Goal: Ask a question

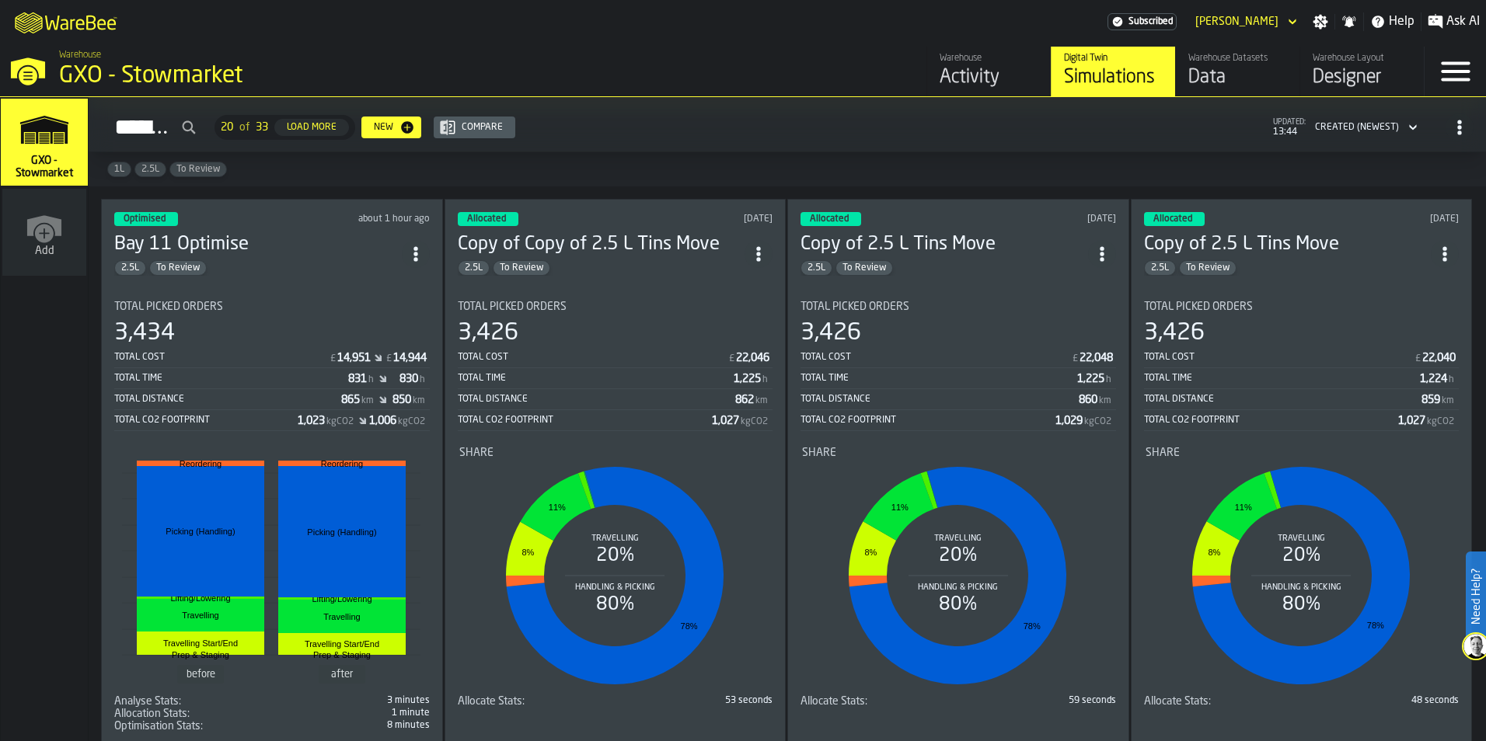
click at [358, 278] on div "Optimised about 1 hour ago Bay 11 Optimise 2.5L To Review Total Picked Orders 3…" at bounding box center [272, 472] width 342 height 547
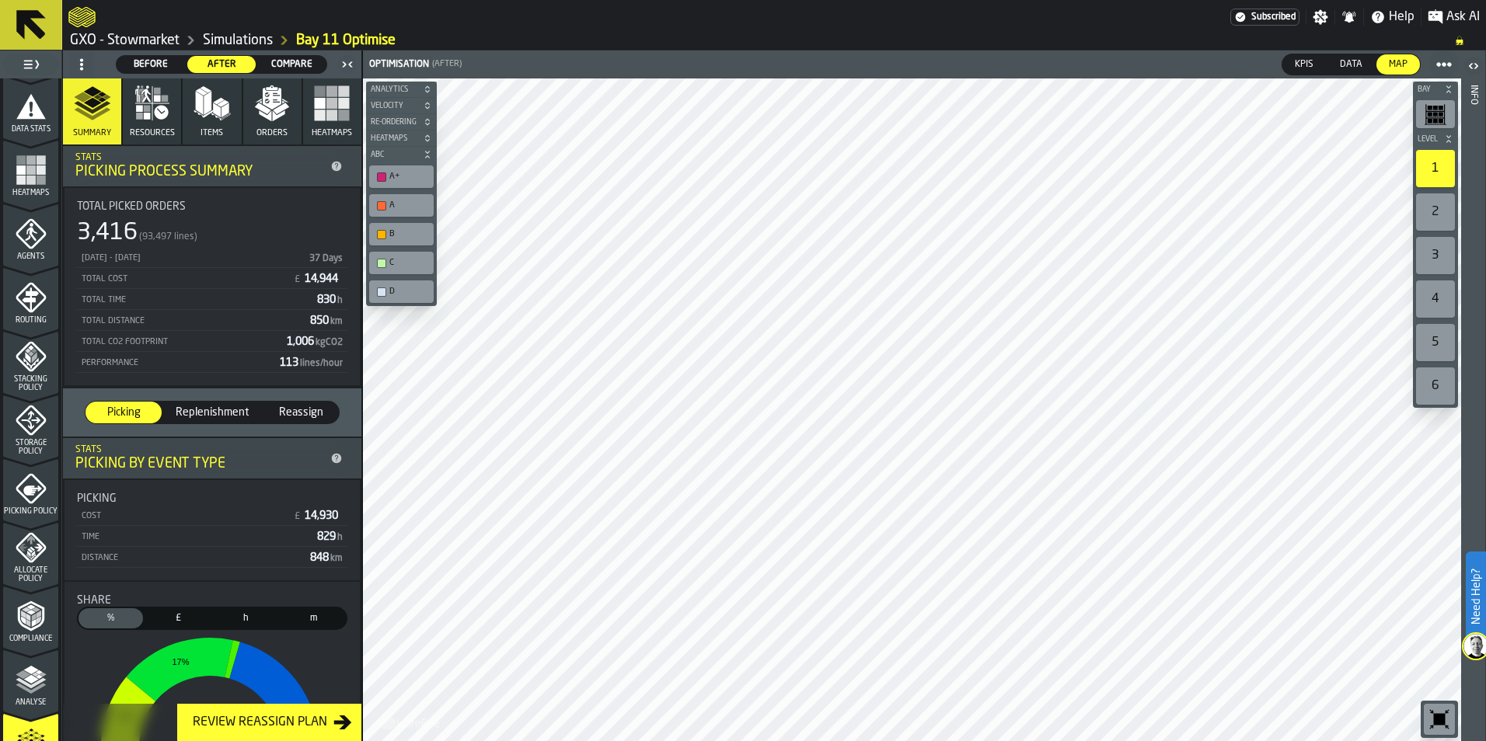
scroll to position [466, 0]
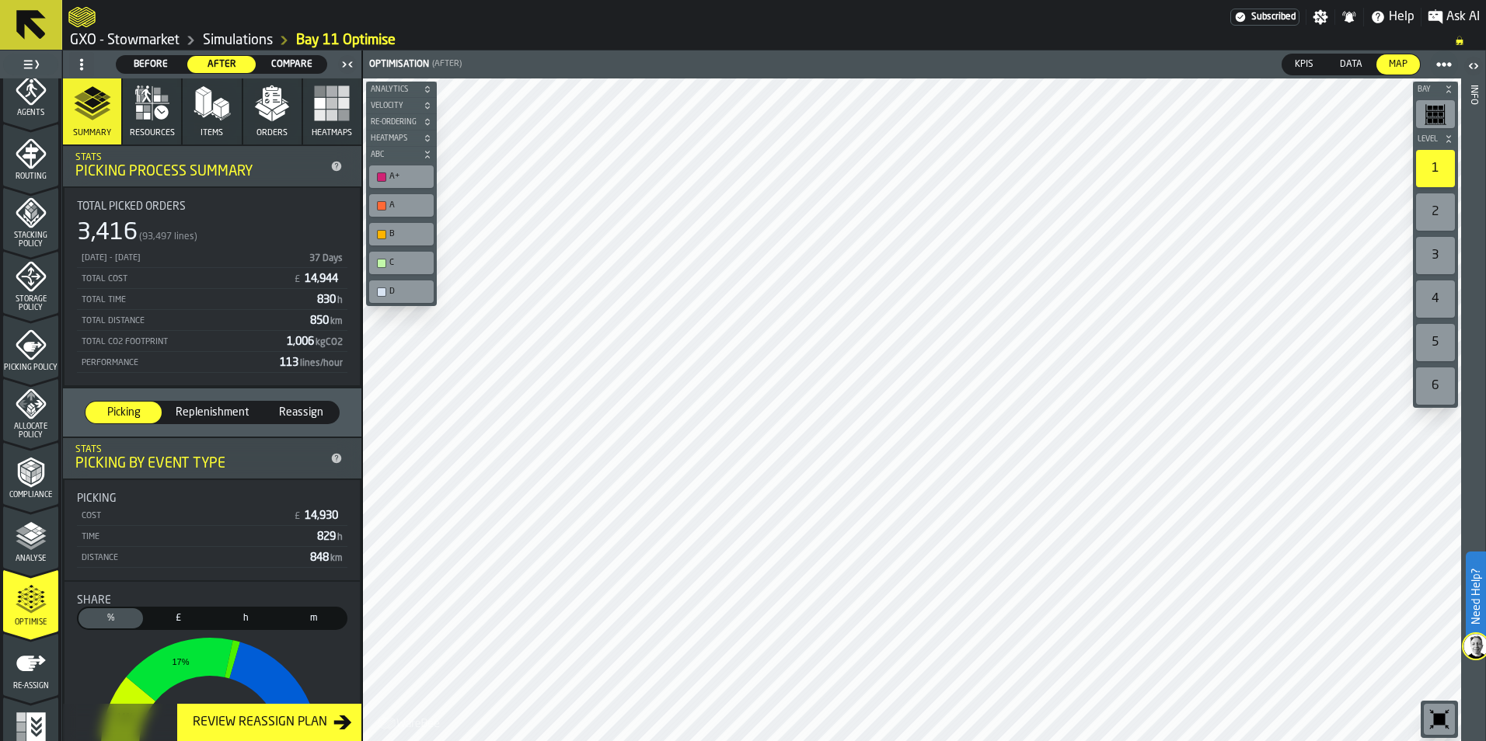
click at [208, 420] on span "Replenishment" at bounding box center [211, 413] width 85 height 16
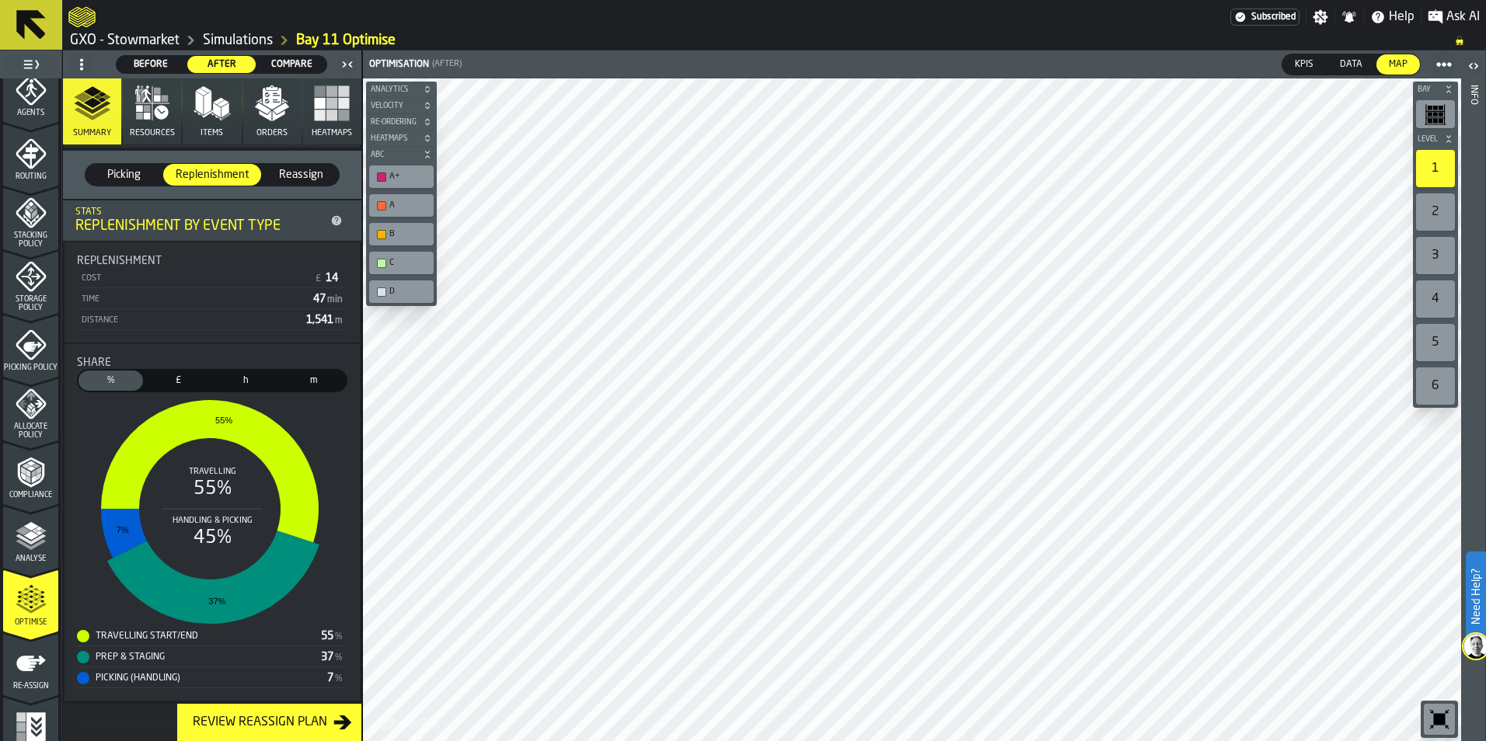
scroll to position [7, 0]
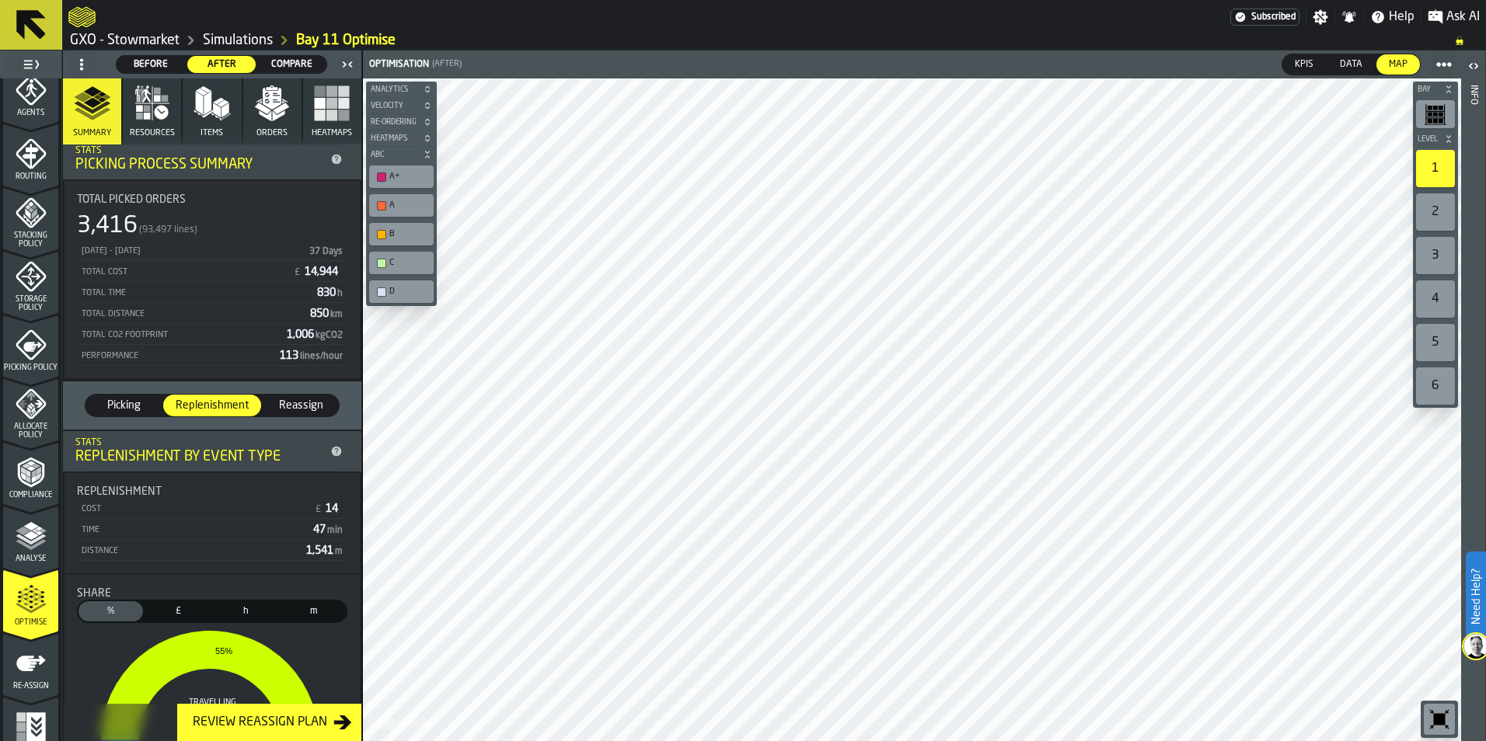
click at [294, 409] on span "Reassign" at bounding box center [301, 406] width 64 height 16
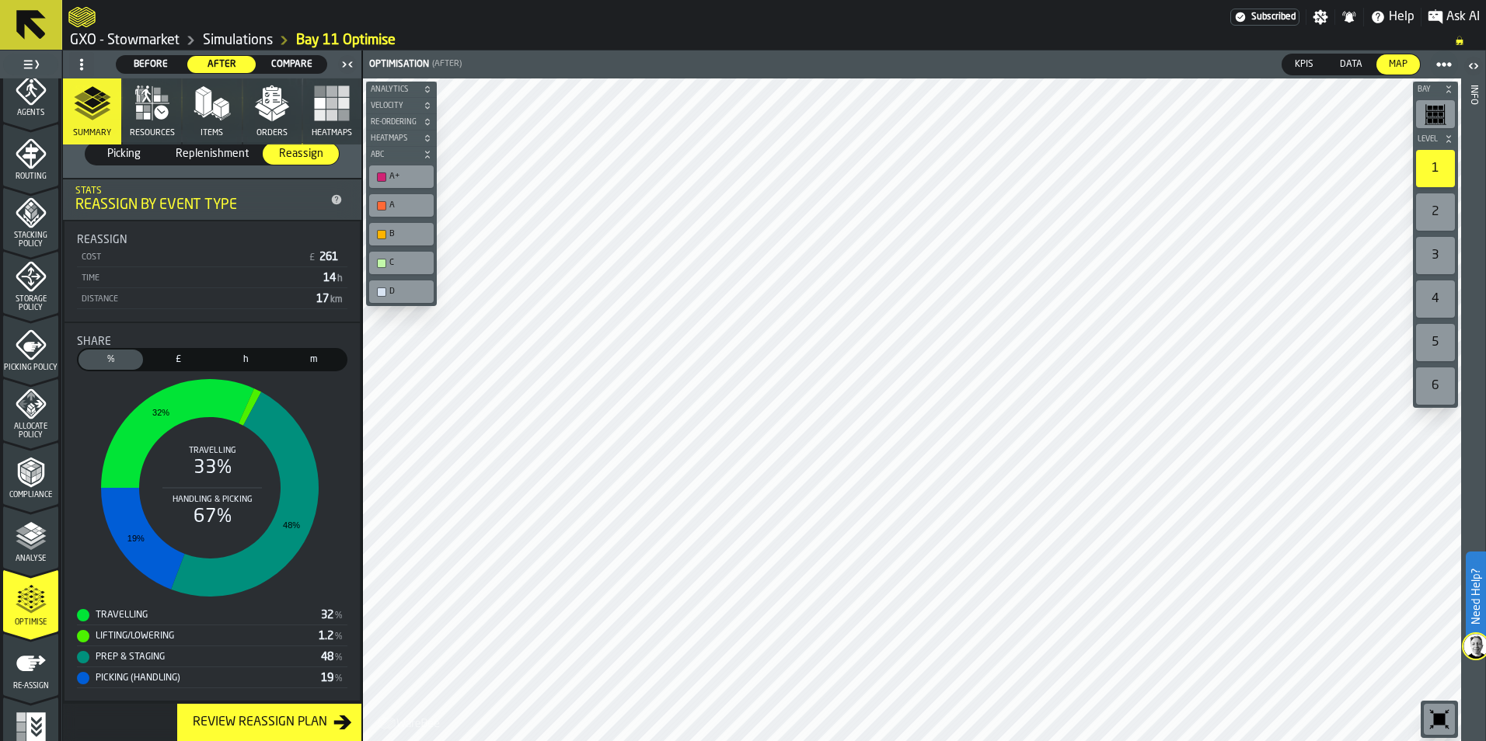
scroll to position [0, 0]
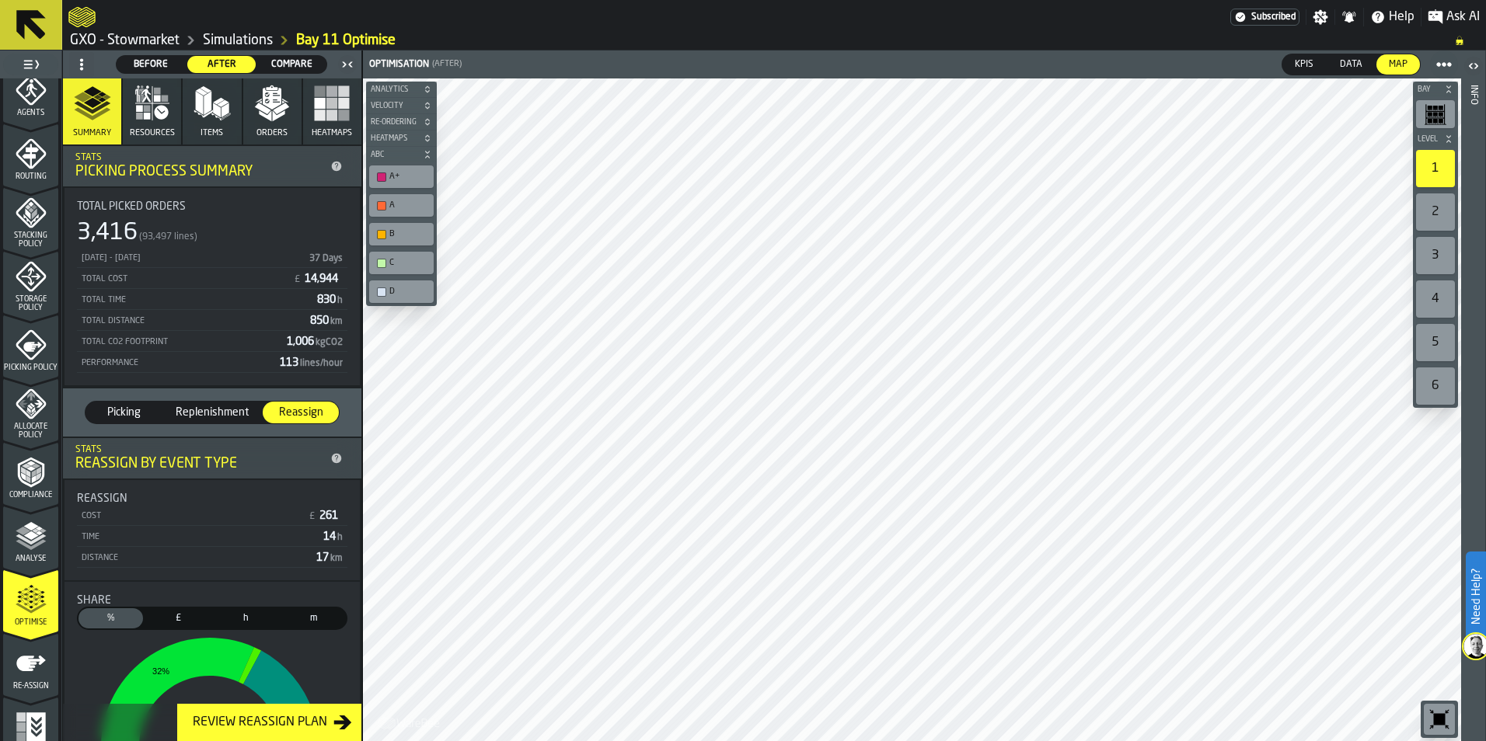
click at [123, 410] on span "Picking" at bounding box center [124, 413] width 64 height 16
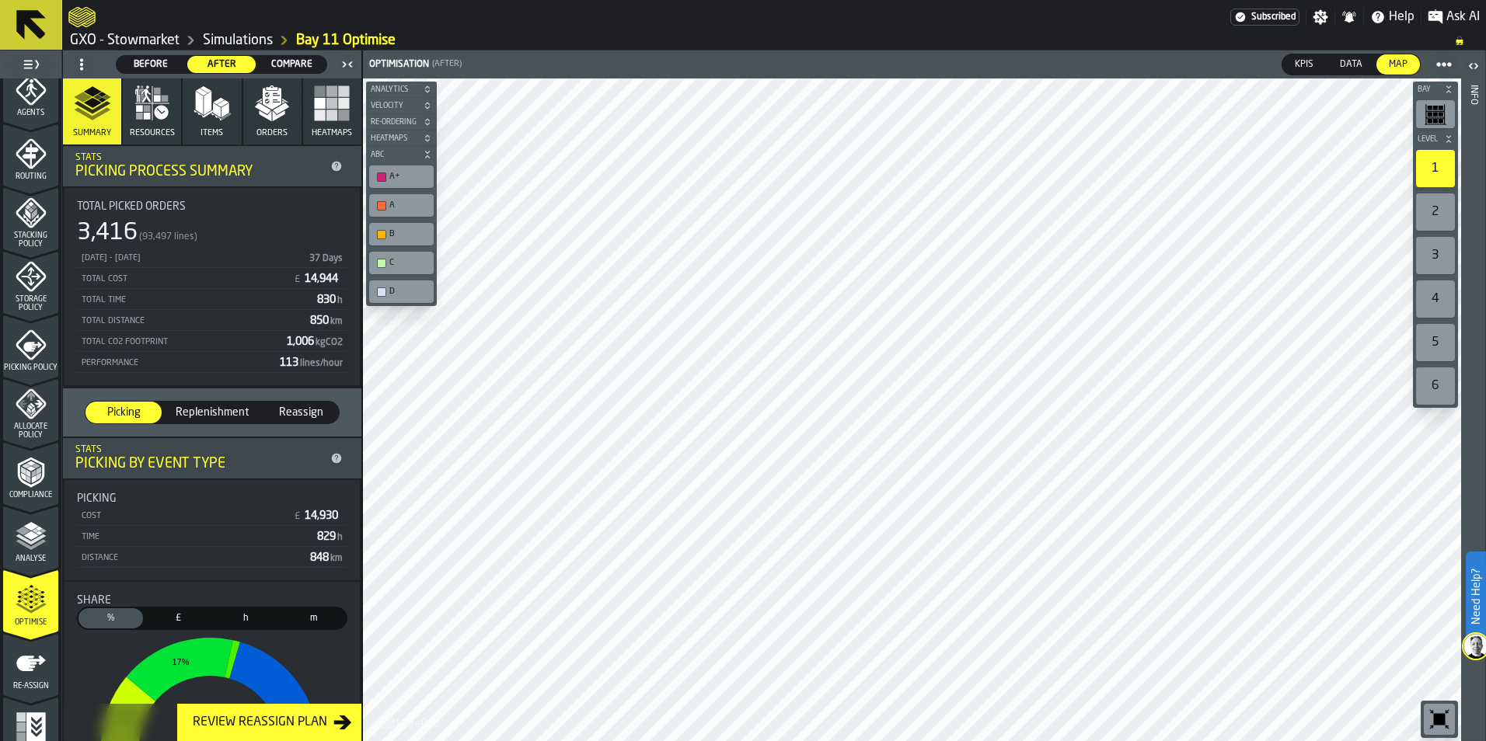
click at [137, 58] on span "Before" at bounding box center [151, 65] width 57 height 14
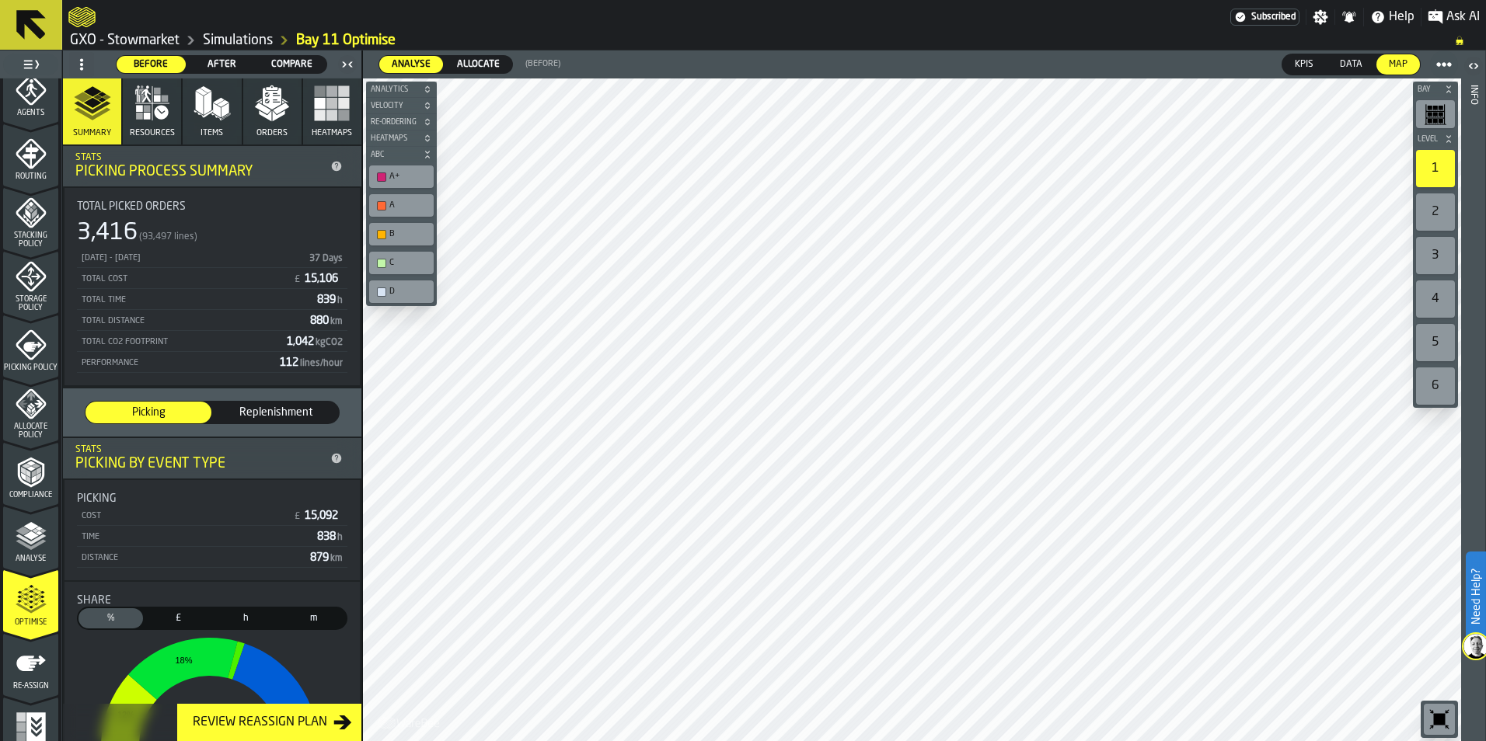
click at [271, 410] on span "Replenishment" at bounding box center [275, 413] width 113 height 16
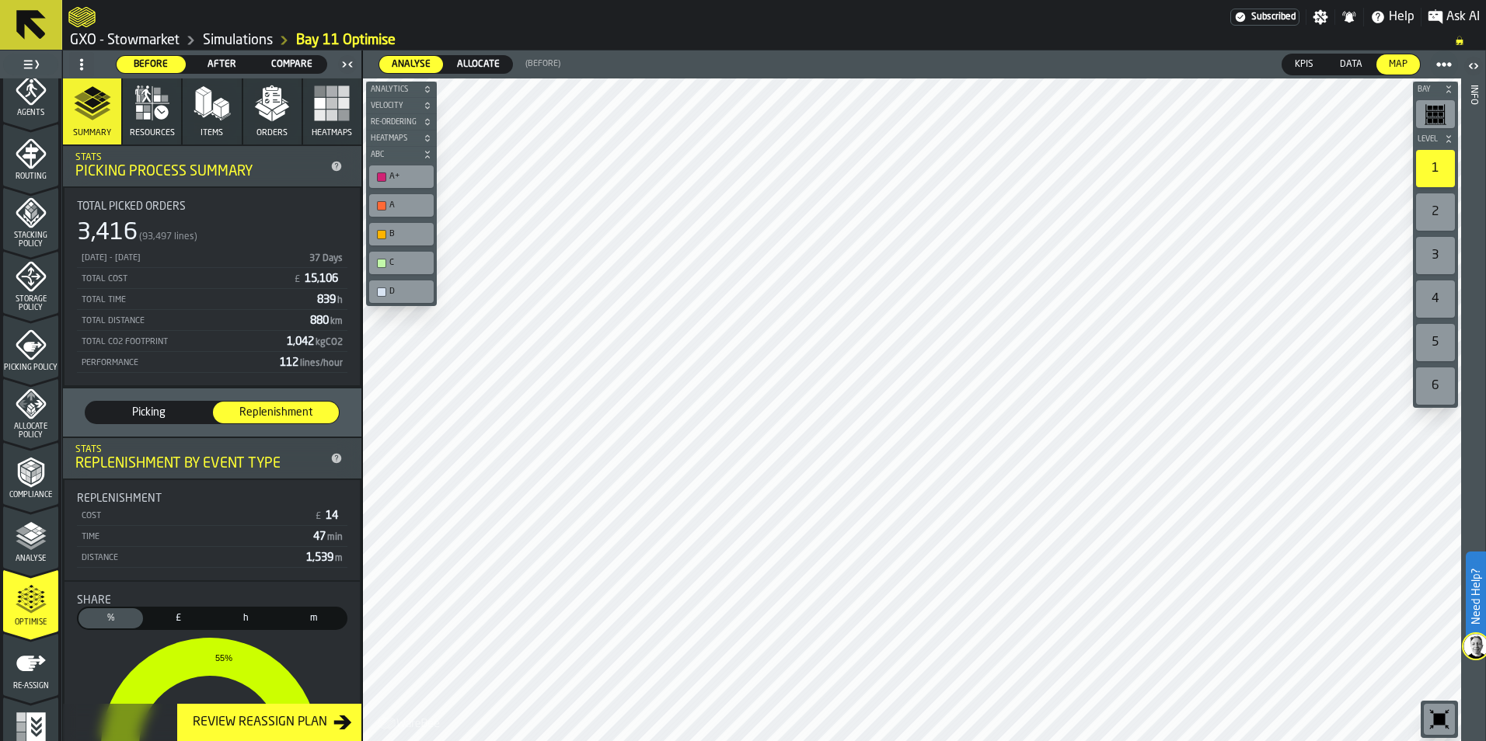
click at [146, 403] on div "Picking" at bounding box center [148, 413] width 126 height 22
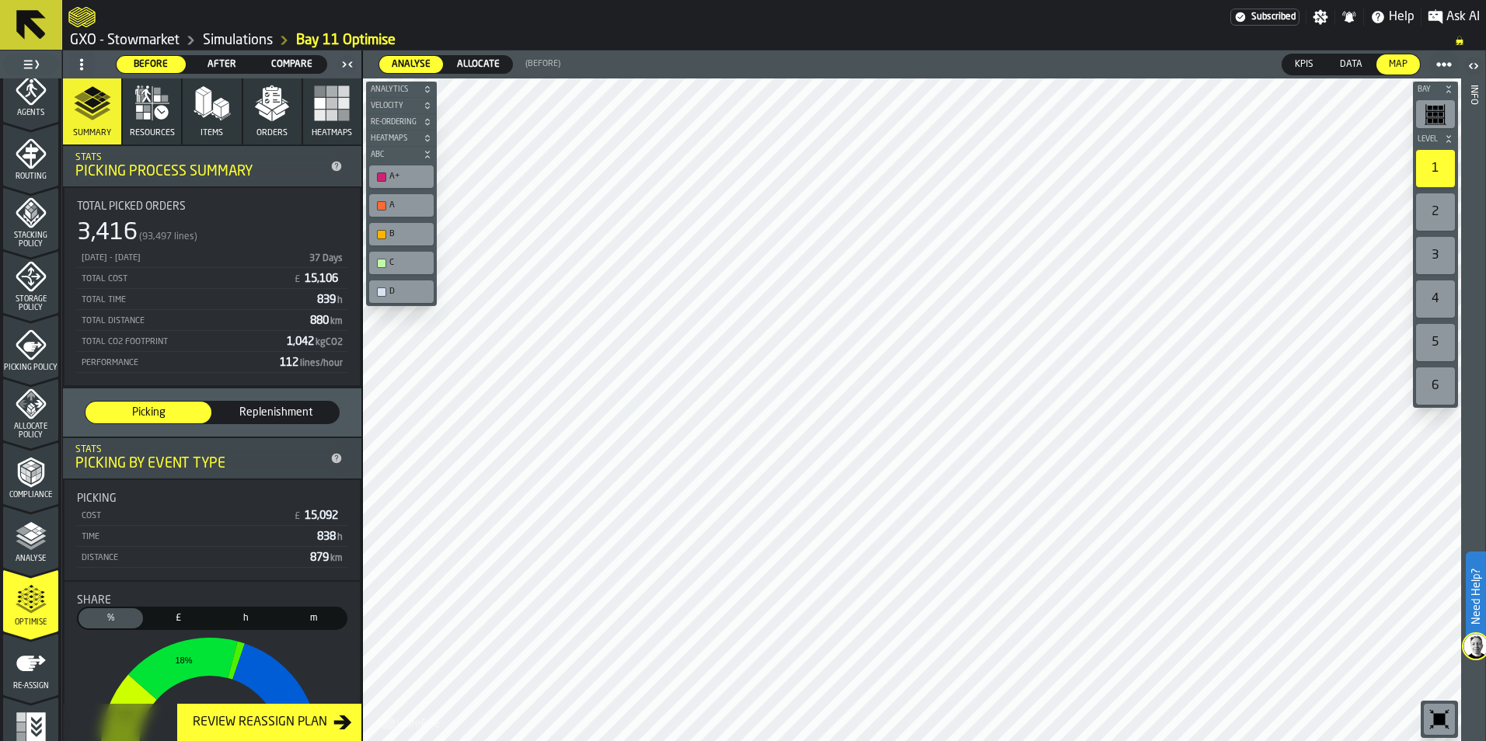
click at [162, 121] on icon "button" at bounding box center [152, 103] width 37 height 37
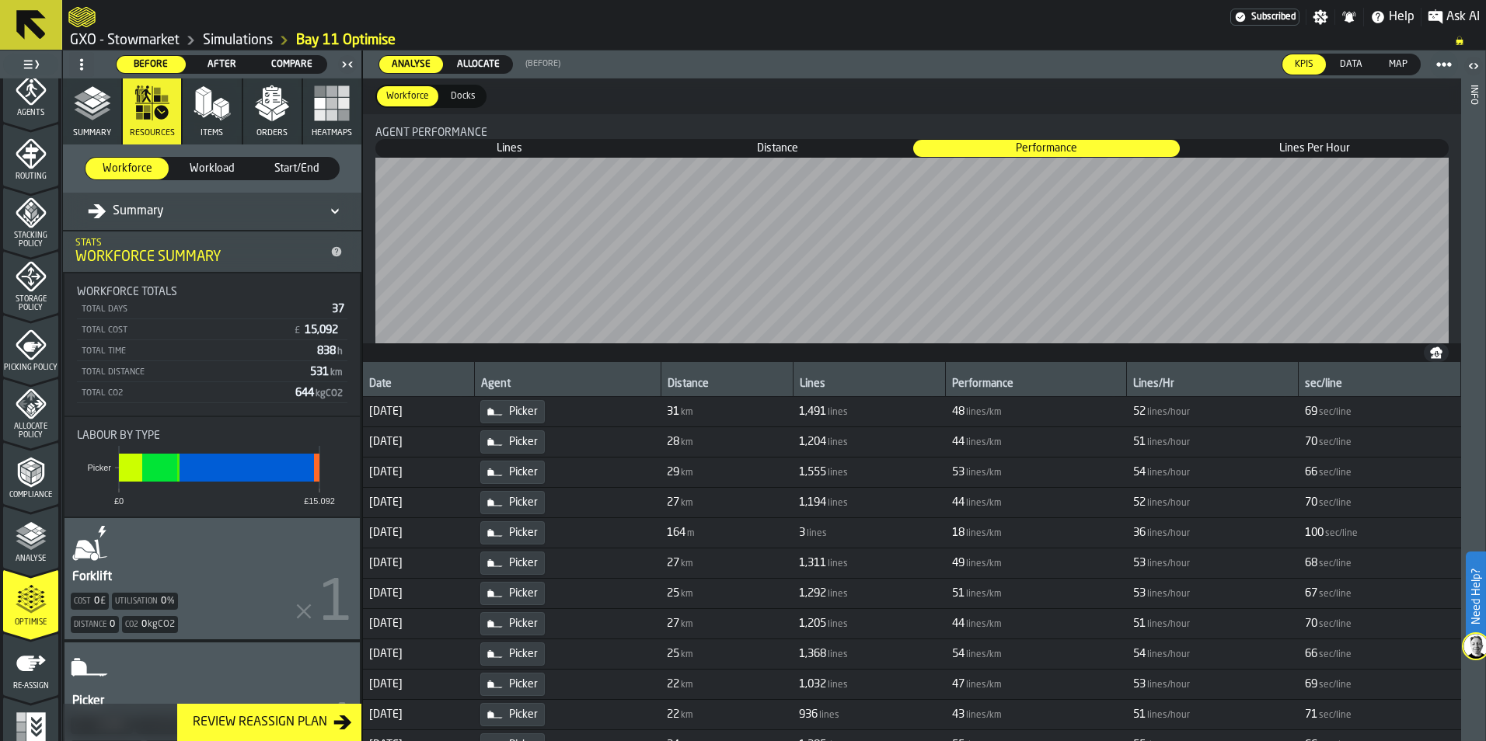
click at [214, 127] on button "Items" at bounding box center [212, 112] width 58 height 66
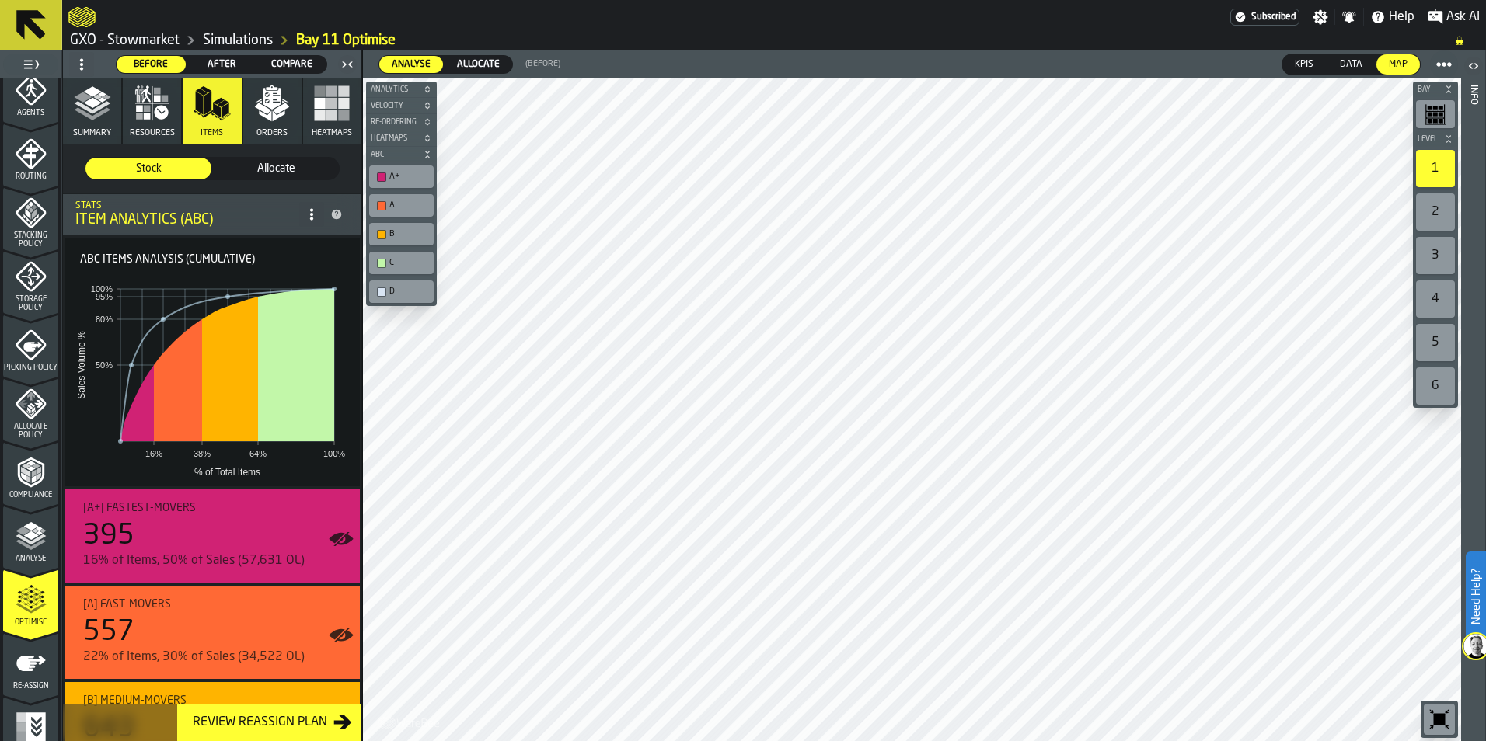
click at [274, 132] on span "Orders" at bounding box center [271, 133] width 31 height 10
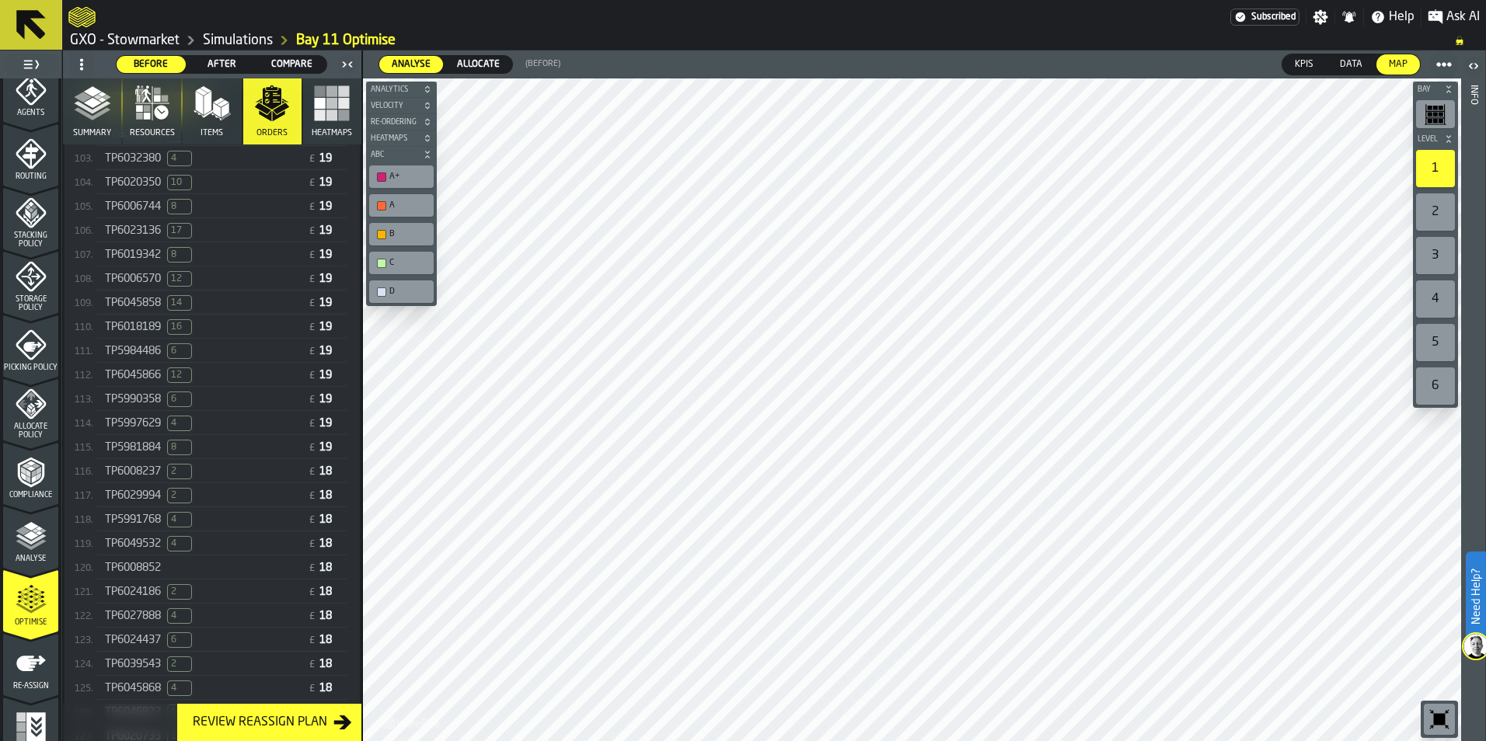
scroll to position [2846, 0]
click at [342, 127] on button "Heatmaps" at bounding box center [332, 112] width 58 height 66
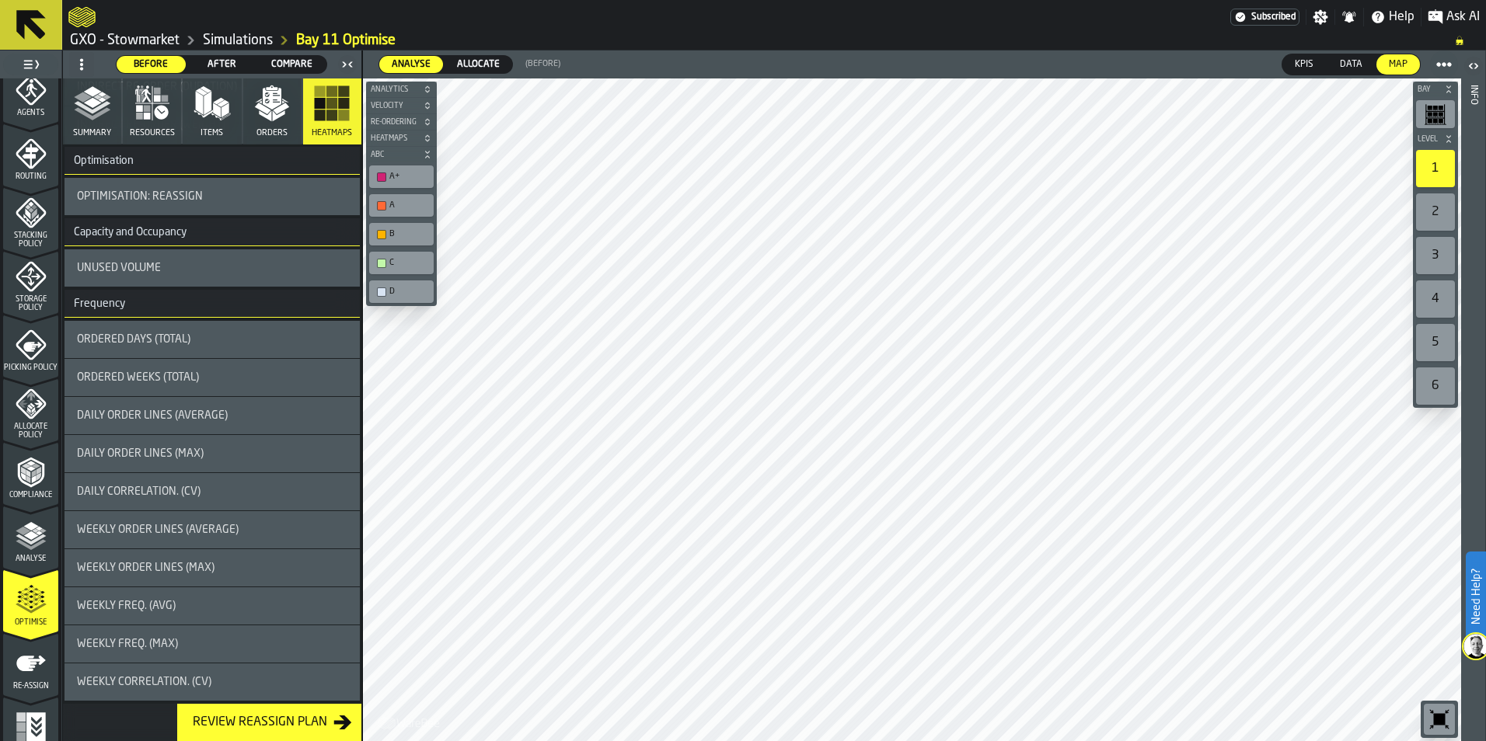
scroll to position [1214, 0]
click at [110, 138] on button "Summary" at bounding box center [92, 112] width 58 height 66
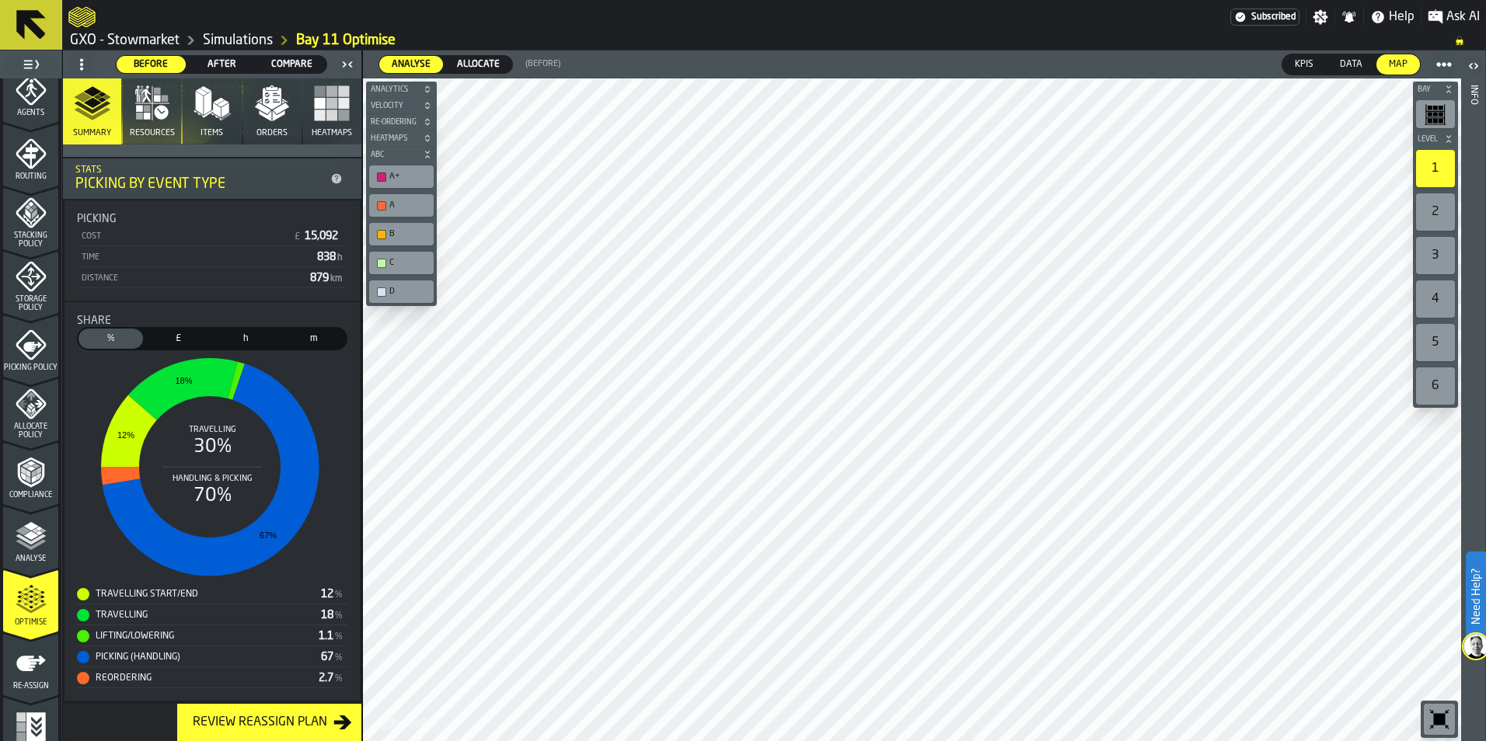
scroll to position [282, 0]
click at [274, 729] on div "Review Reassign Plan" at bounding box center [260, 723] width 147 height 19
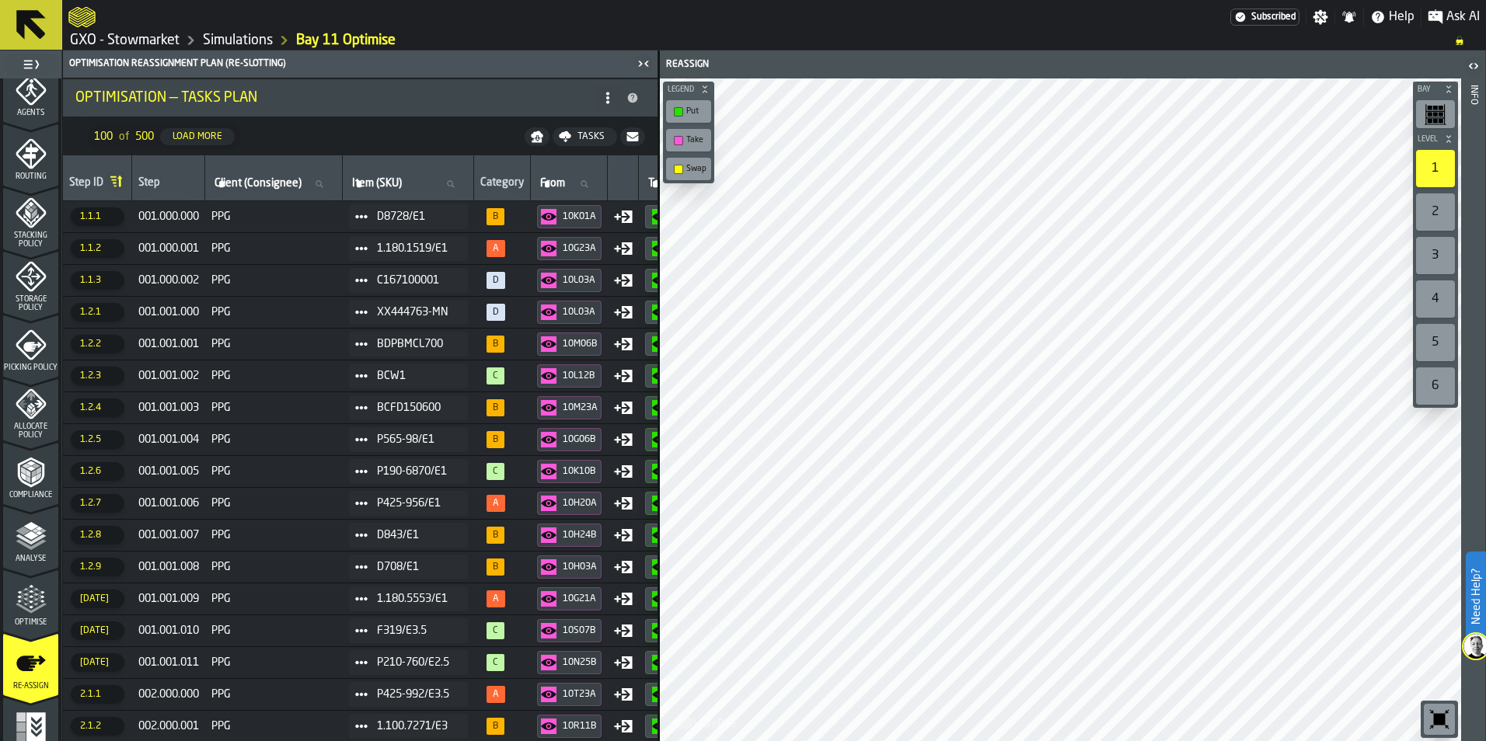
click at [33, 598] on icon "menu Optimise" at bounding box center [36, 599] width 12 height 17
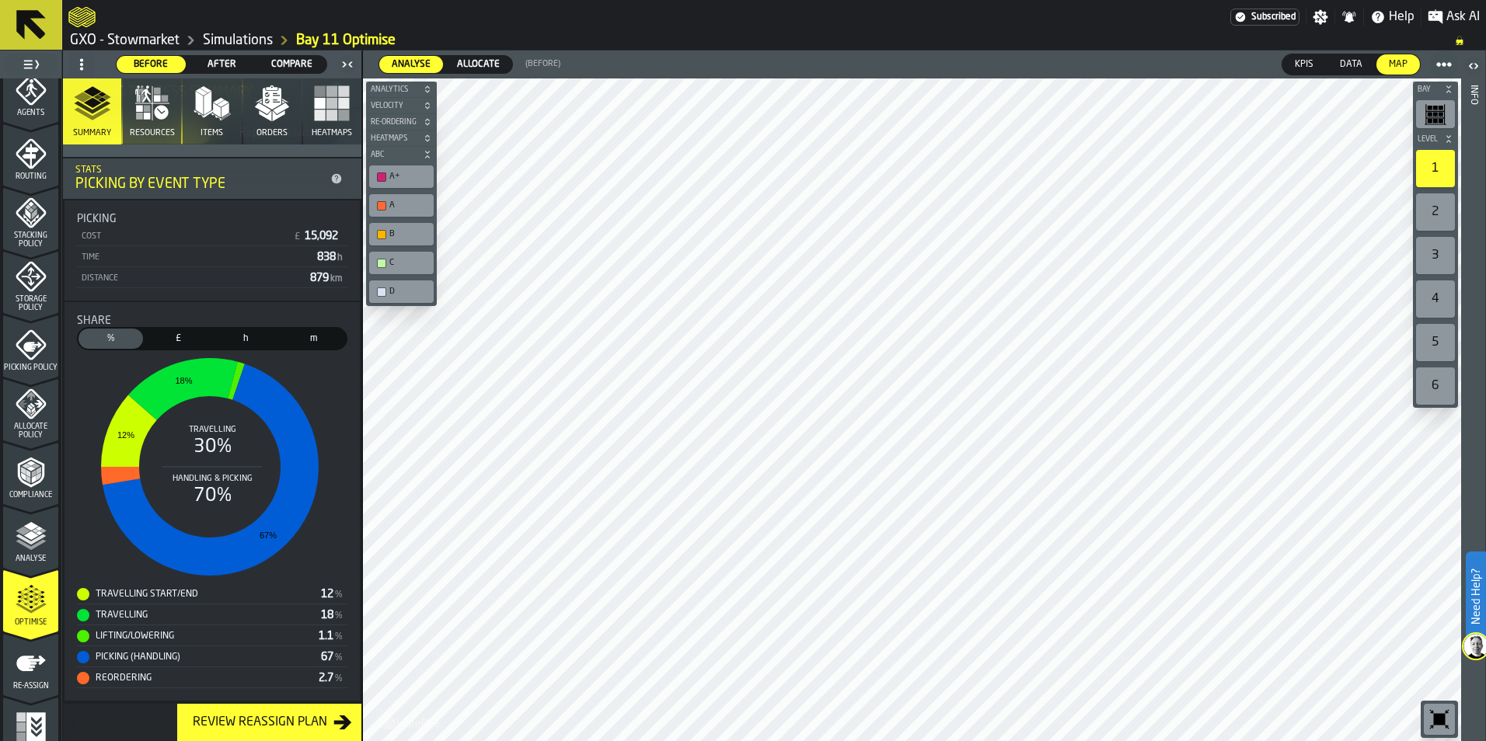
click at [171, 337] on span "£" at bounding box center [178, 339] width 58 height 14
click at [251, 334] on span "h" at bounding box center [246, 339] width 58 height 14
click at [315, 340] on span "m" at bounding box center [313, 339] width 58 height 14
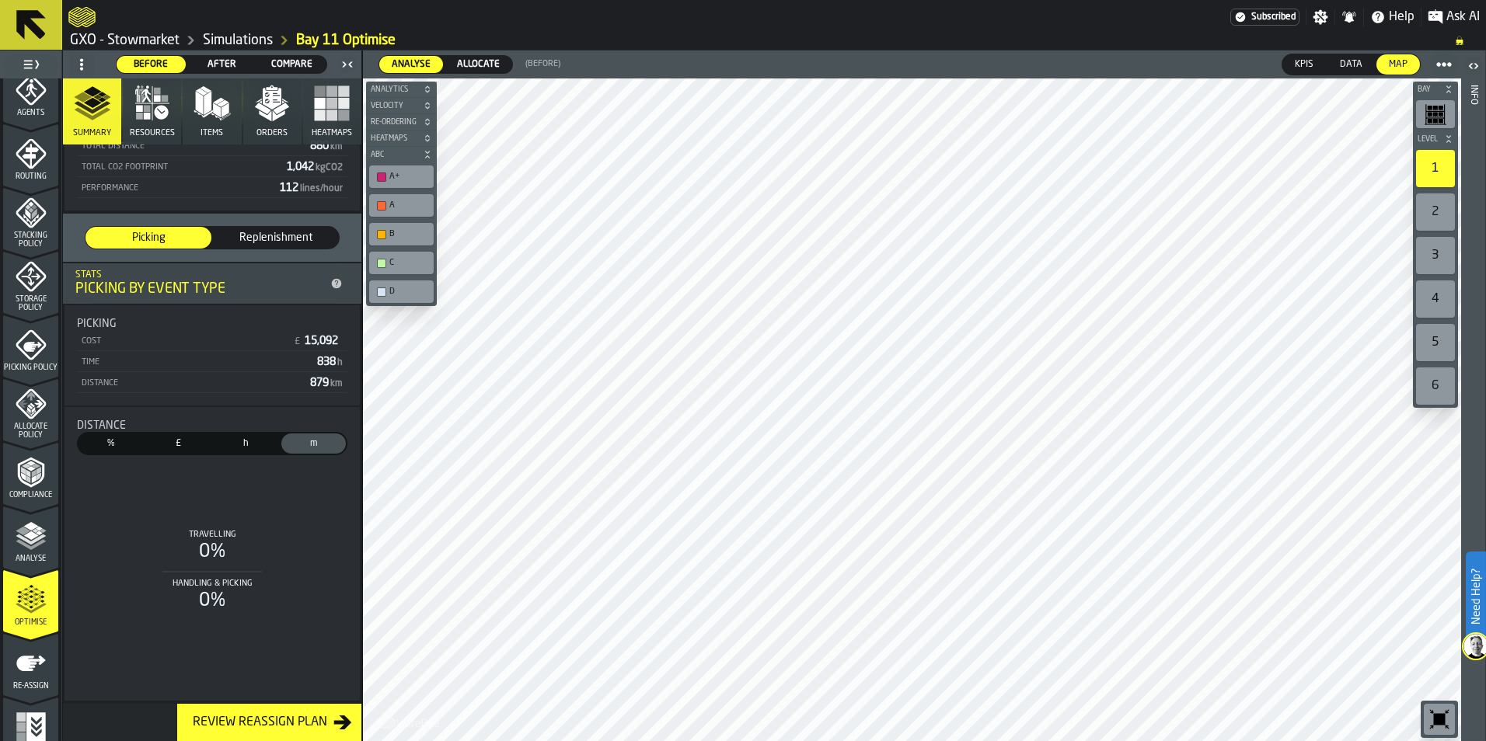
click at [110, 452] on div "%" at bounding box center [111, 444] width 65 height 20
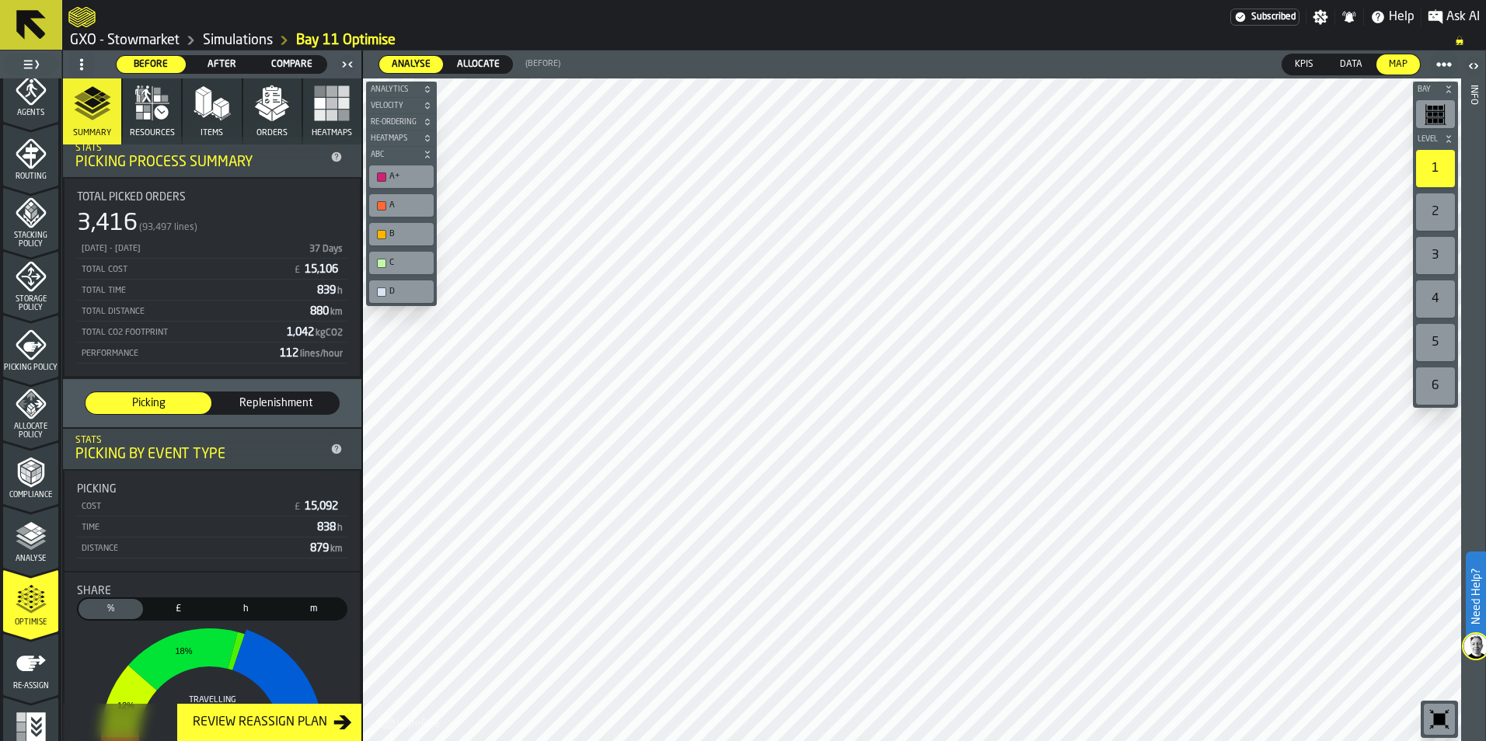
scroll to position [0, 0]
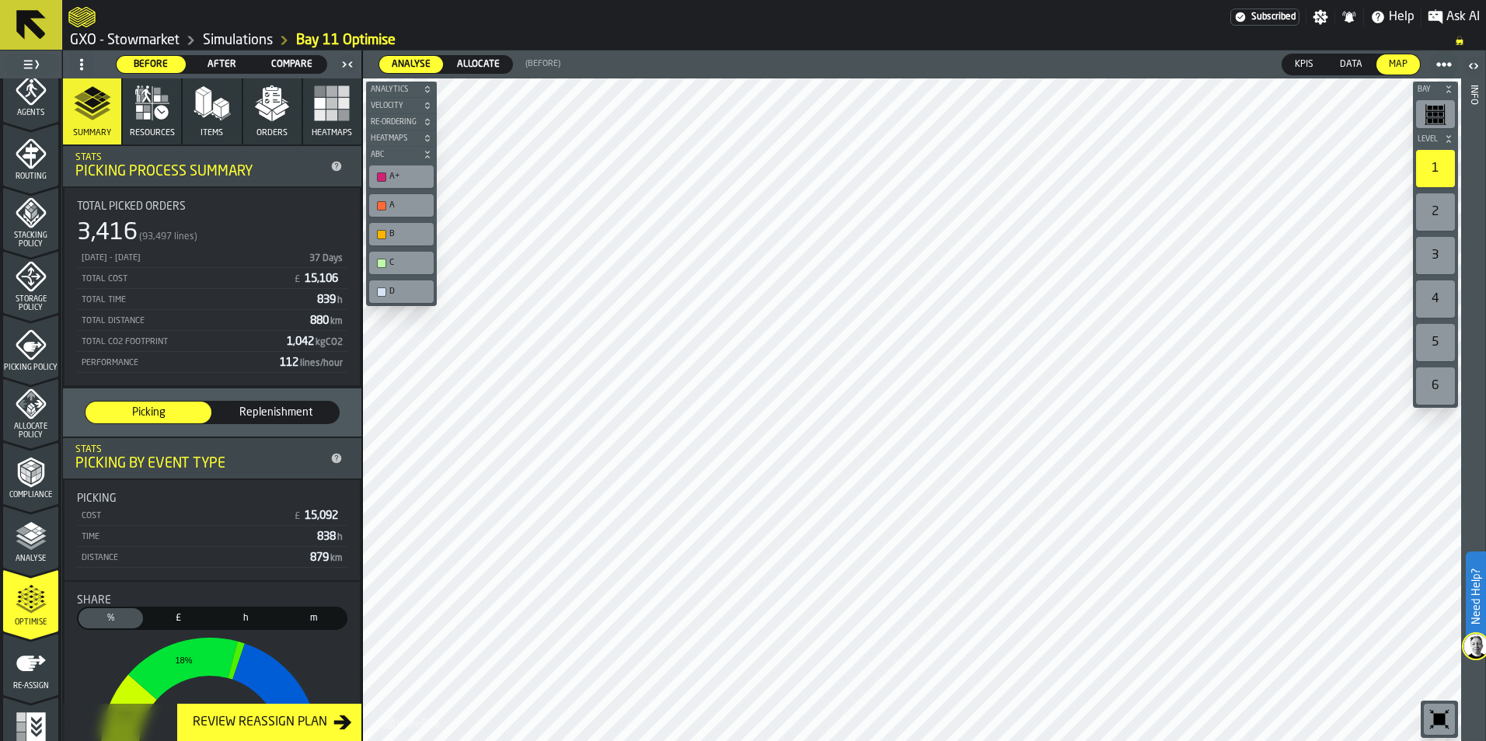
click at [180, 622] on span "£" at bounding box center [178, 619] width 58 height 14
click at [239, 620] on span "h" at bounding box center [246, 619] width 58 height 14
click at [305, 622] on span "m" at bounding box center [313, 619] width 58 height 14
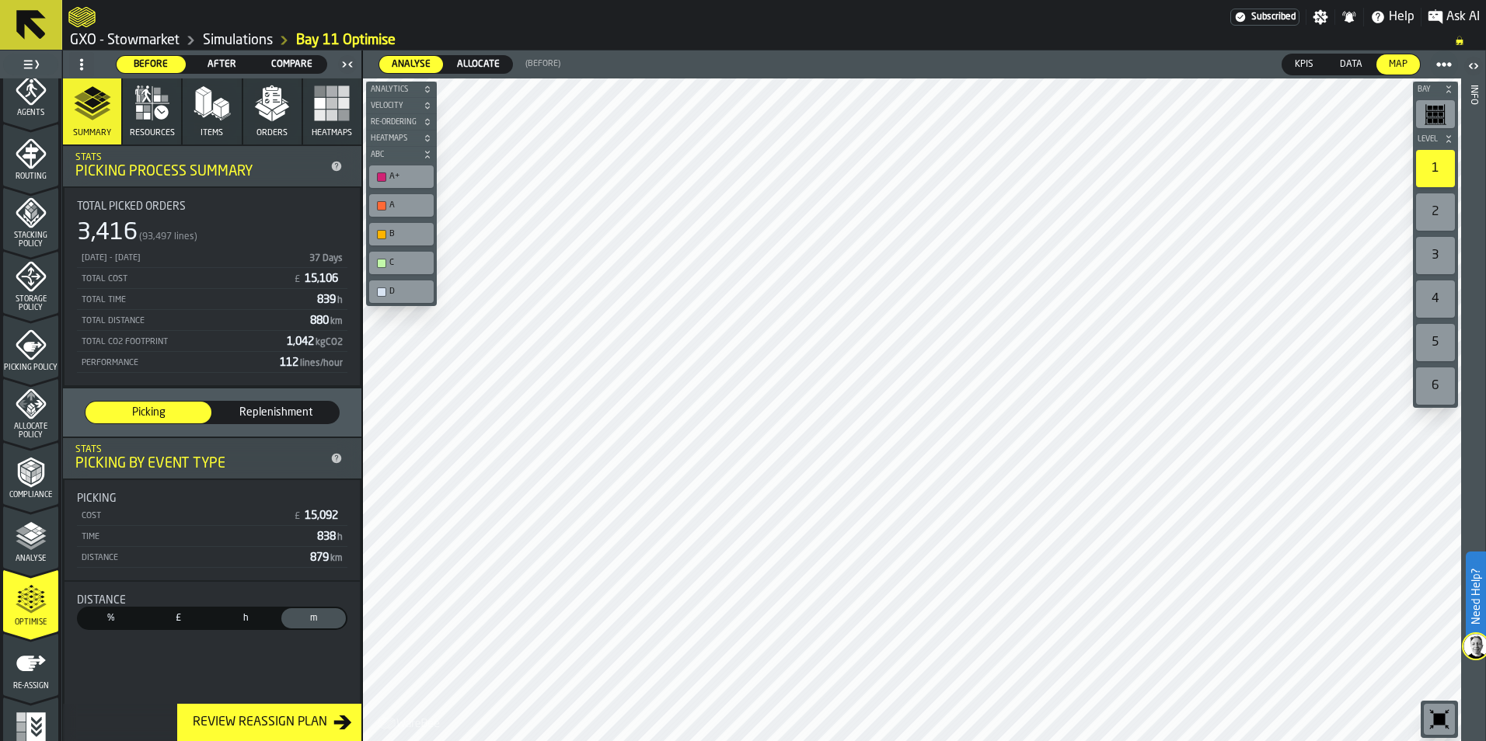
click at [116, 623] on span "%" at bounding box center [111, 619] width 58 height 14
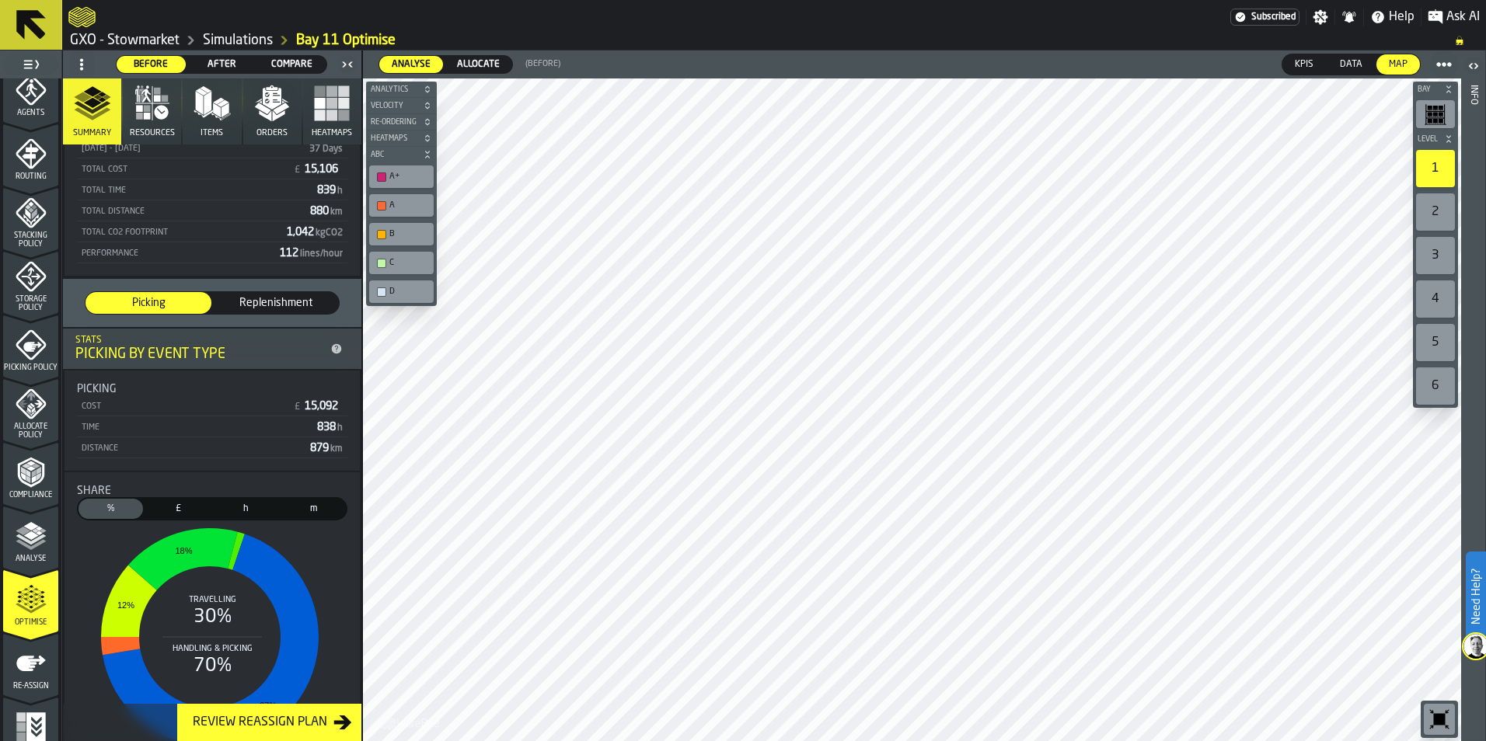
scroll to position [282, 0]
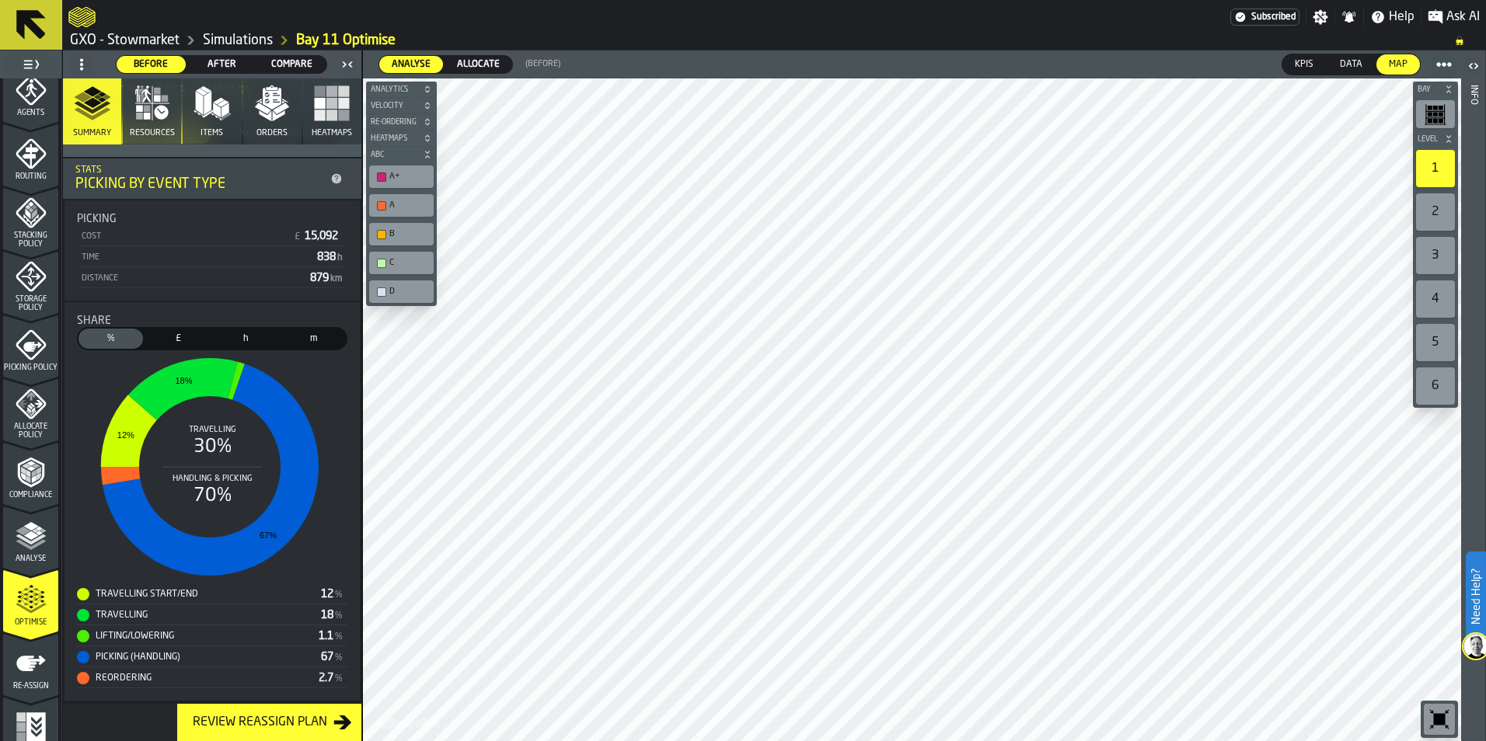
click at [239, 477] on rect "stat-Share" at bounding box center [210, 467] width 266 height 233
click at [176, 591] on div "Travelling Start/End" at bounding box center [199, 594] width 244 height 12
click at [175, 340] on span "£" at bounding box center [178, 339] width 58 height 14
click at [246, 335] on span "h" at bounding box center [246, 339] width 58 height 14
click at [297, 339] on span "m" at bounding box center [313, 339] width 58 height 14
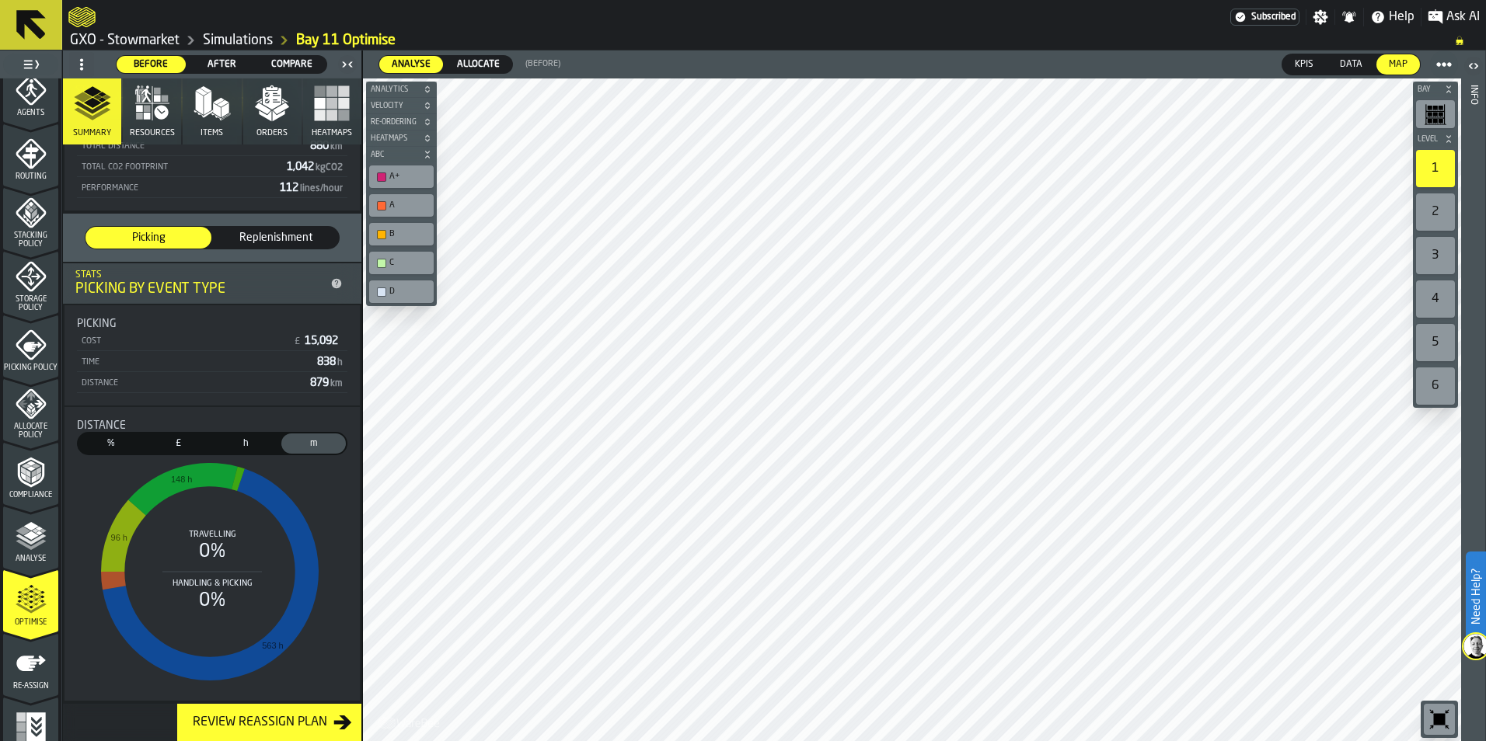
scroll to position [177, 0]
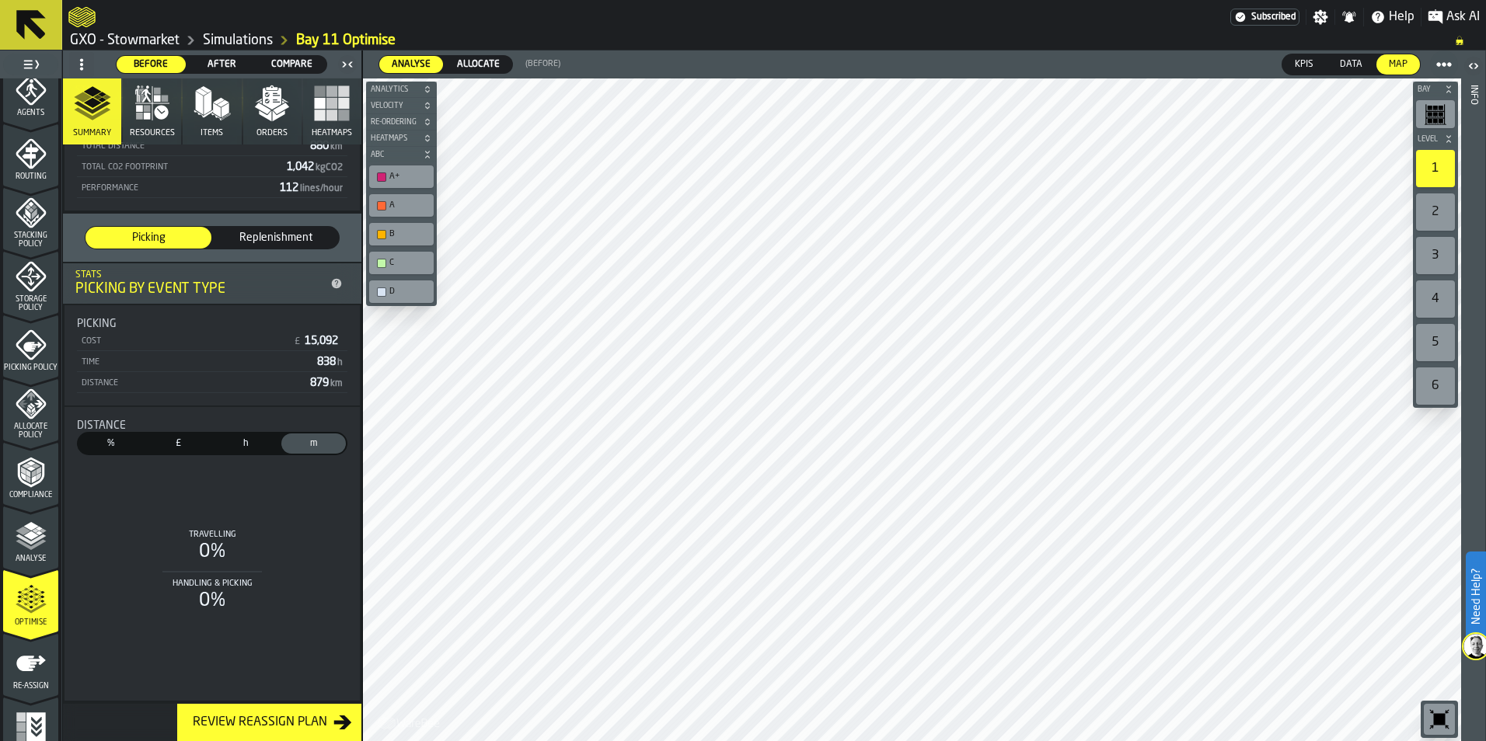
click at [263, 238] on span "Replenishment" at bounding box center [275, 238] width 113 height 16
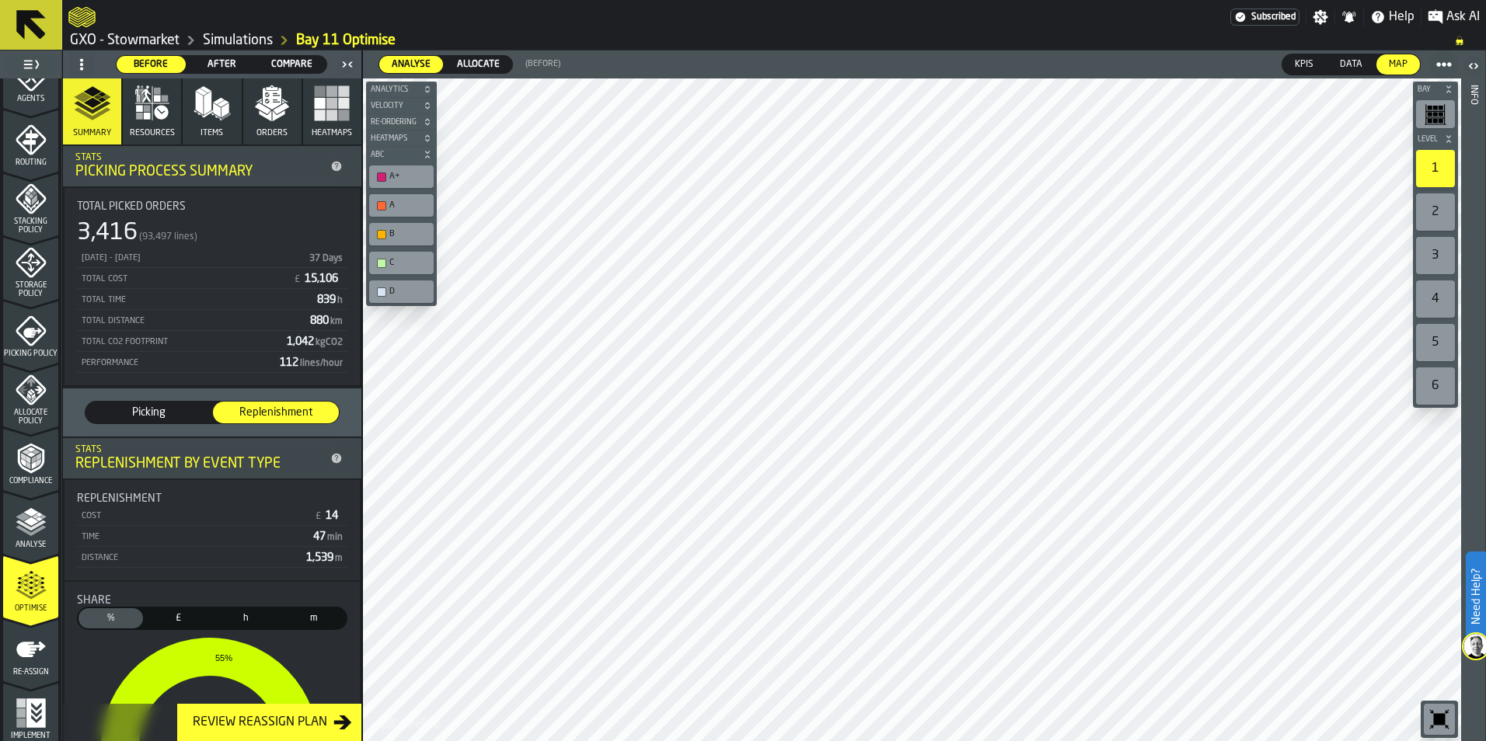
scroll to position [484, 0]
click at [170, 403] on div "Picking" at bounding box center [148, 413] width 126 height 22
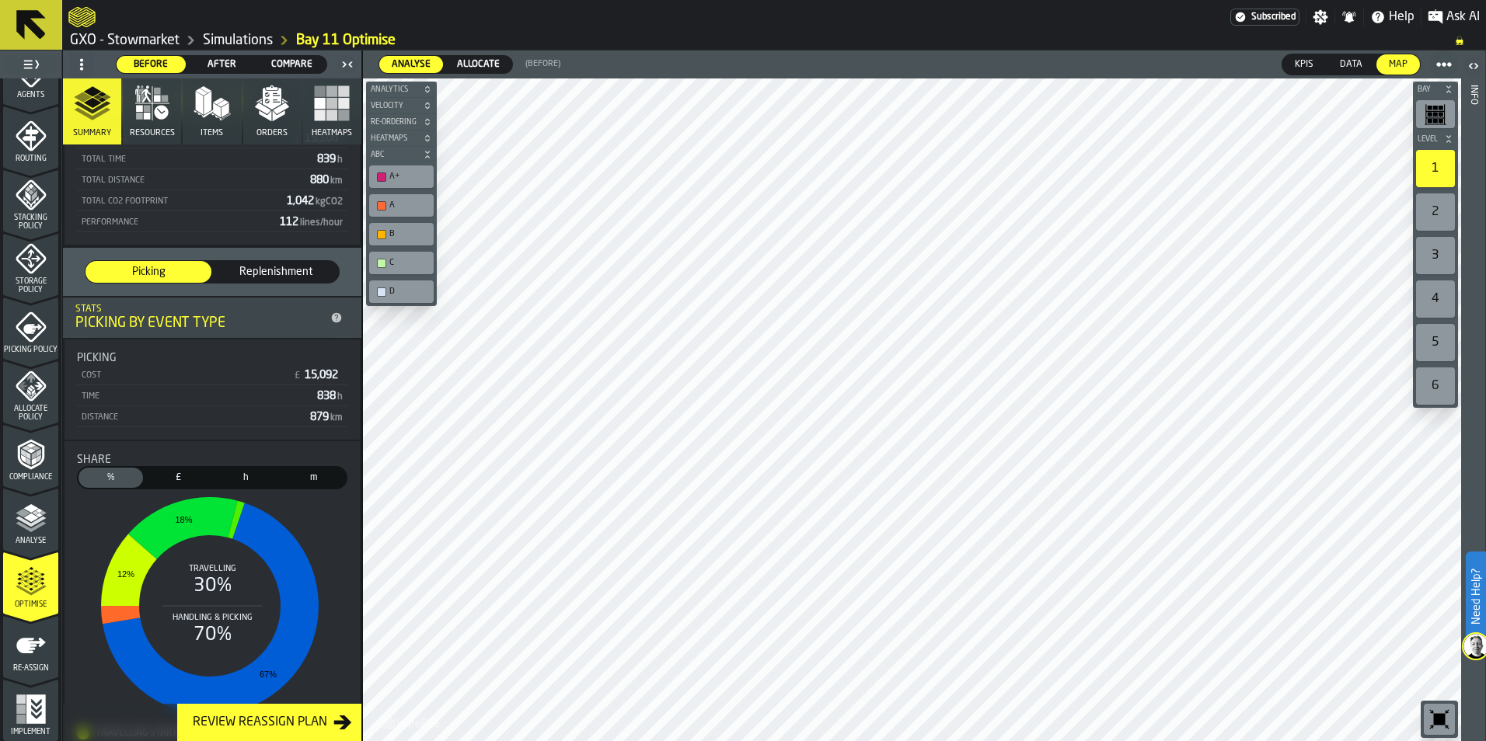
scroll to position [0, 0]
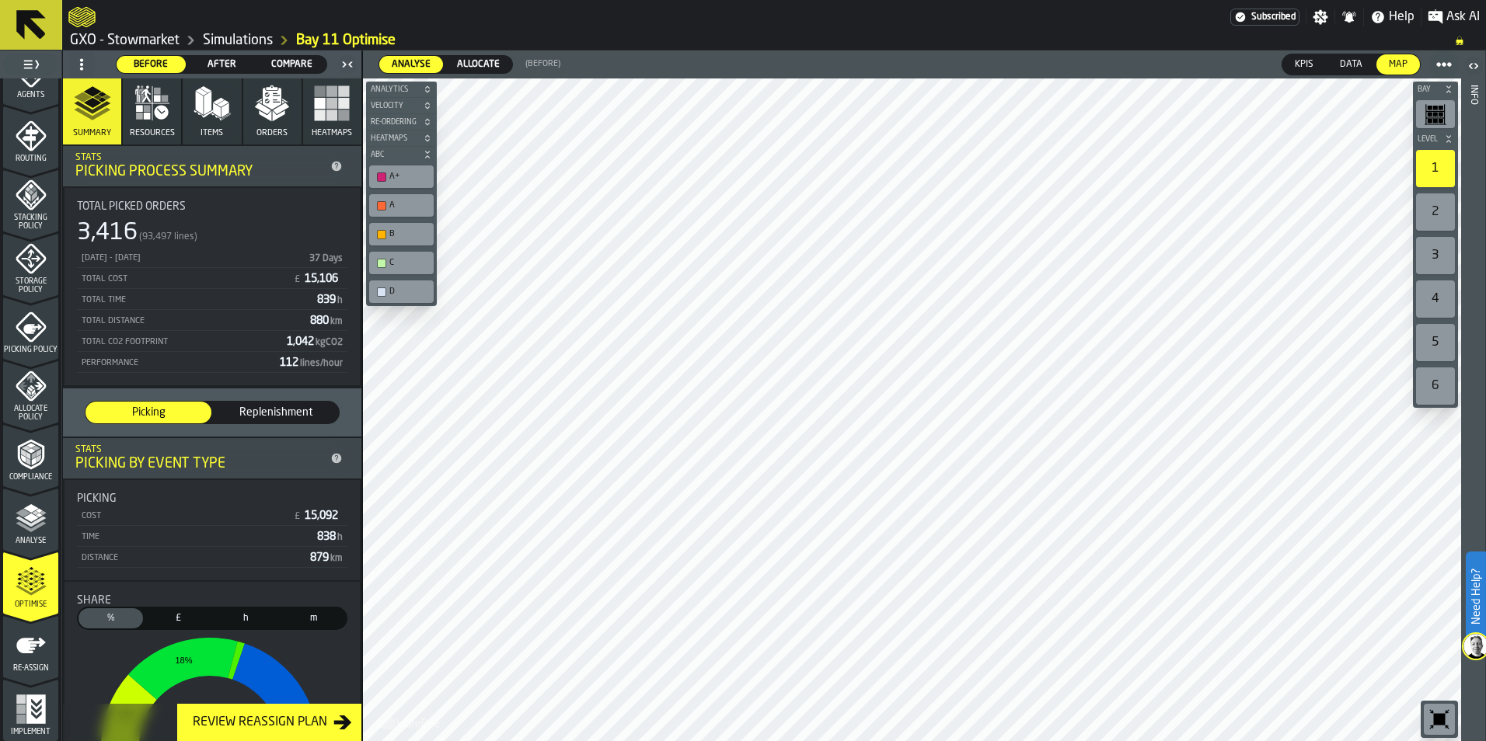
click at [166, 123] on button "Resources" at bounding box center [152, 112] width 58 height 66
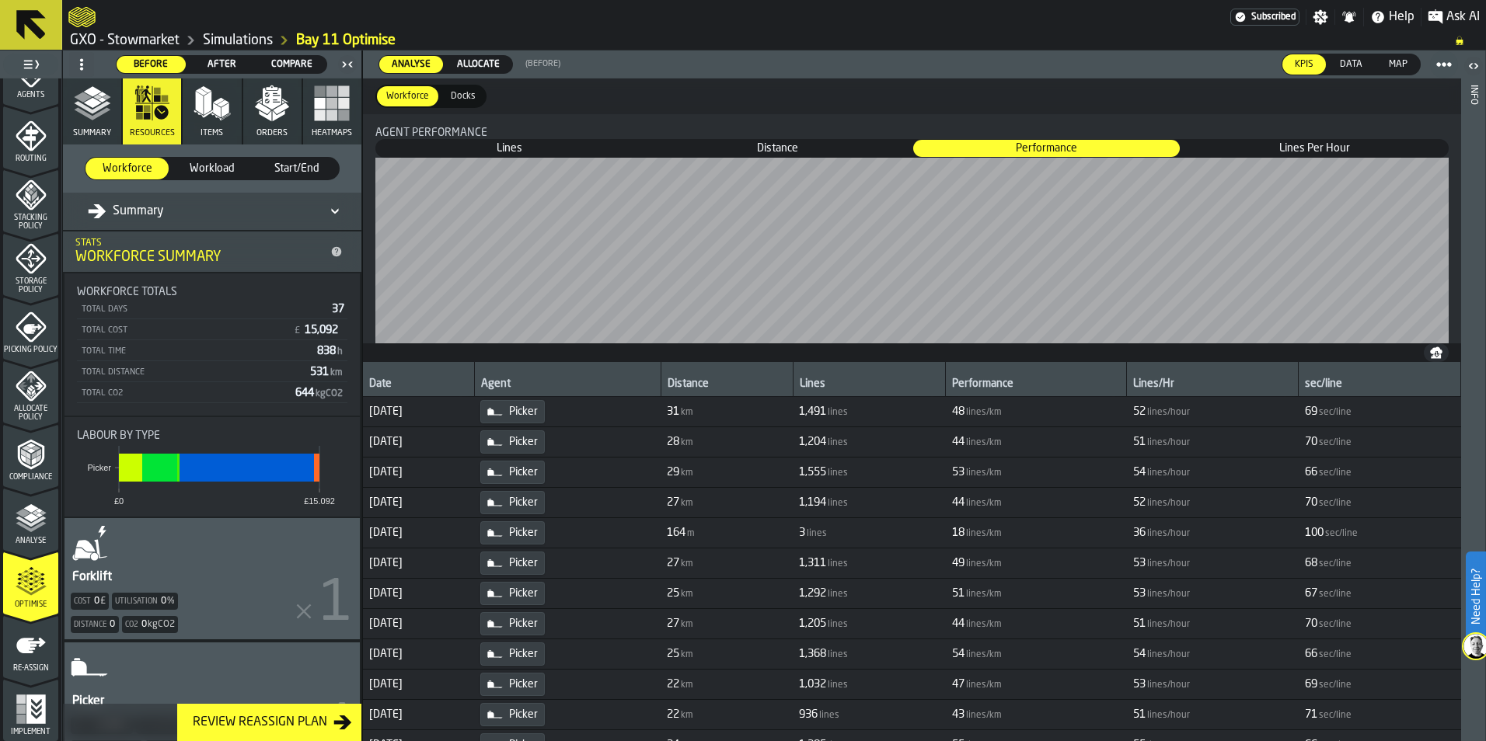
click at [327, 209] on icon at bounding box center [335, 211] width 16 height 19
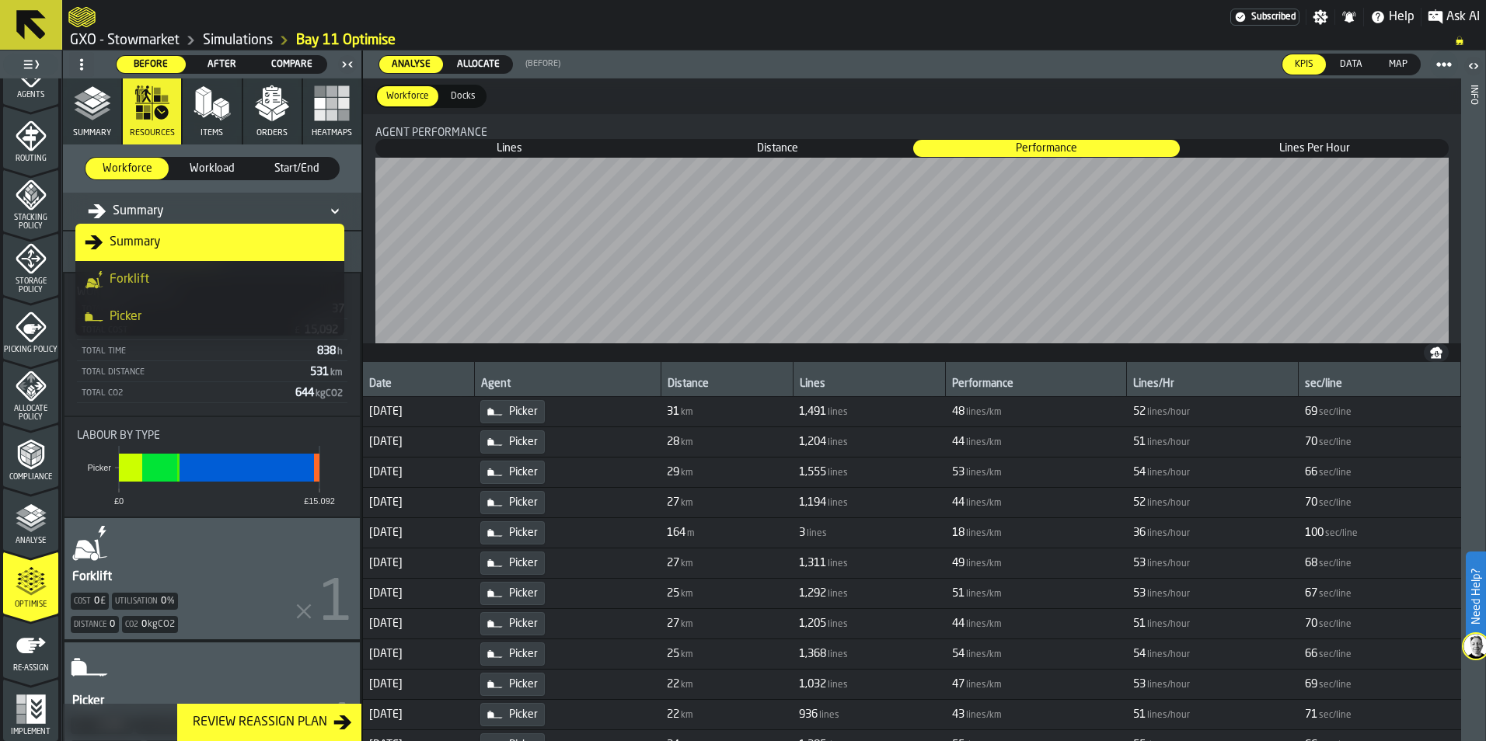
click at [327, 209] on icon at bounding box center [335, 211] width 16 height 19
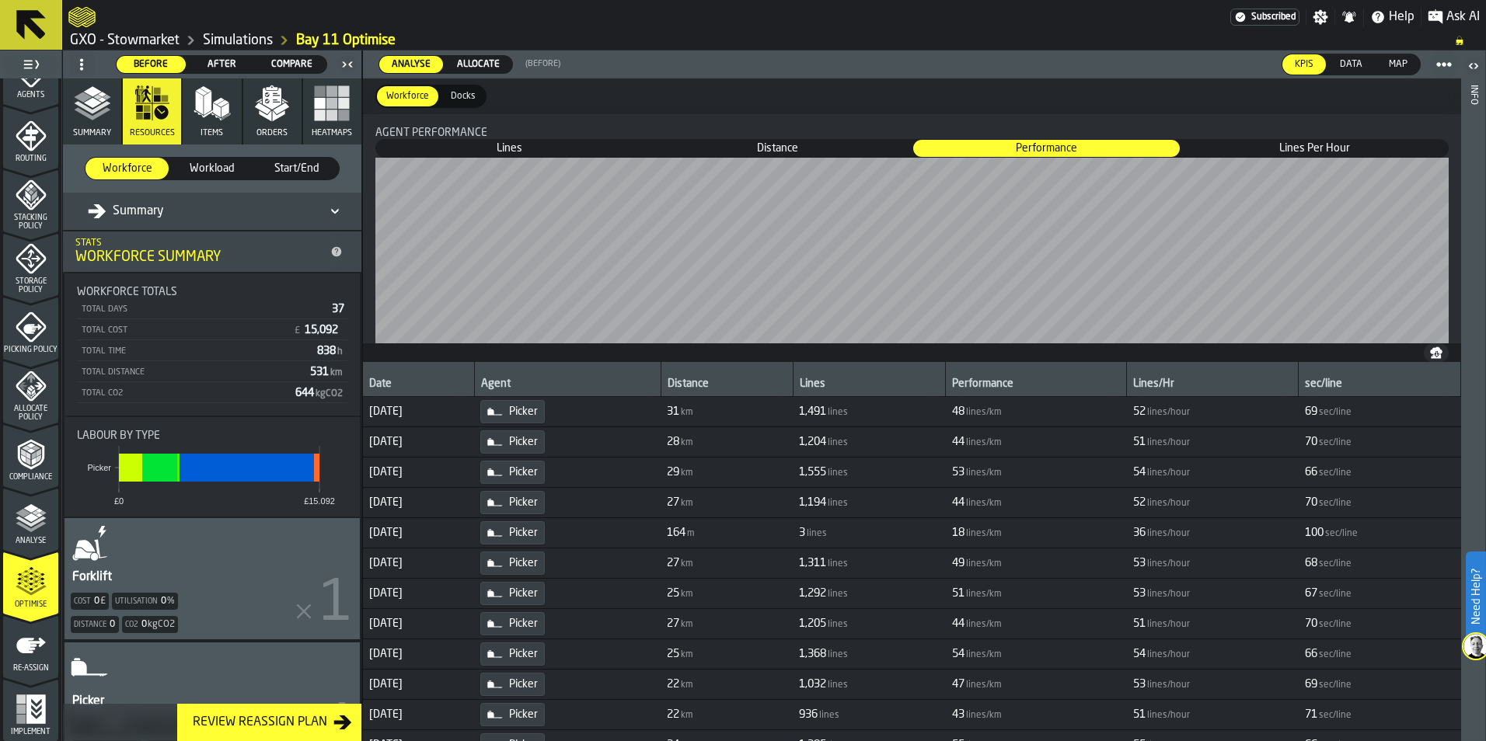
click at [201, 127] on button "Items" at bounding box center [212, 112] width 58 height 66
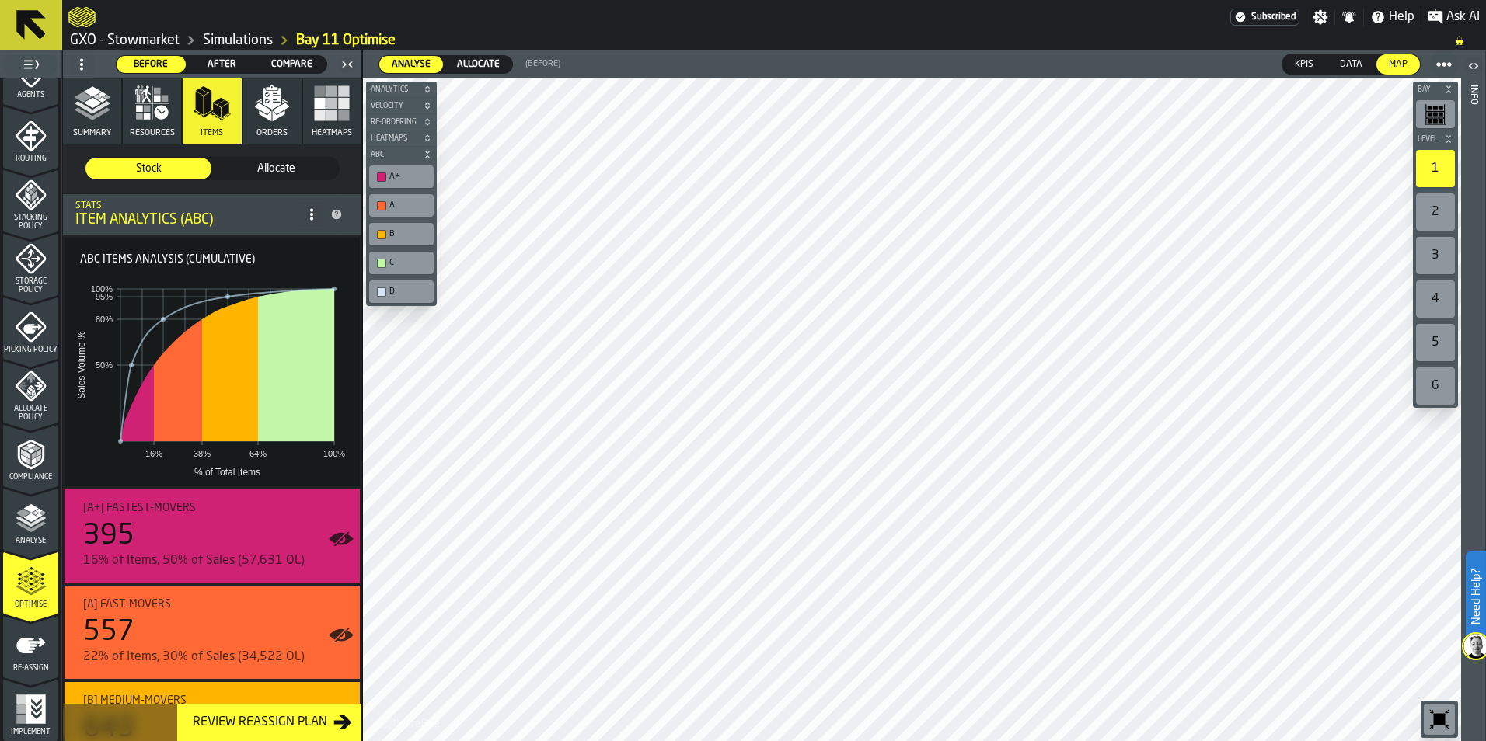
click at [273, 117] on polygon "button" at bounding box center [279, 115] width 12 height 11
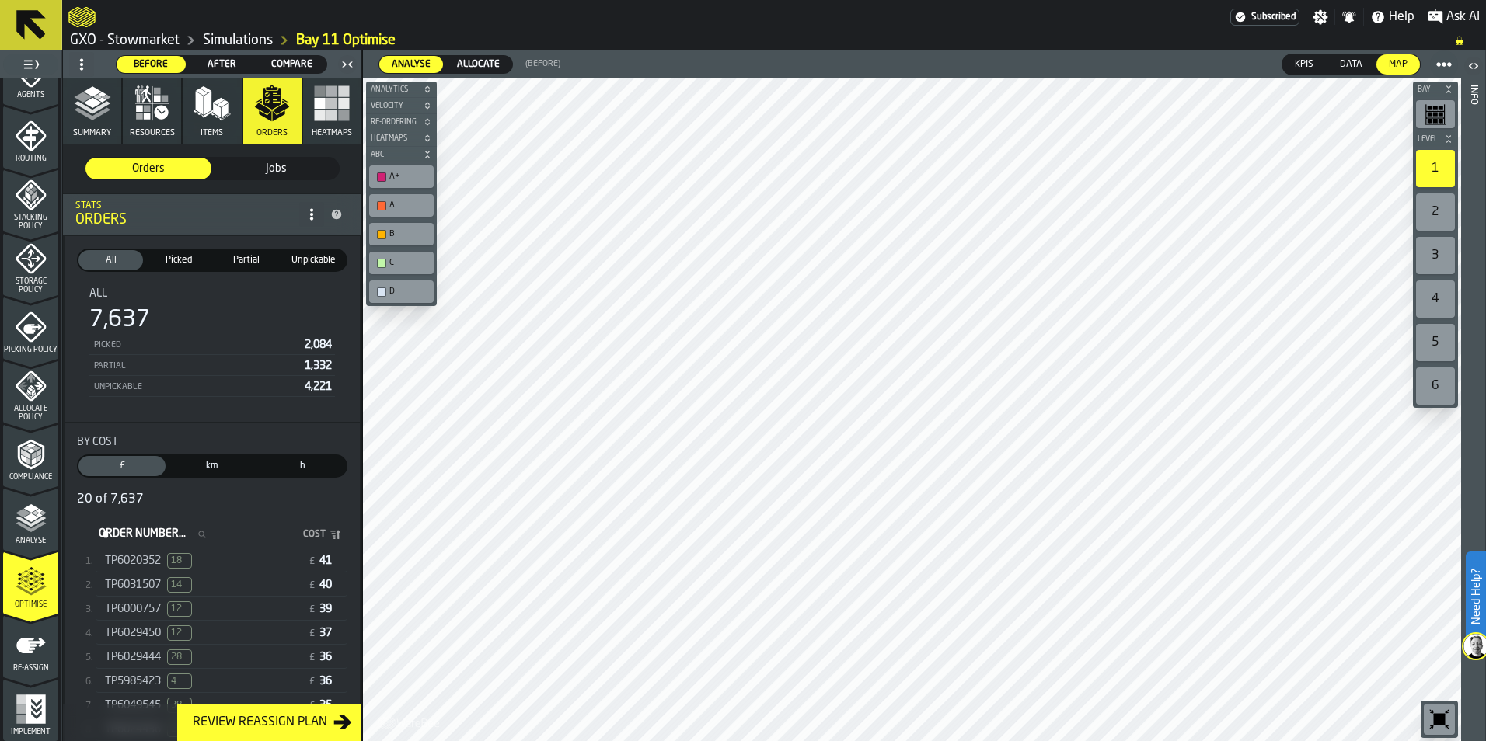
click at [333, 120] on rect "button" at bounding box center [331, 115] width 11 height 11
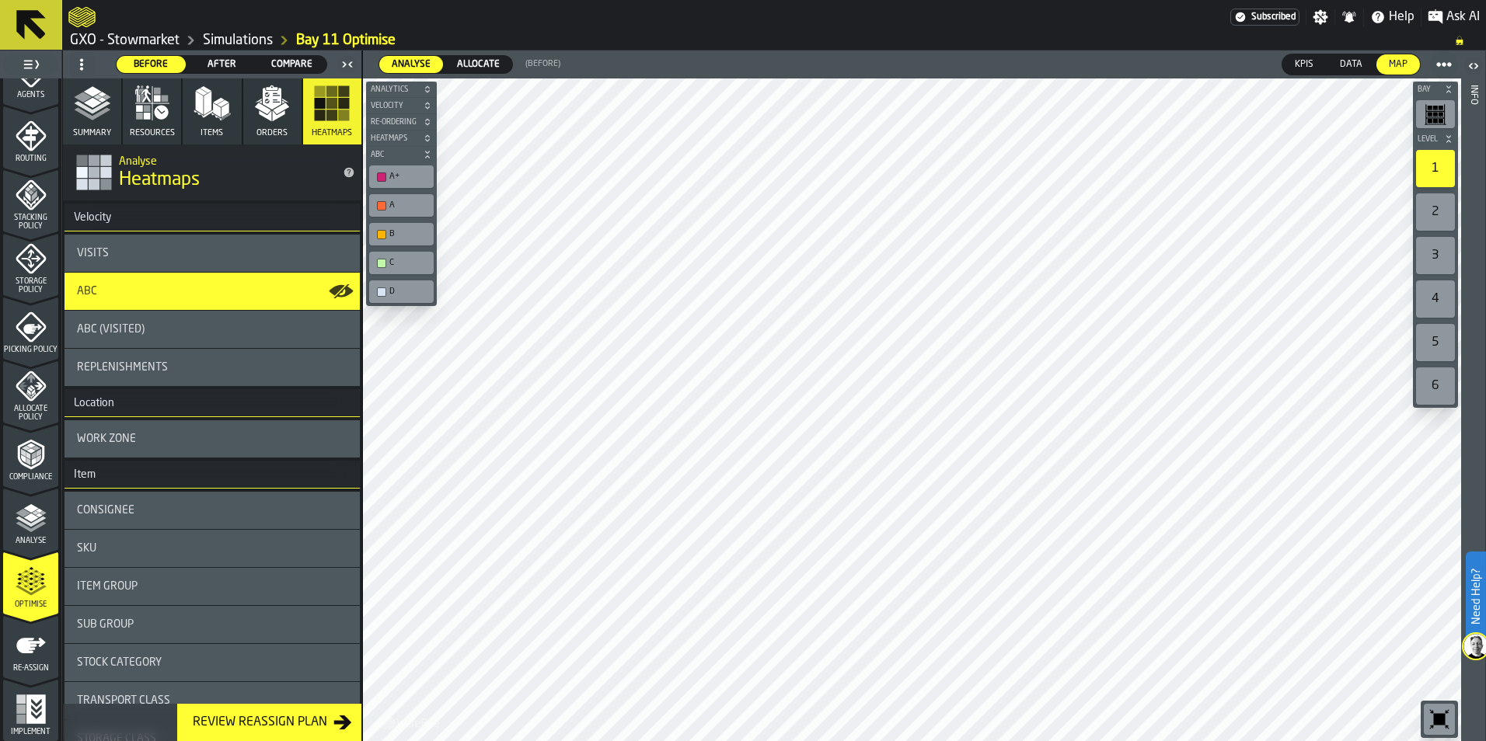
click at [78, 123] on button "Summary" at bounding box center [92, 112] width 58 height 66
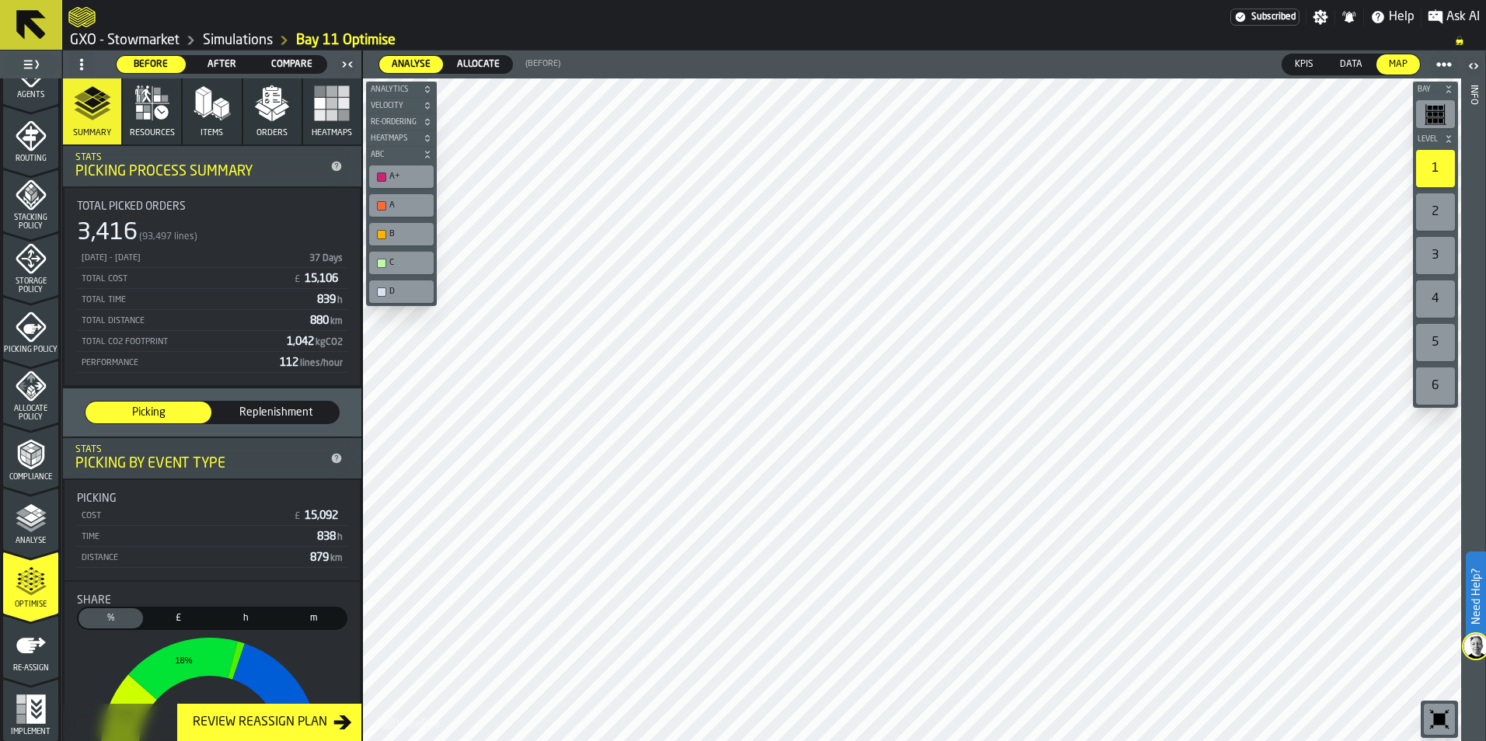
click at [18, 510] on icon "menu Analyse" at bounding box center [31, 518] width 31 height 31
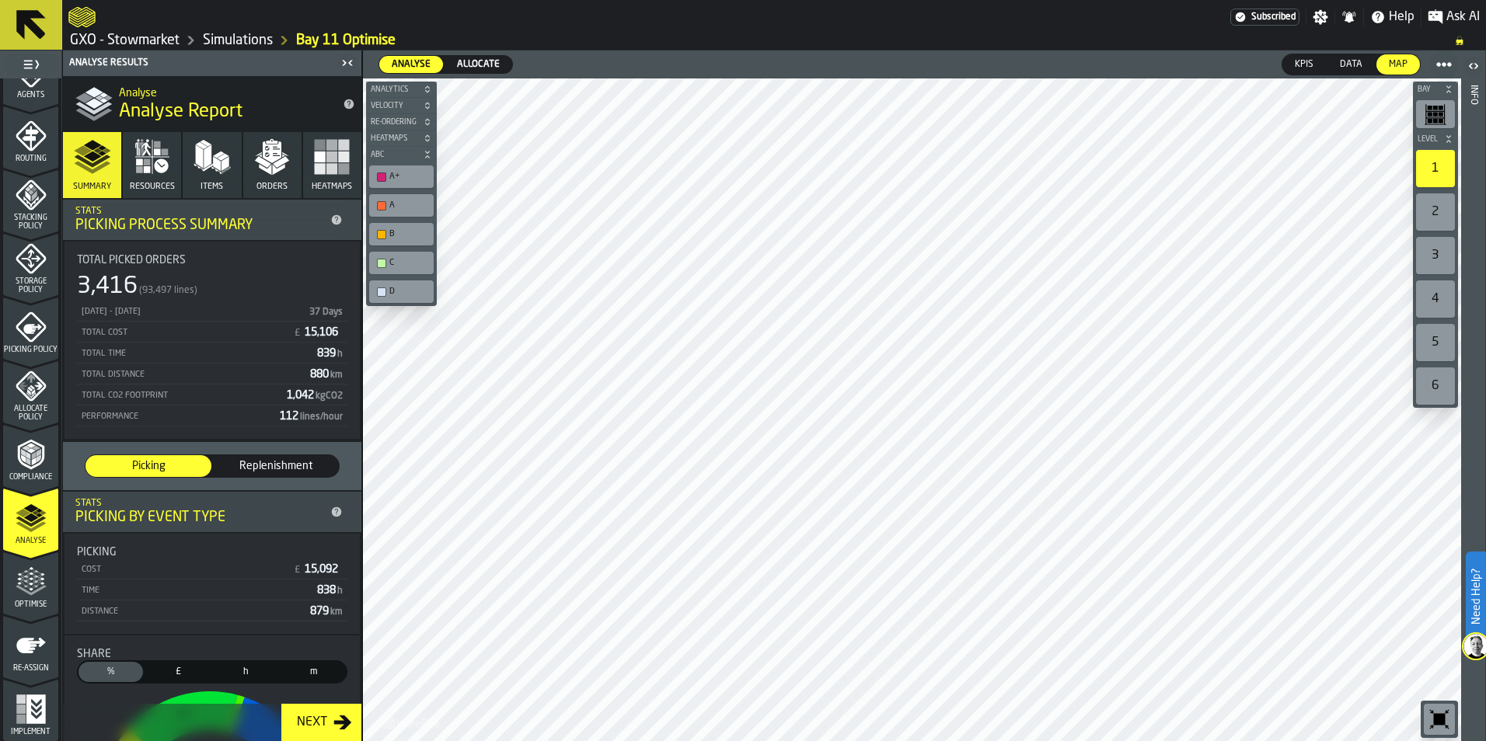
click at [26, 468] on icon "menu Compliance" at bounding box center [30, 454] width 26 height 30
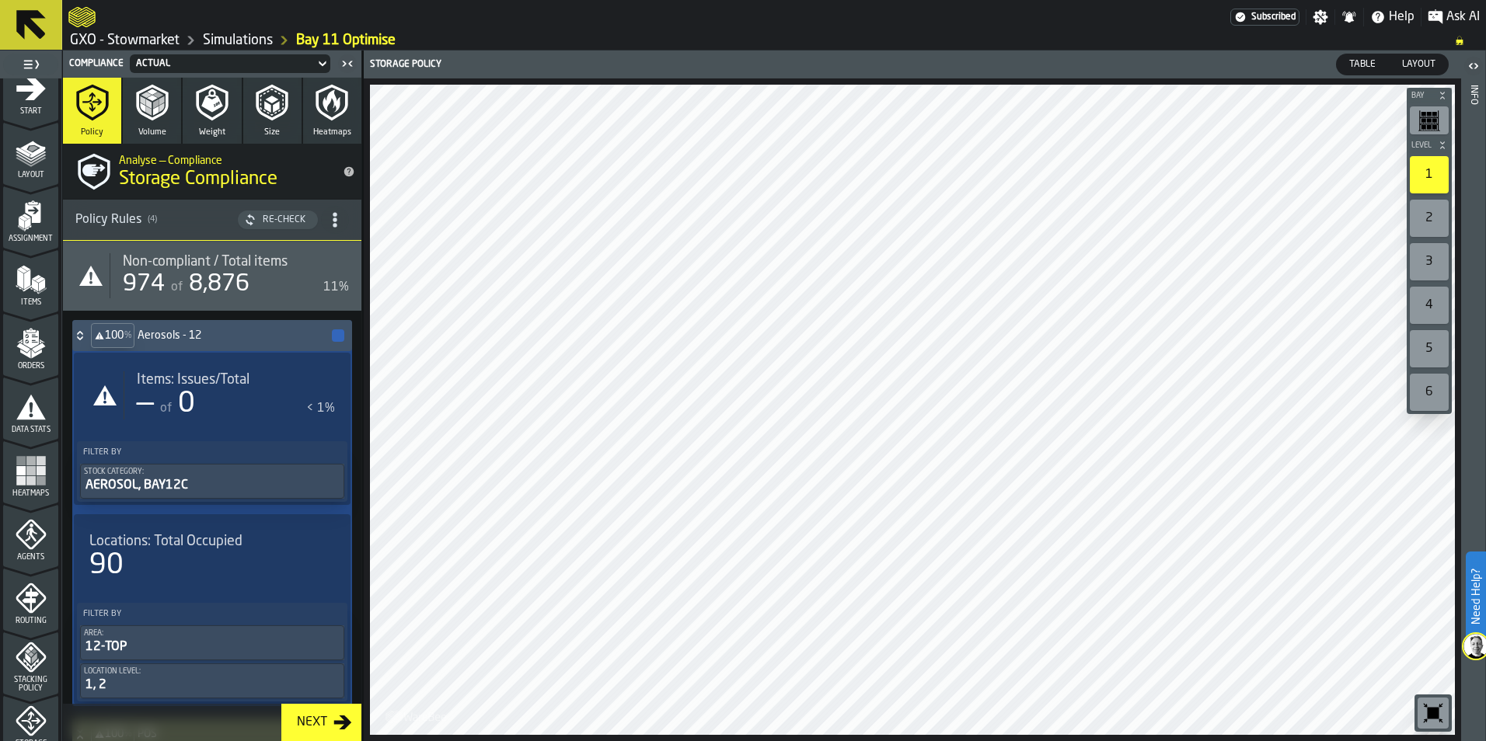
scroll to position [18, 0]
click at [37, 420] on icon "menu Data Stats" at bounding box center [31, 410] width 30 height 25
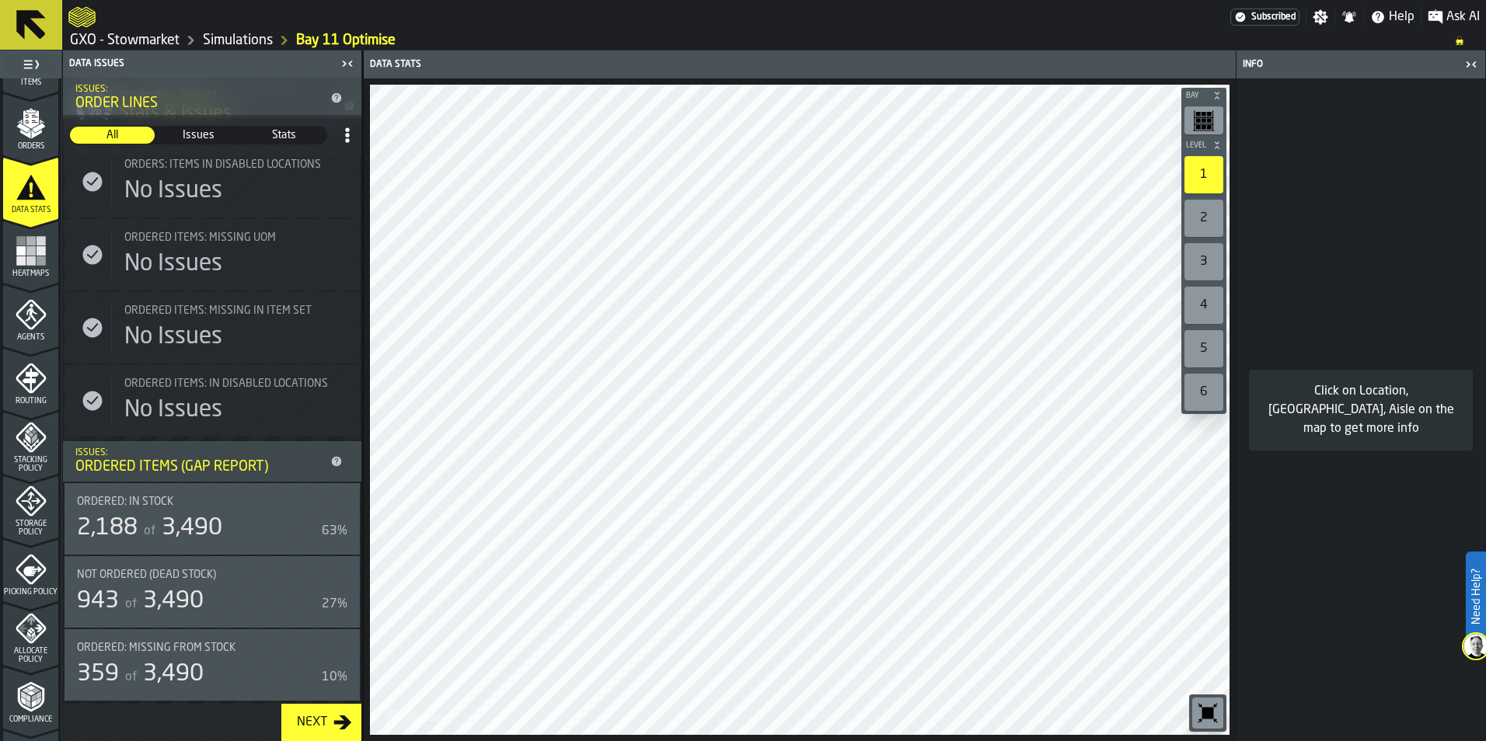
scroll to position [251, 0]
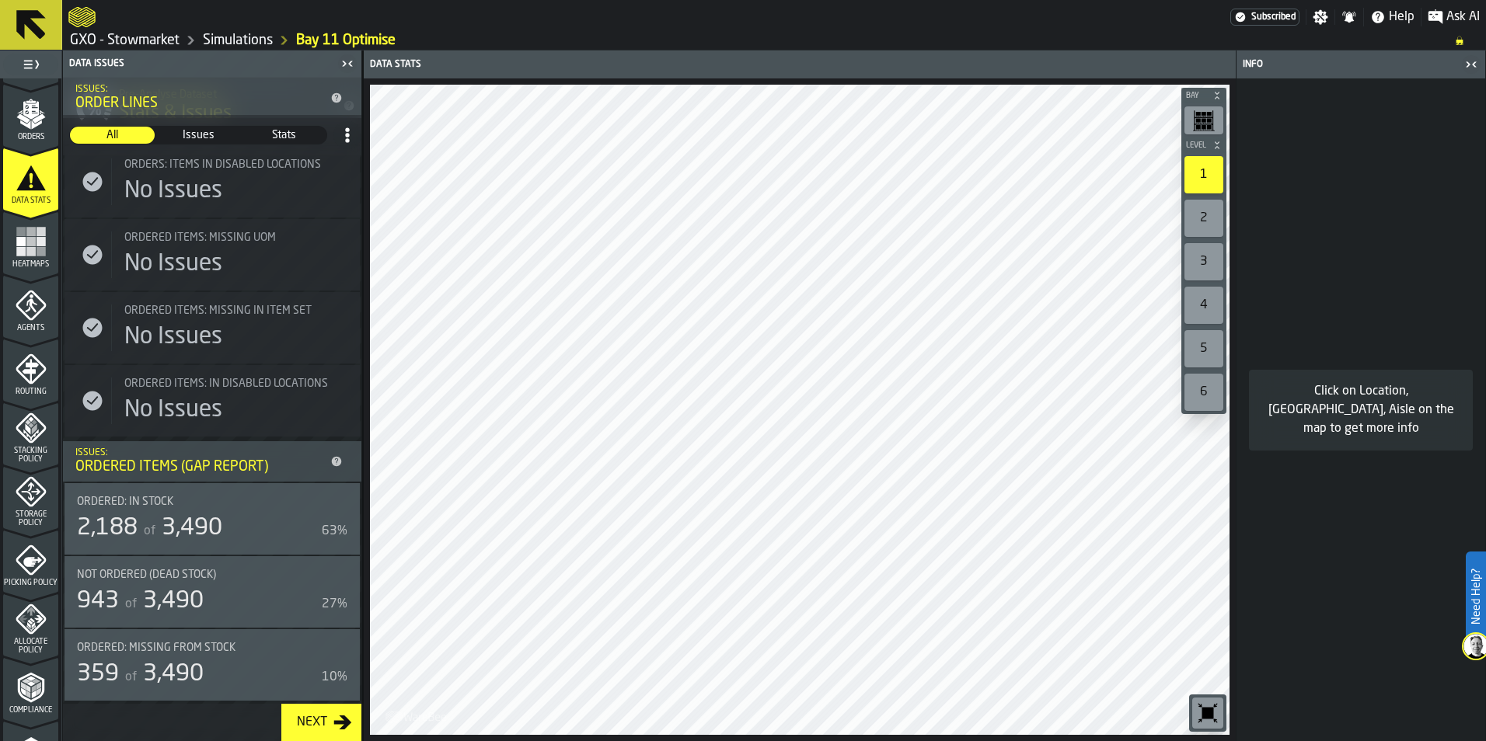
click at [26, 699] on icon "menu Compliance" at bounding box center [31, 687] width 31 height 31
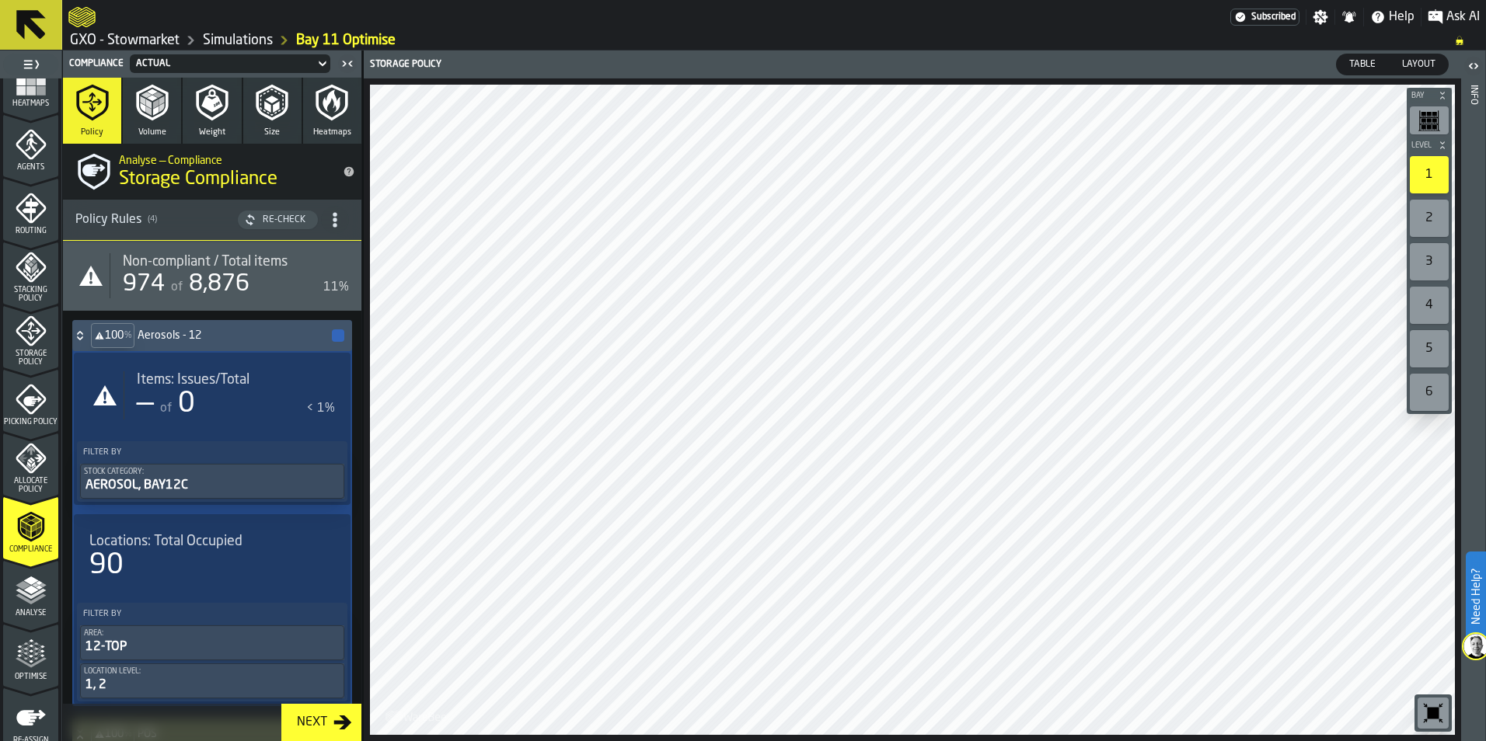
scroll to position [484, 0]
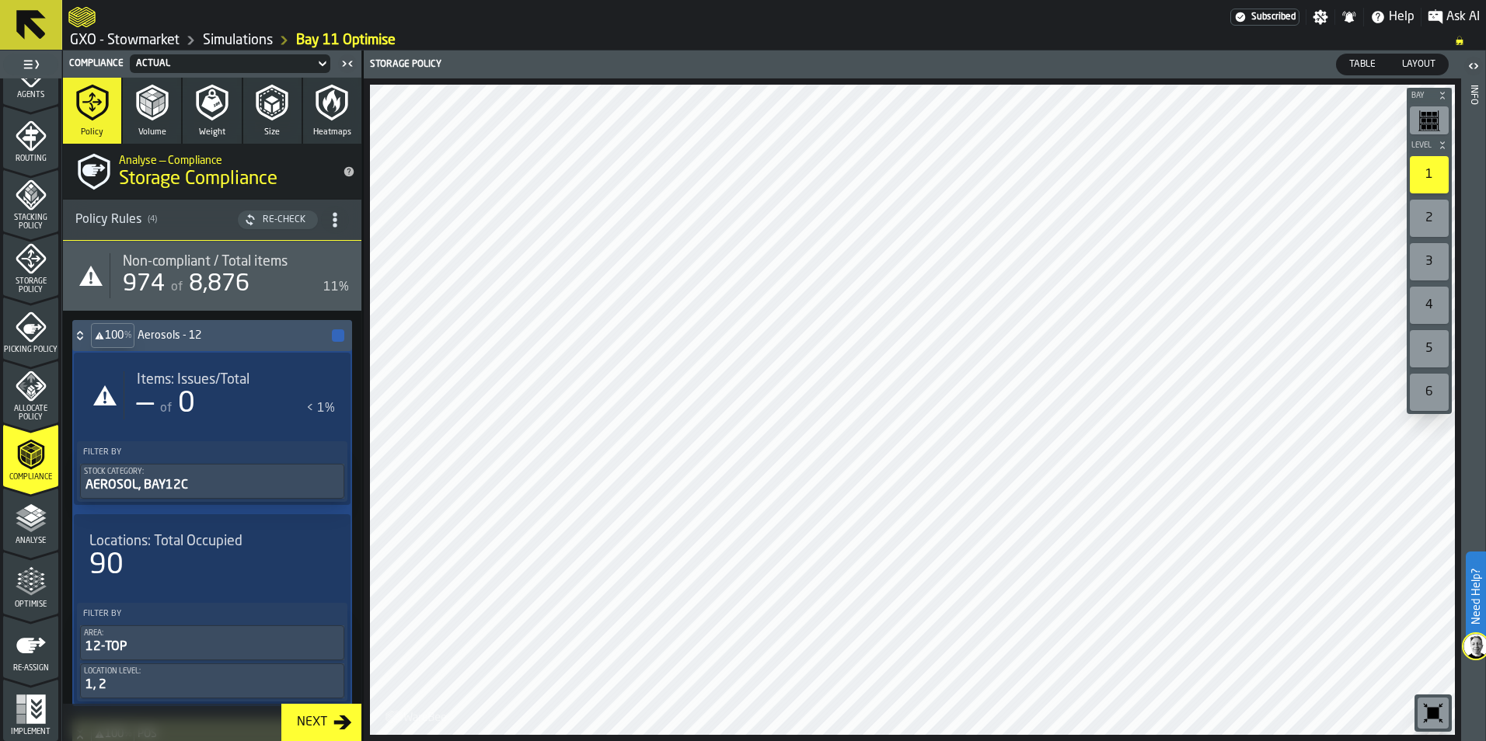
click at [30, 601] on span "Optimise" at bounding box center [30, 605] width 55 height 9
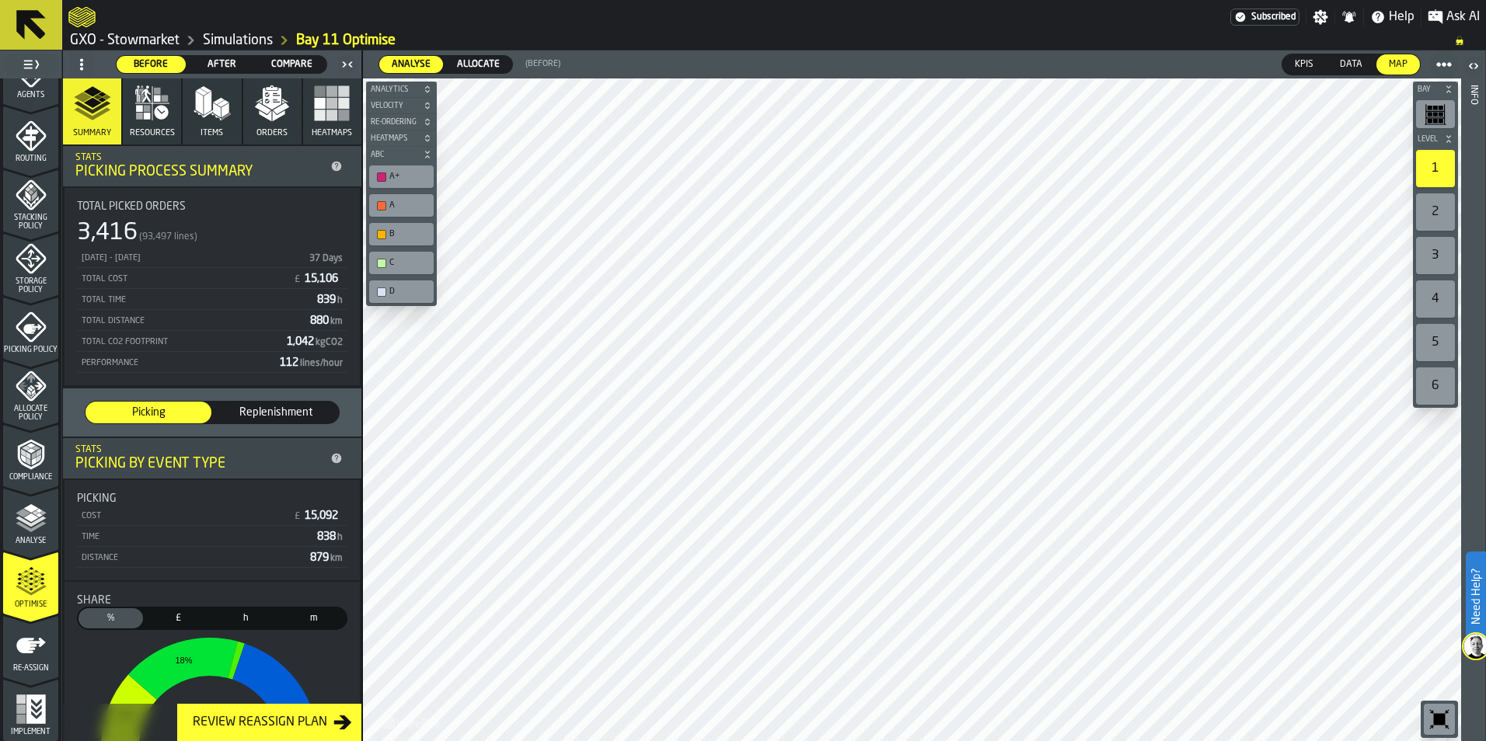
click at [292, 58] on span "Compare" at bounding box center [291, 65] width 57 height 14
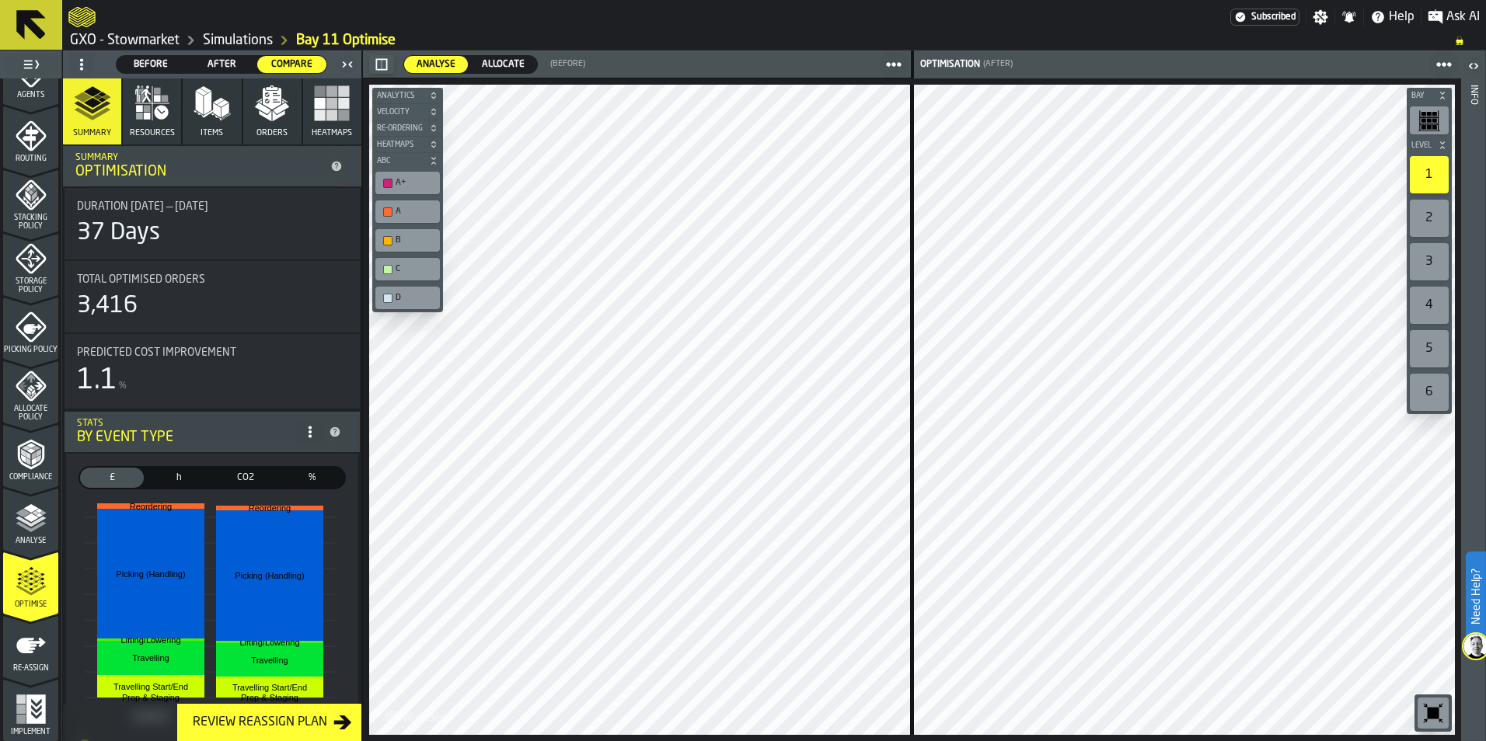
click at [239, 484] on span "CO2" at bounding box center [246, 478] width 58 height 14
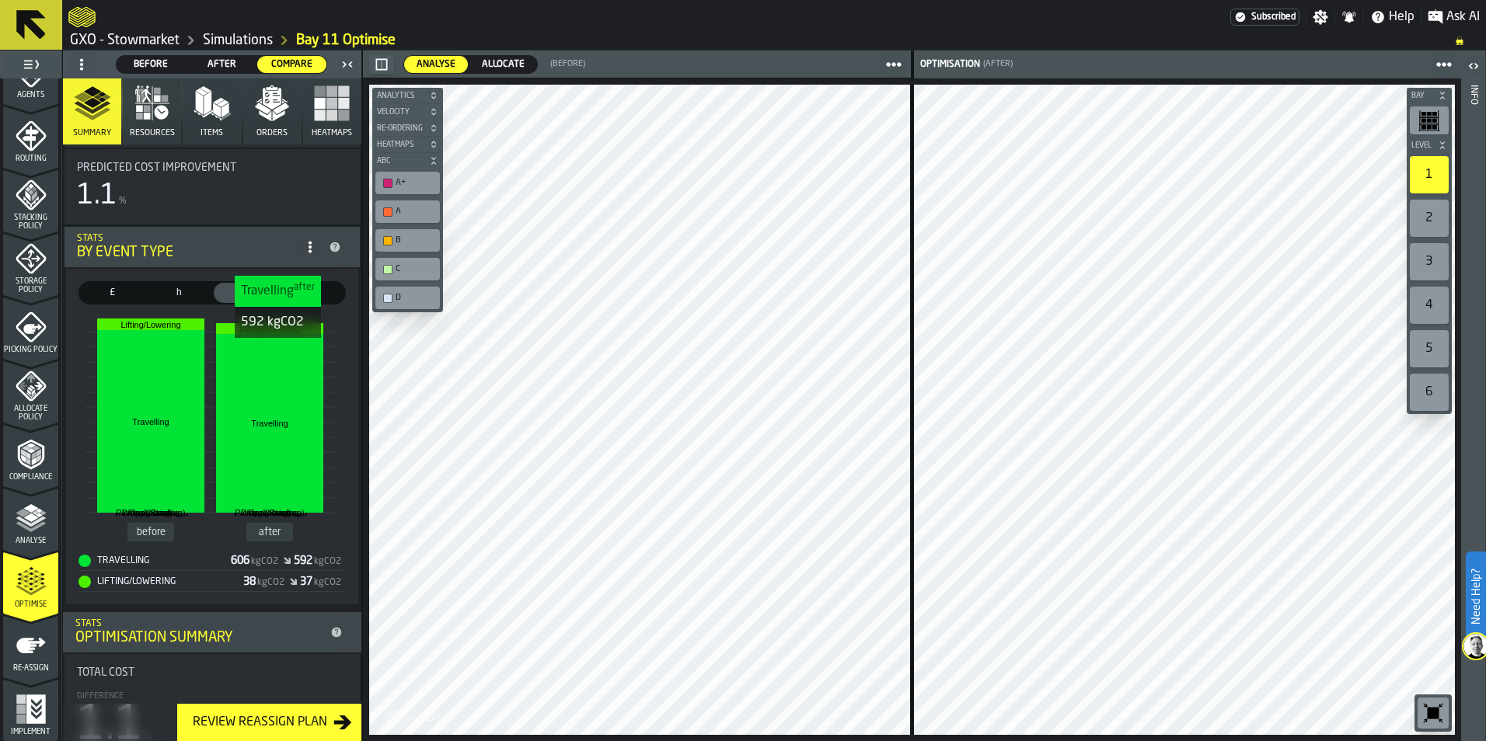
scroll to position [233, 0]
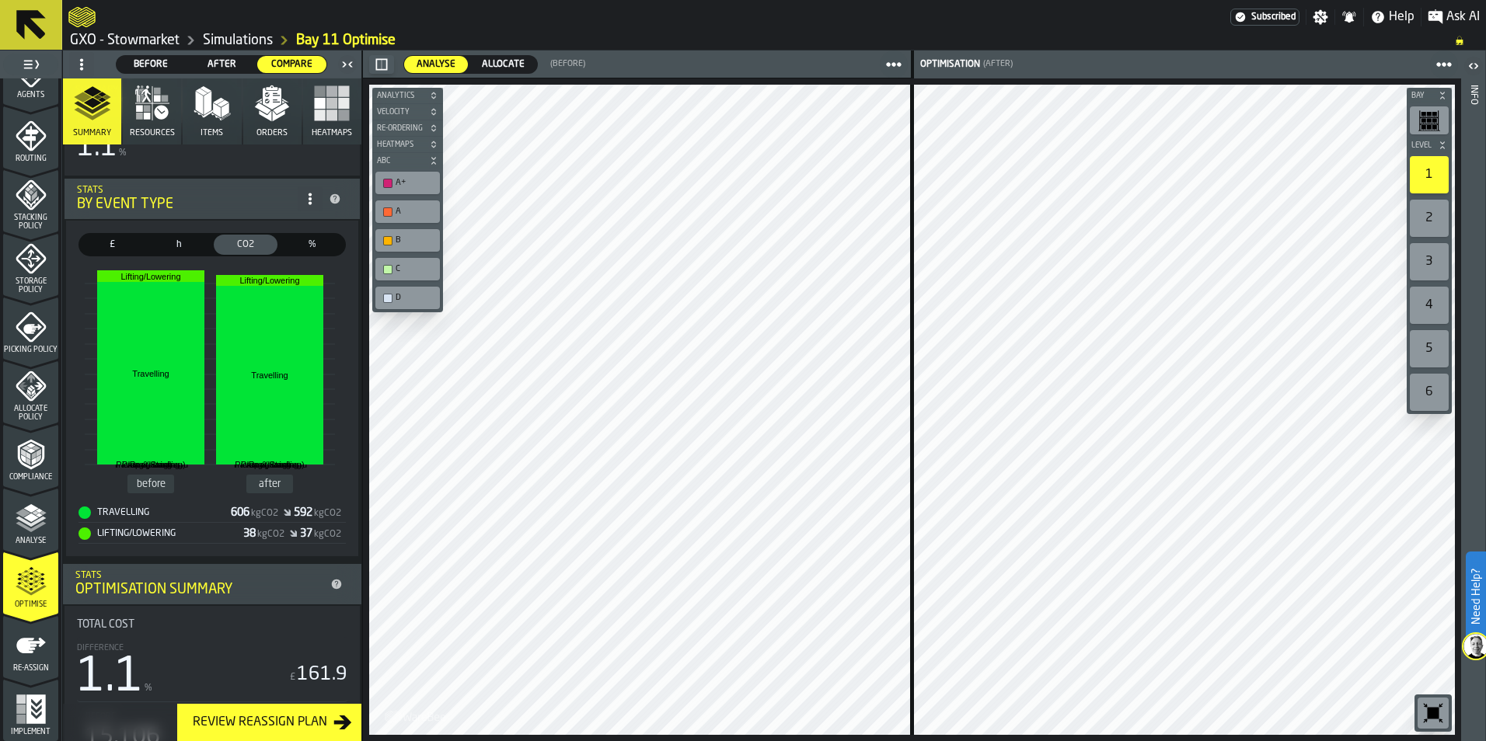
click at [218, 62] on span "After" at bounding box center [222, 65] width 57 height 14
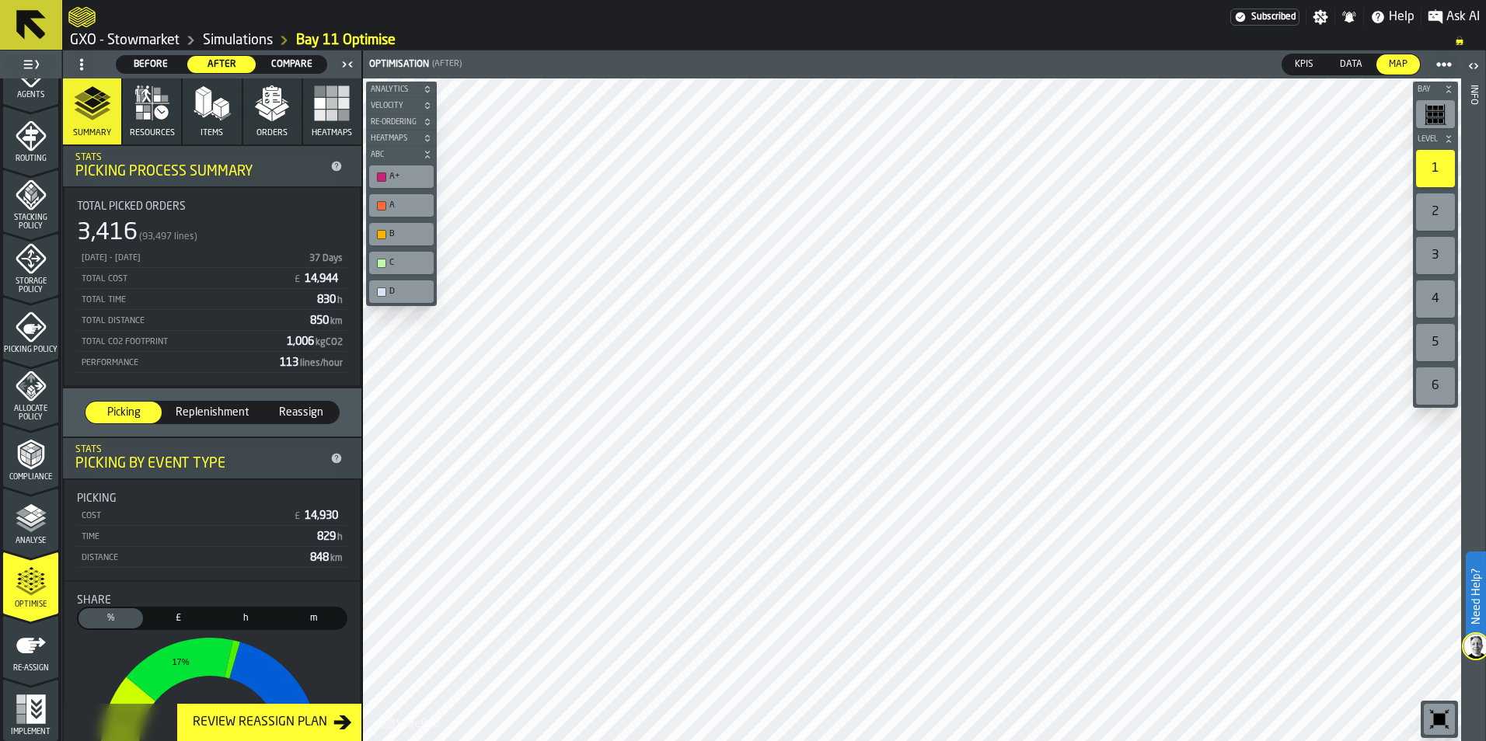
click at [288, 61] on span "Compare" at bounding box center [291, 65] width 57 height 14
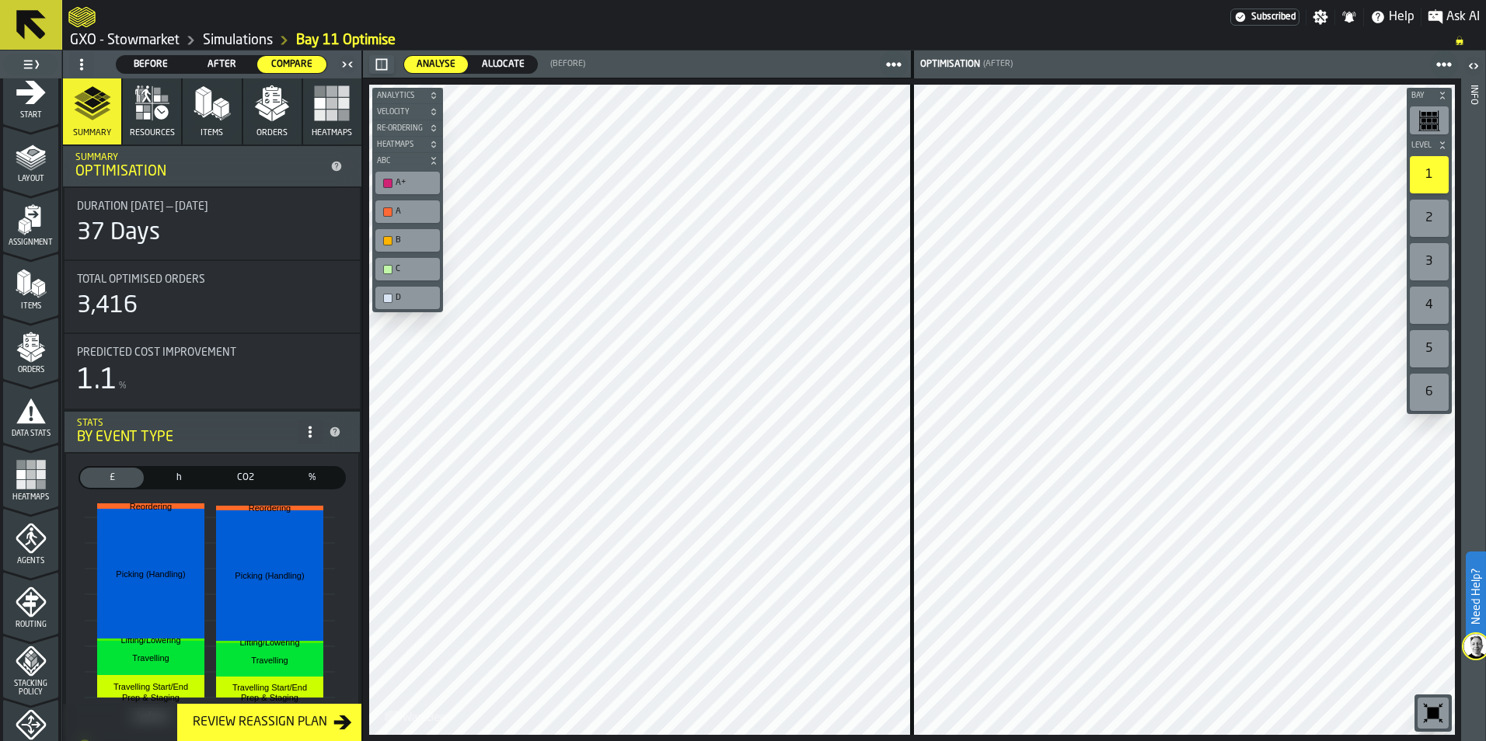
scroll to position [0, 0]
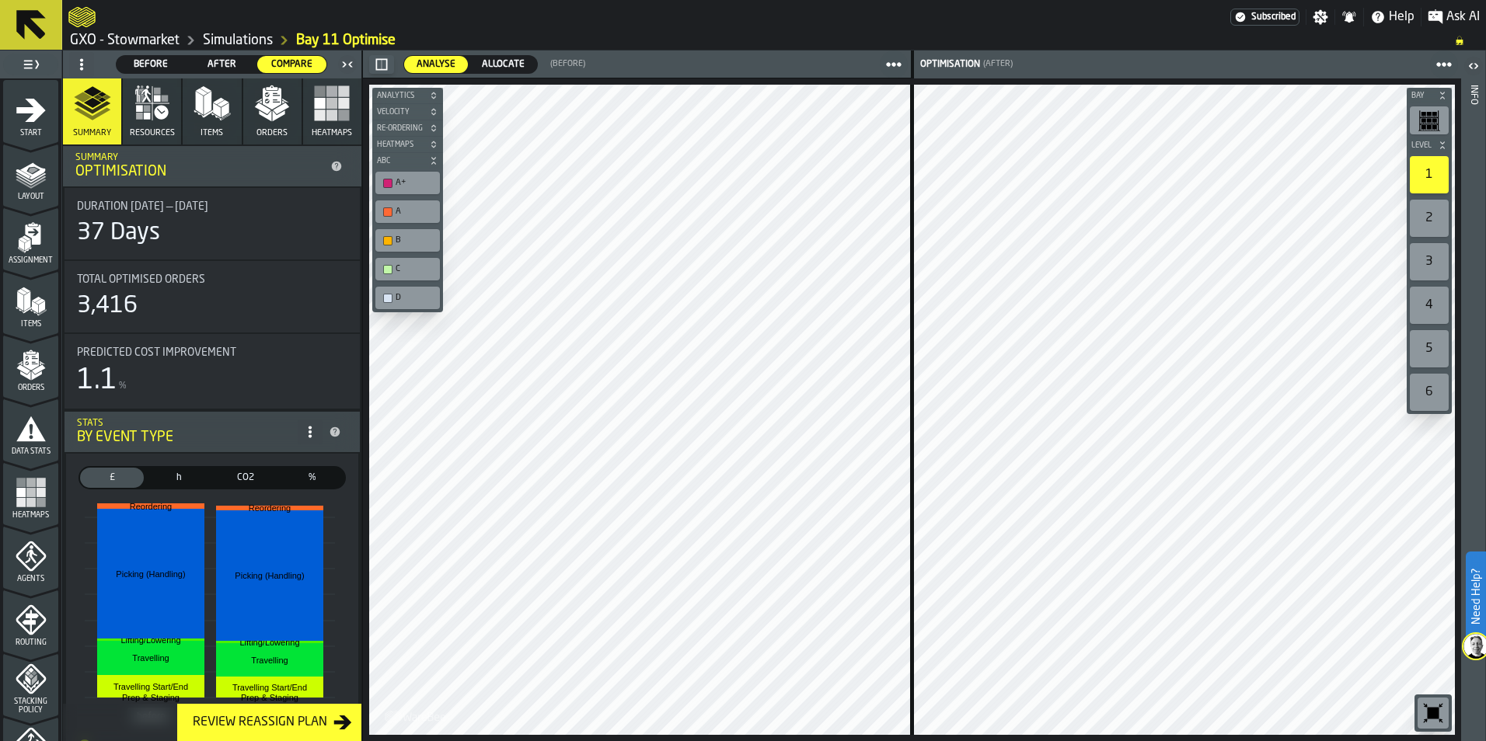
click at [30, 129] on span "Start" at bounding box center [30, 133] width 55 height 9
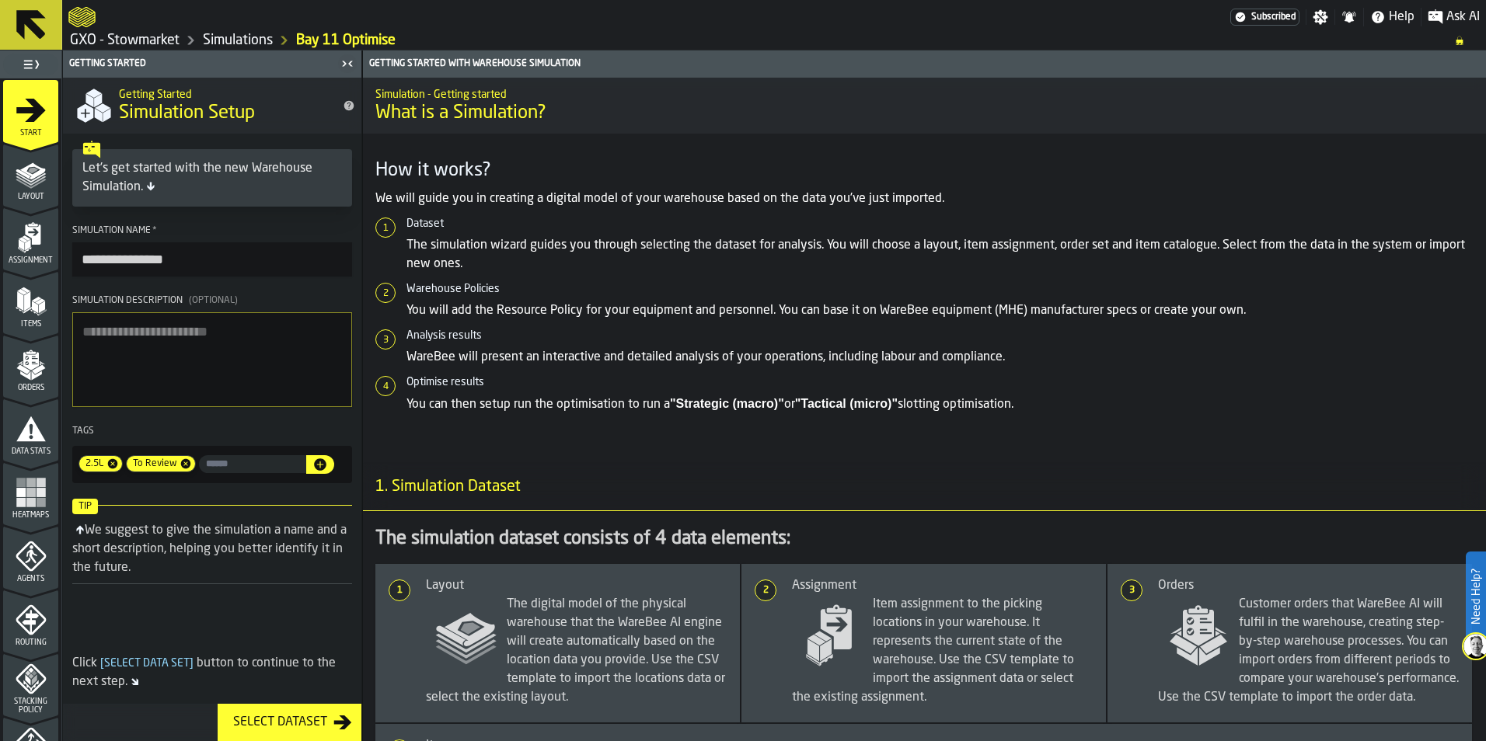
click at [202, 171] on div "Let's get started with the new Warehouse Simulation." at bounding box center [212, 177] width 260 height 37
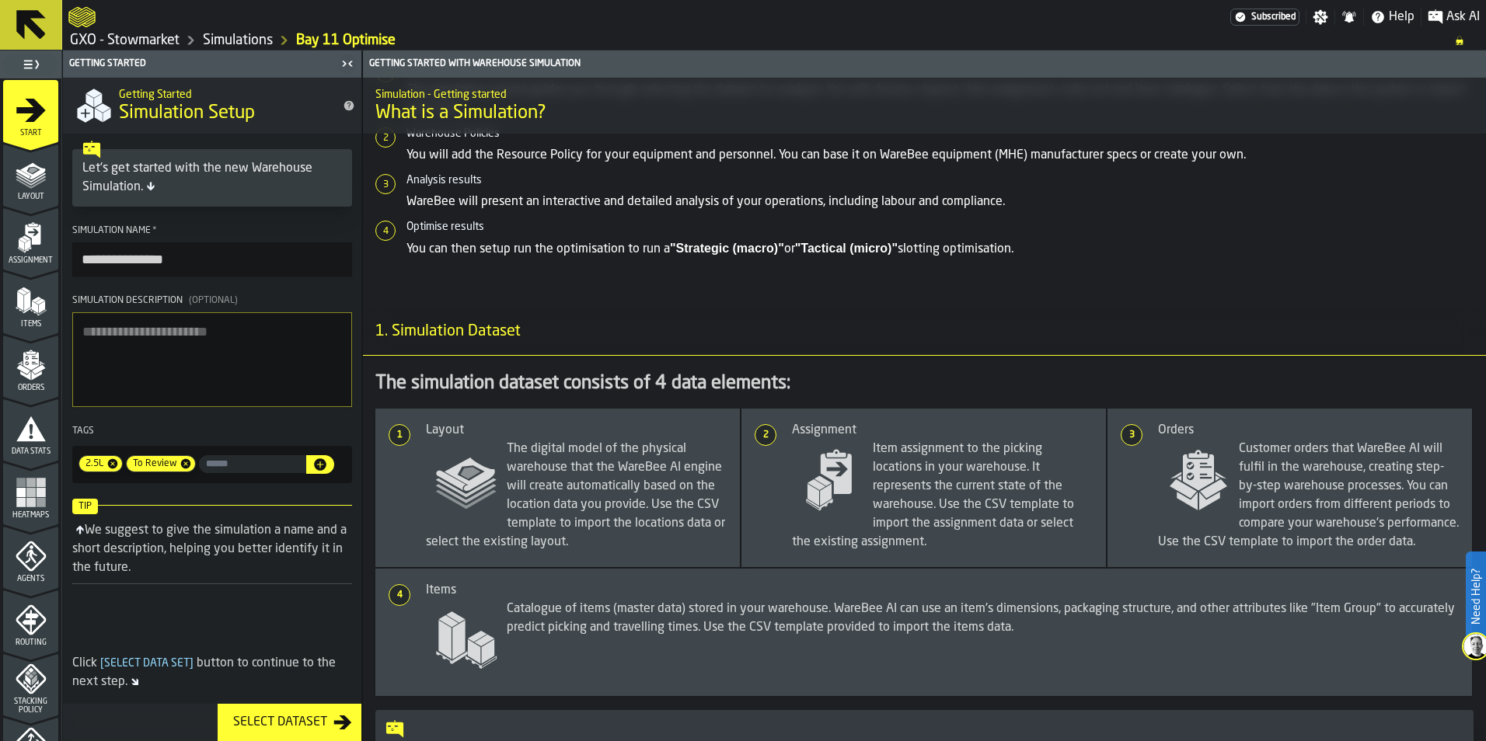
click at [269, 721] on div "Select Dataset" at bounding box center [280, 723] width 106 height 19
click at [339, 720] on icon "button-Select Dataset" at bounding box center [342, 723] width 19 height 19
click at [193, 335] on textarea "Simulation Description (Optional)" at bounding box center [212, 359] width 280 height 95
click at [309, 727] on div "Select Dataset" at bounding box center [280, 723] width 106 height 19
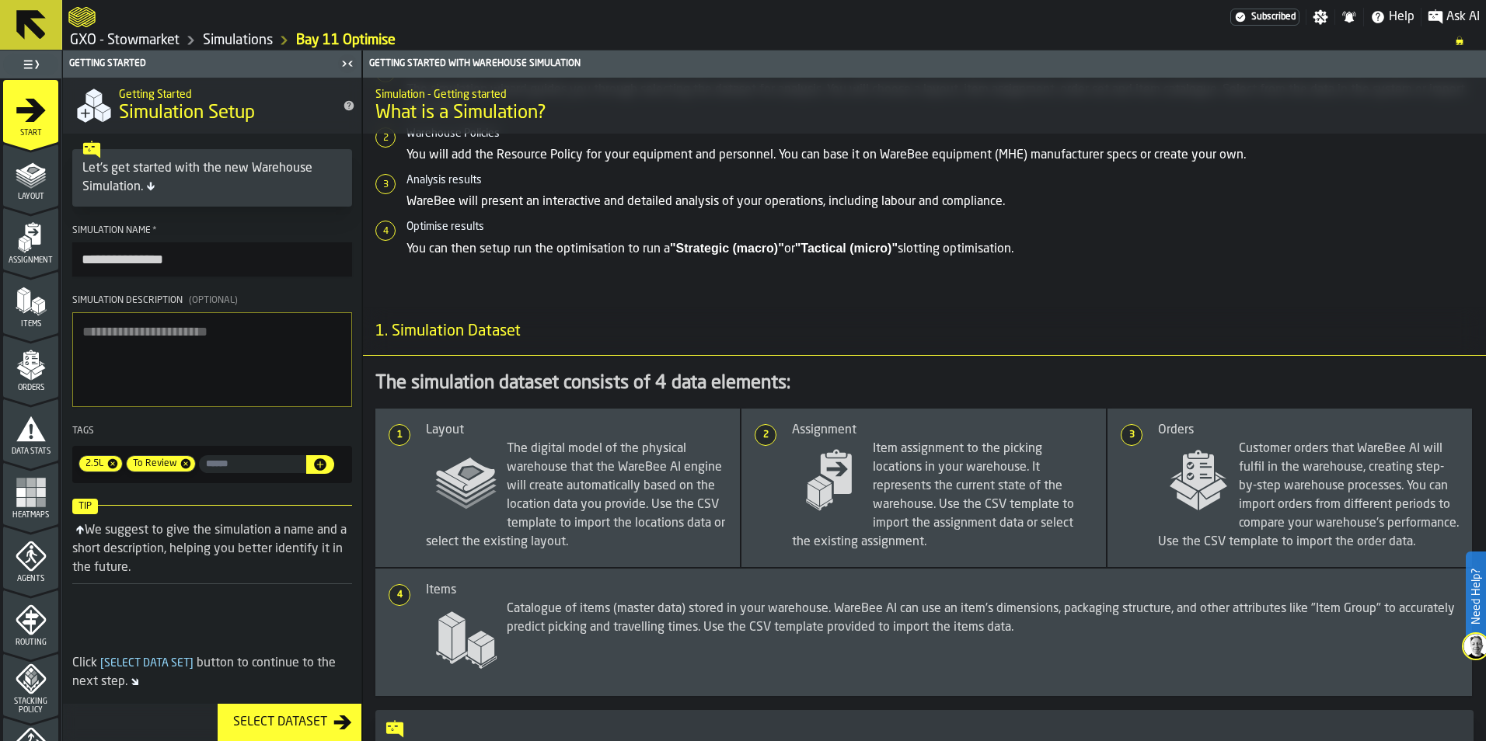
click at [309, 727] on div "Select Dataset" at bounding box center [280, 723] width 106 height 19
click at [311, 728] on div "Select Dataset" at bounding box center [280, 723] width 106 height 19
click at [349, 727] on icon "button-Select Dataset" at bounding box center [342, 723] width 19 height 19
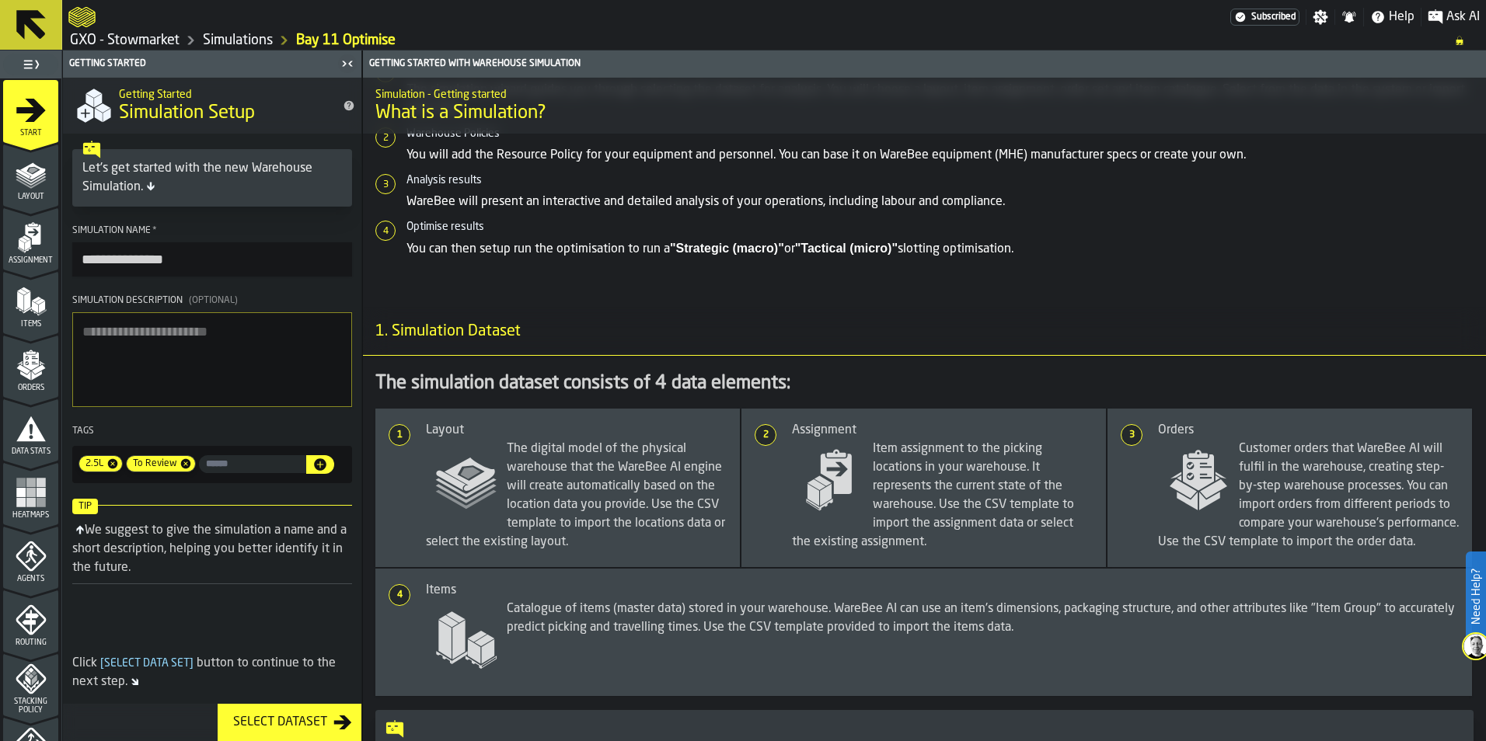
click at [349, 727] on icon "button-Select Dataset" at bounding box center [342, 723] width 19 height 19
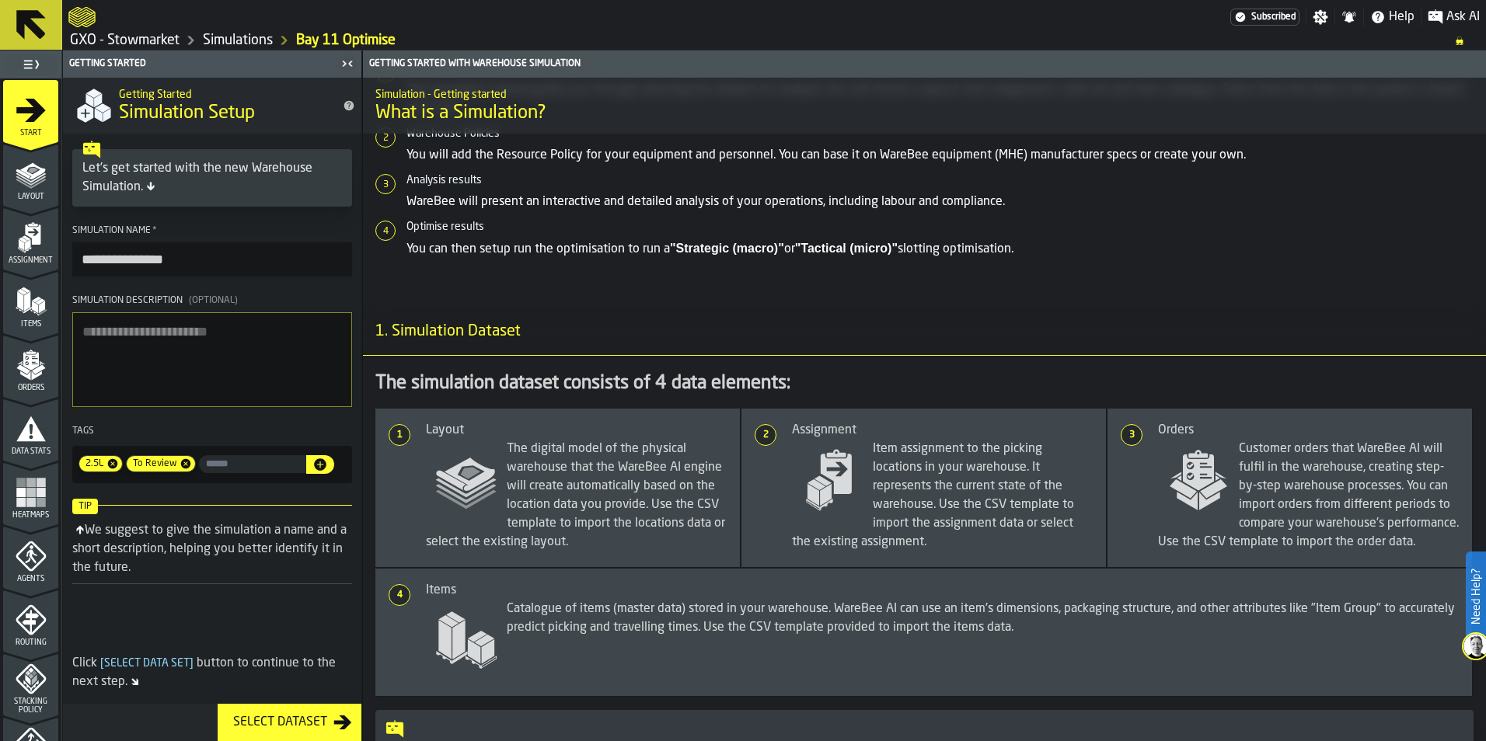
click at [173, 190] on div "Let's get started with the new Warehouse Simulation." at bounding box center [212, 177] width 260 height 37
drag, startPoint x: 173, startPoint y: 190, endPoint x: 149, endPoint y: 170, distance: 31.0
click at [173, 189] on div "Let's get started with the new Warehouse Simulation." at bounding box center [212, 177] width 260 height 37
click at [28, 169] on polygon "menu Layout" at bounding box center [33, 169] width 10 height 5
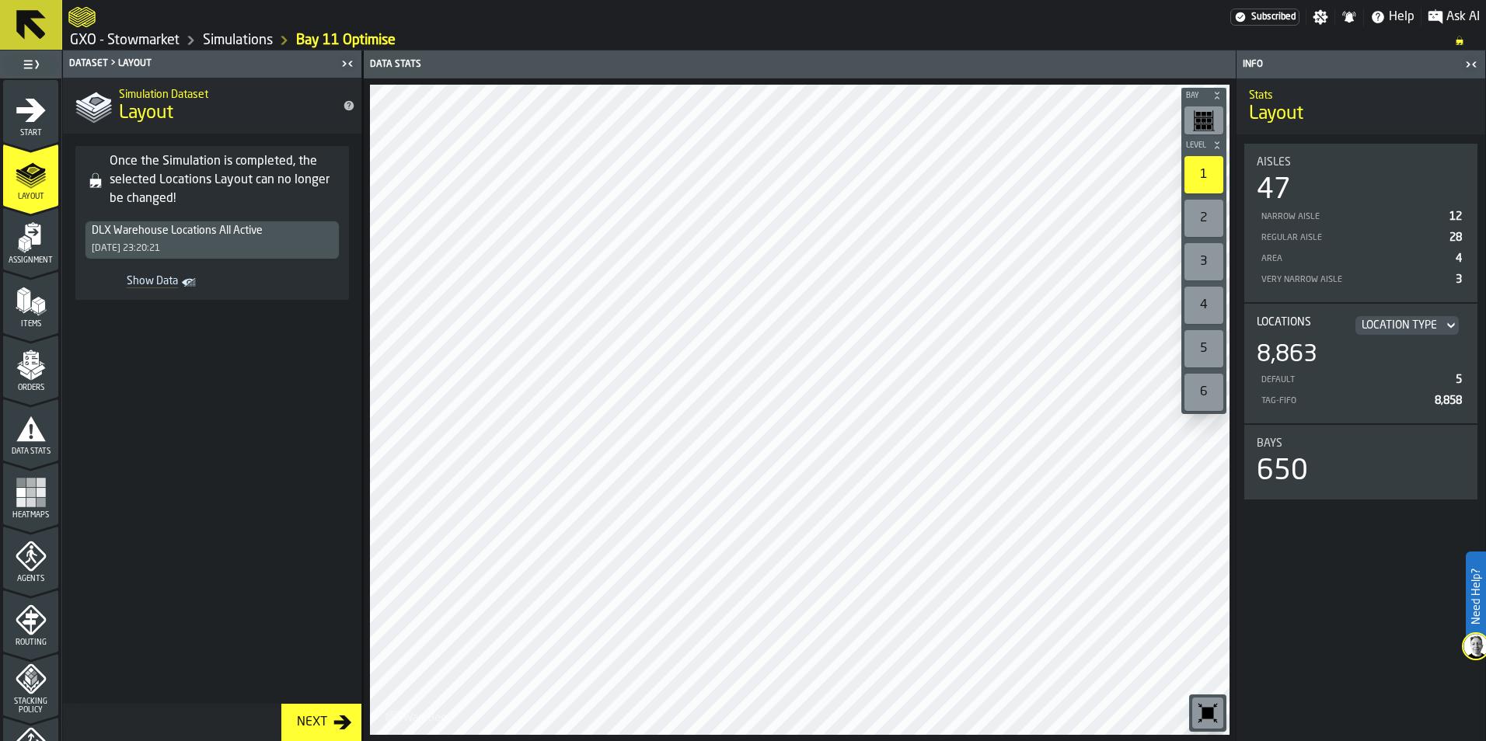
click at [19, 260] on span "Assignment" at bounding box center [30, 260] width 55 height 9
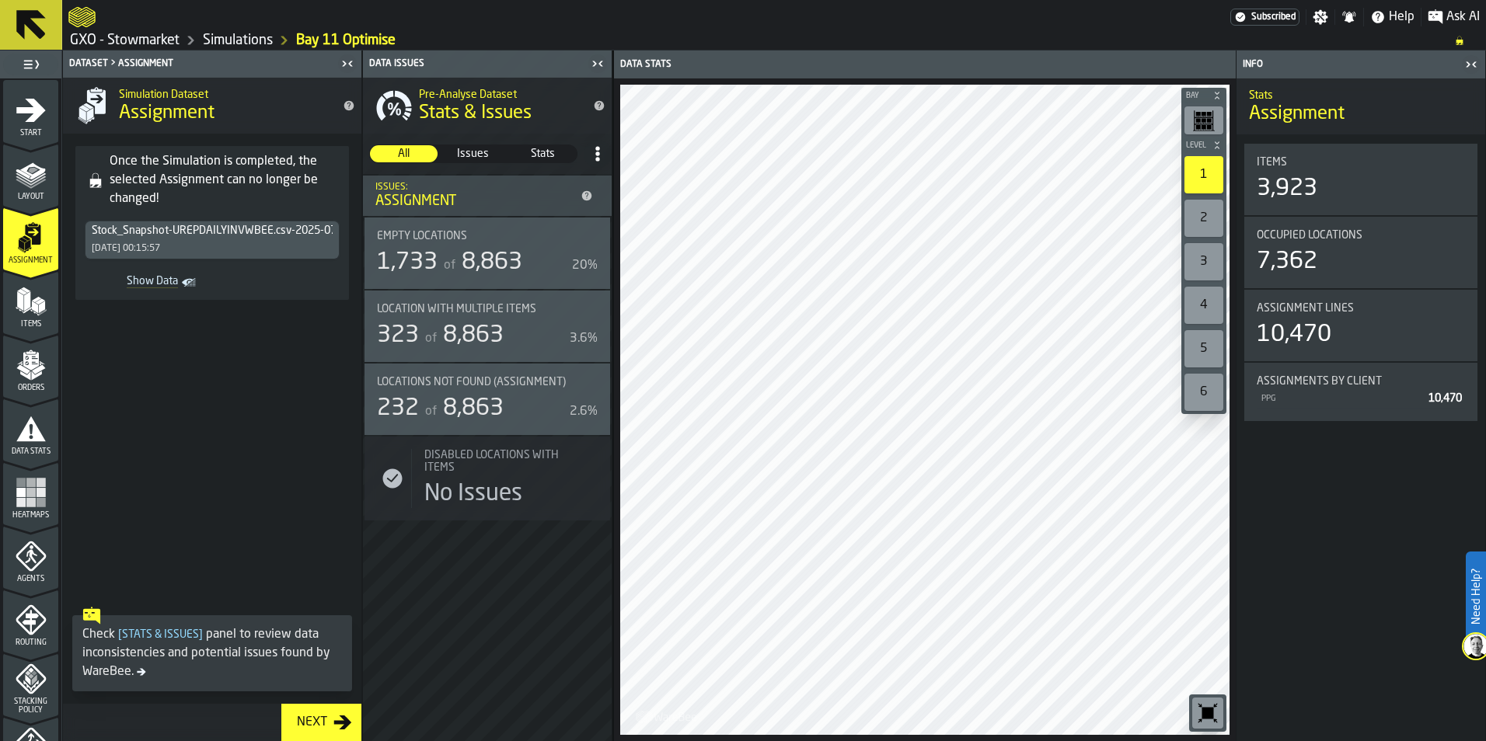
click at [315, 729] on div "Next" at bounding box center [312, 723] width 43 height 19
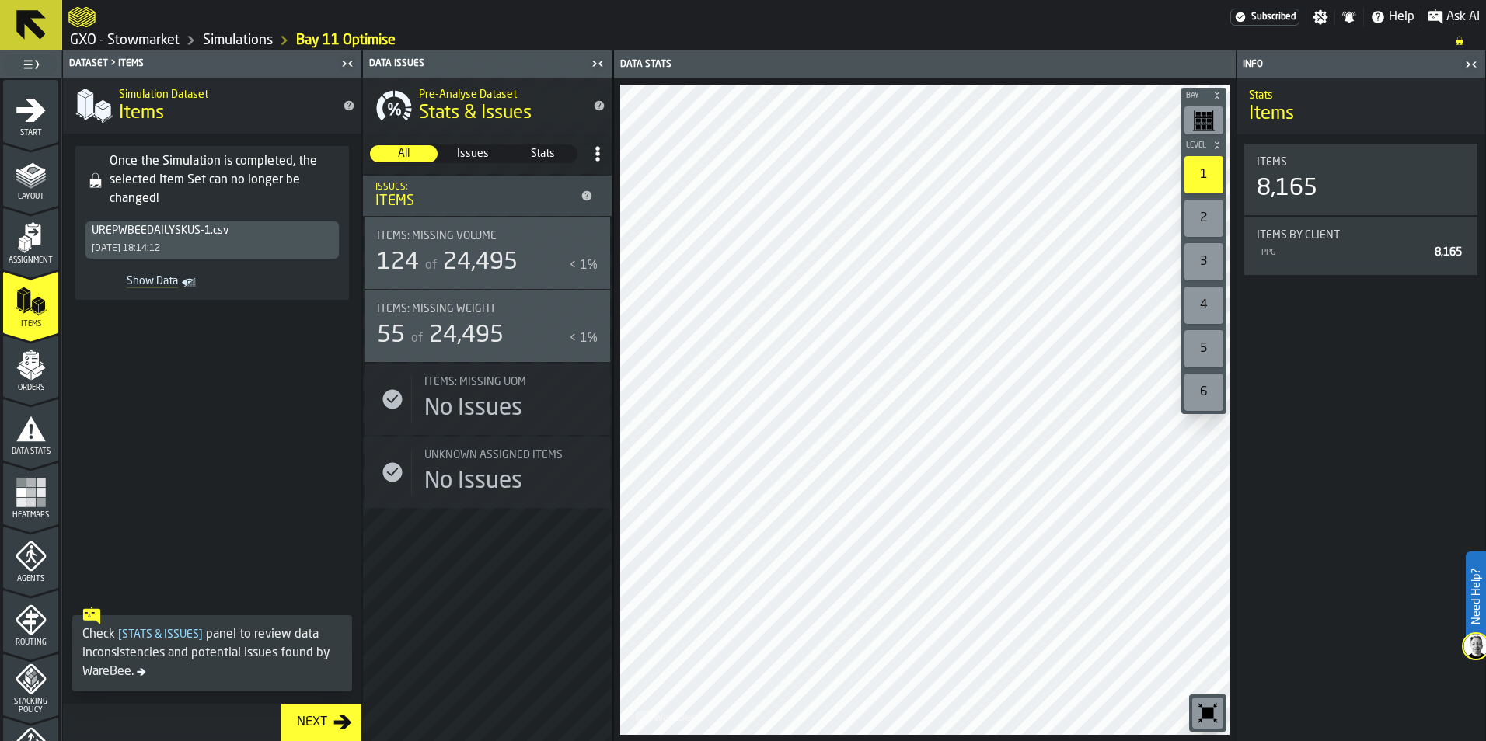
click at [317, 725] on div "Next" at bounding box center [312, 723] width 43 height 19
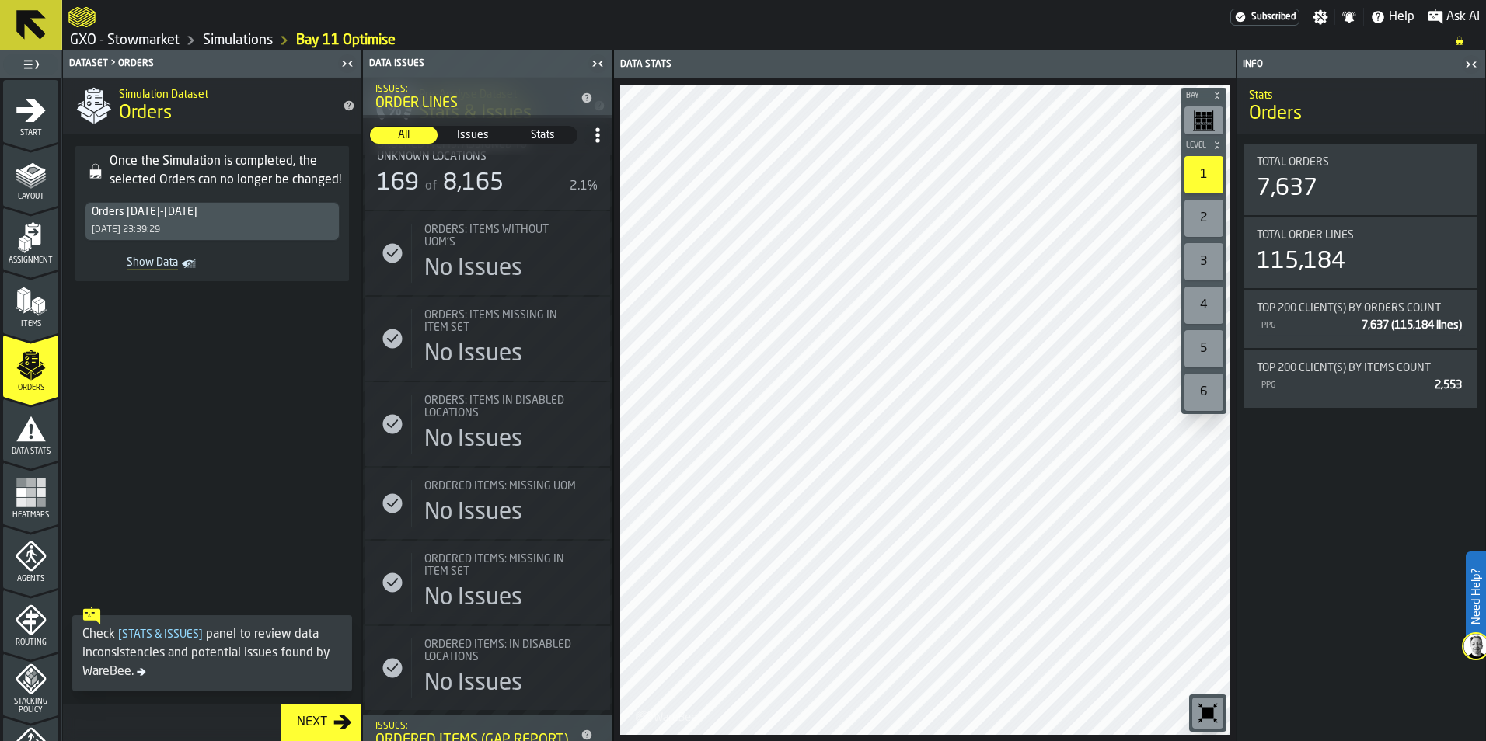
scroll to position [561, 0]
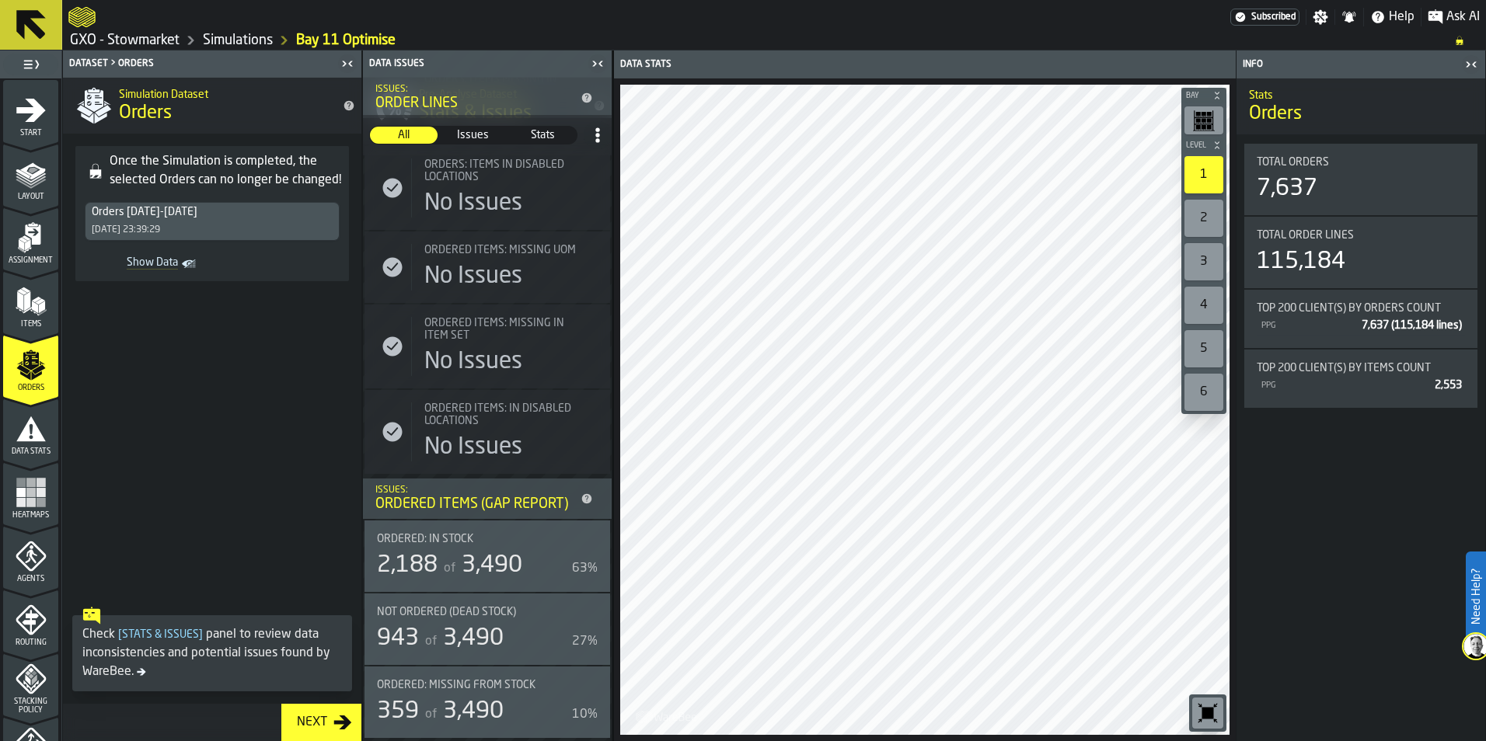
click at [479, 128] on span "Issues" at bounding box center [473, 135] width 66 height 16
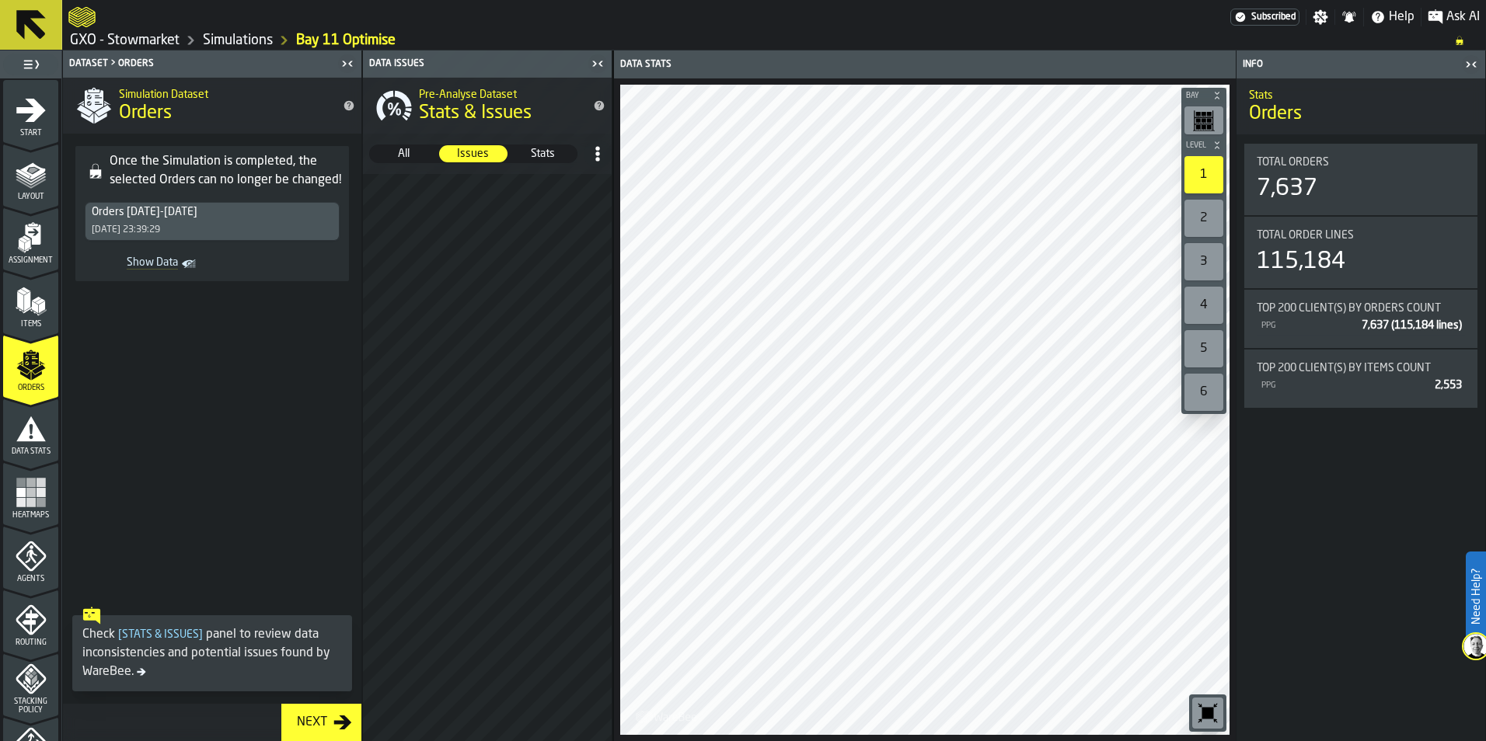
click at [544, 151] on span "Stats" at bounding box center [543, 154] width 66 height 16
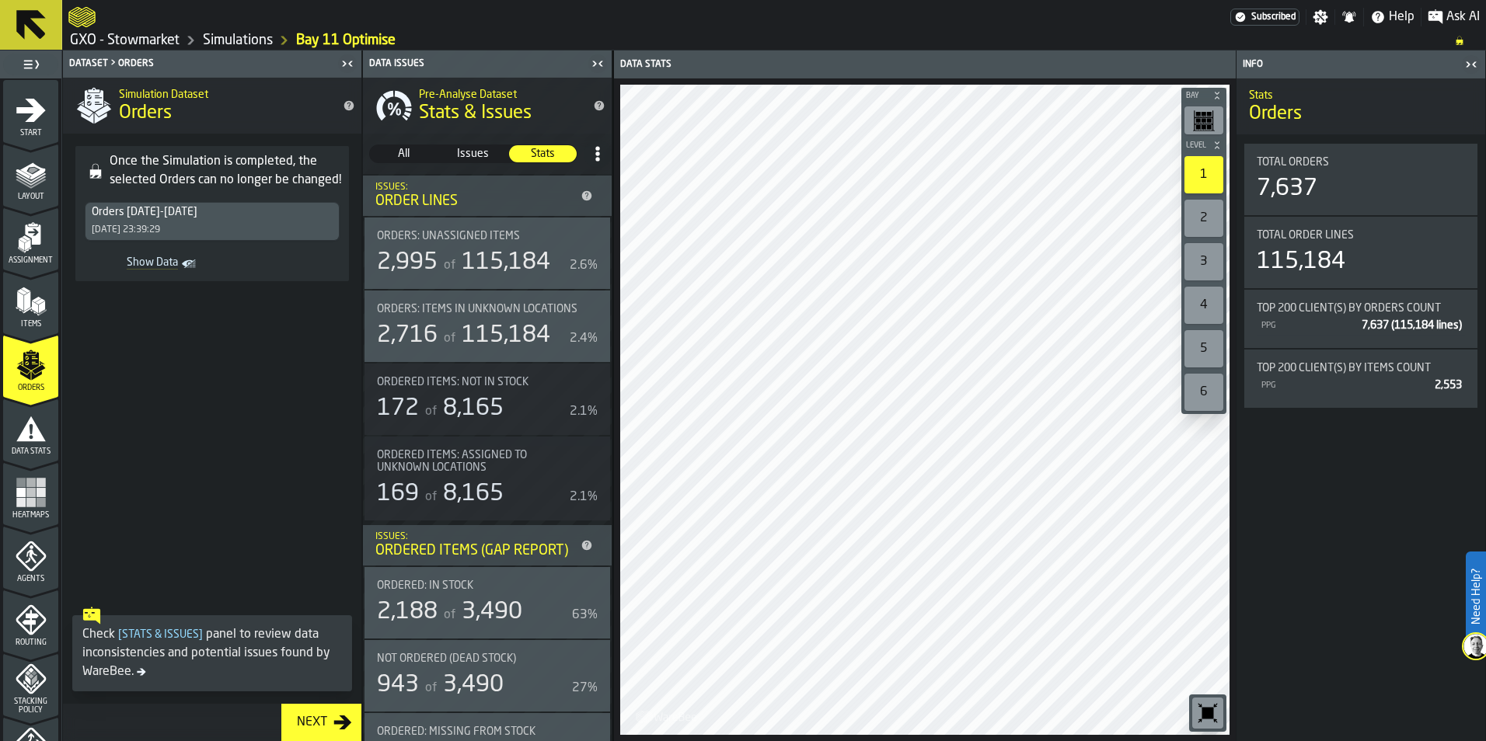
click at [312, 726] on div "Next" at bounding box center [312, 723] width 43 height 19
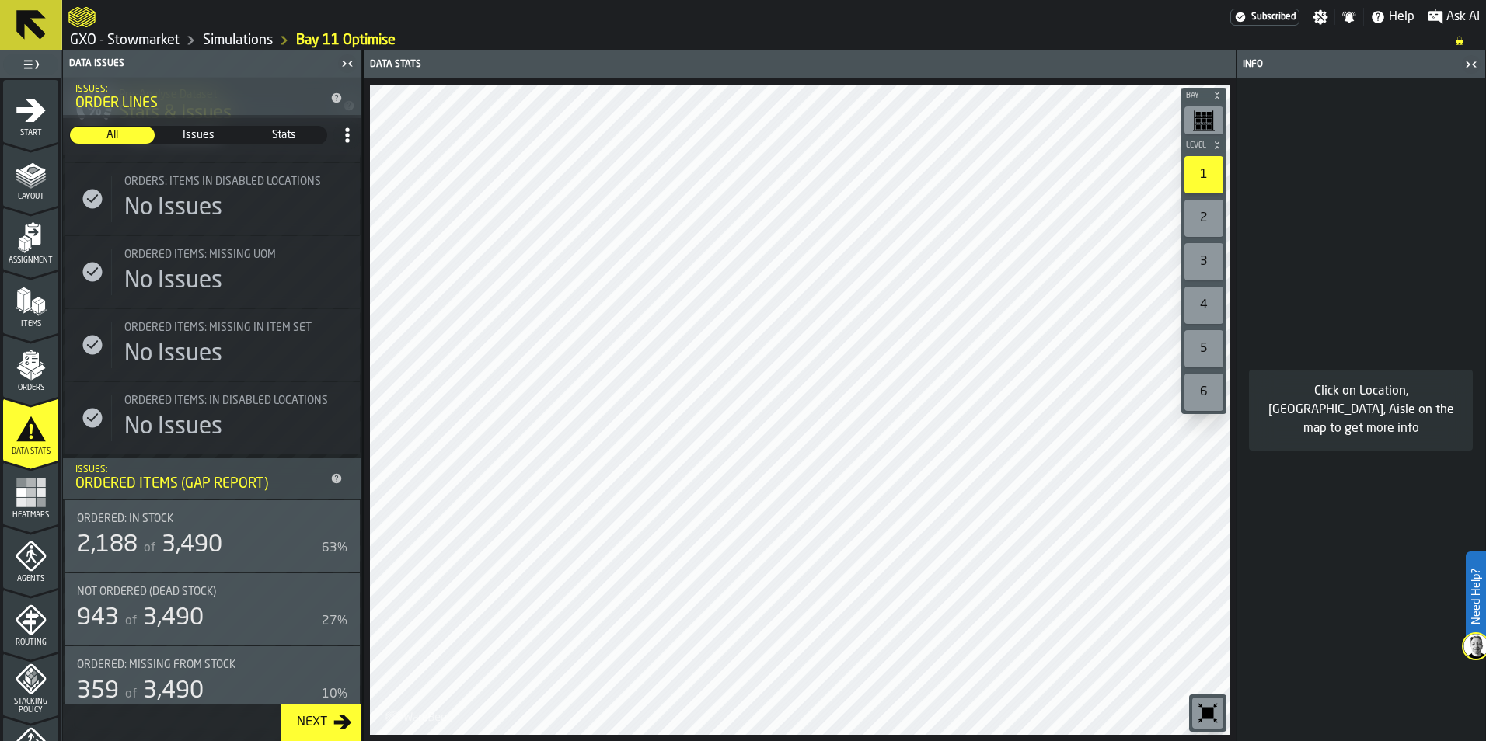
scroll to position [1331, 0]
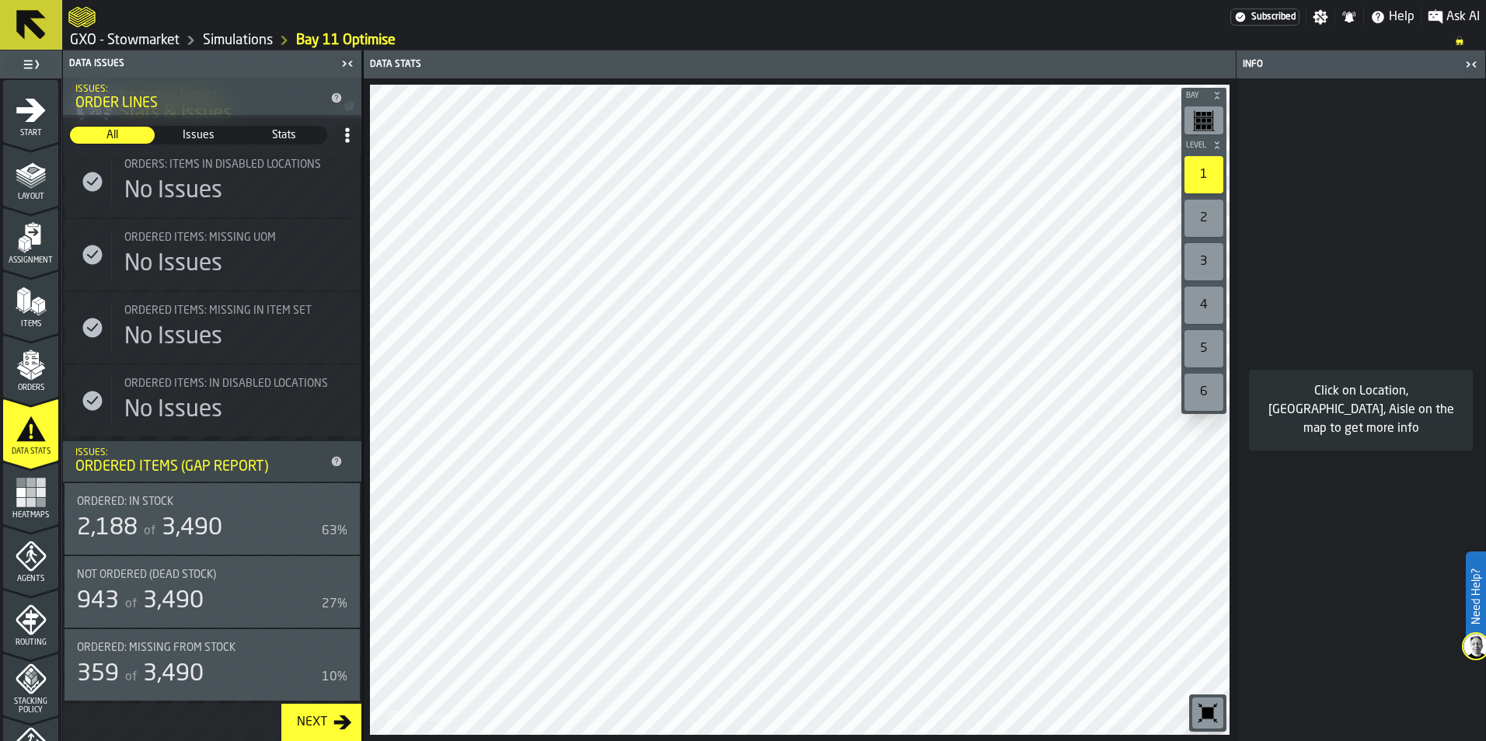
click at [278, 131] on span "Stats" at bounding box center [284, 135] width 83 height 16
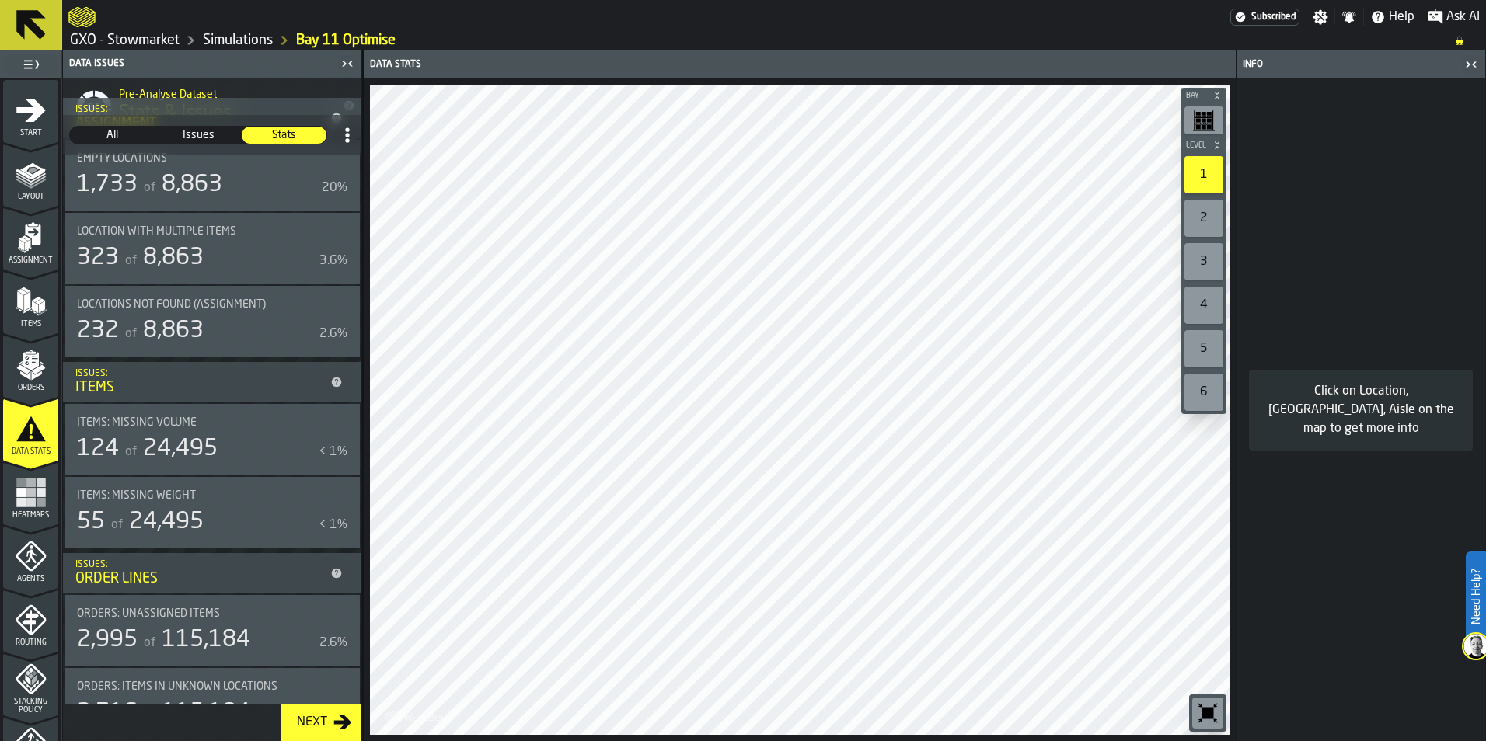
scroll to position [0, 0]
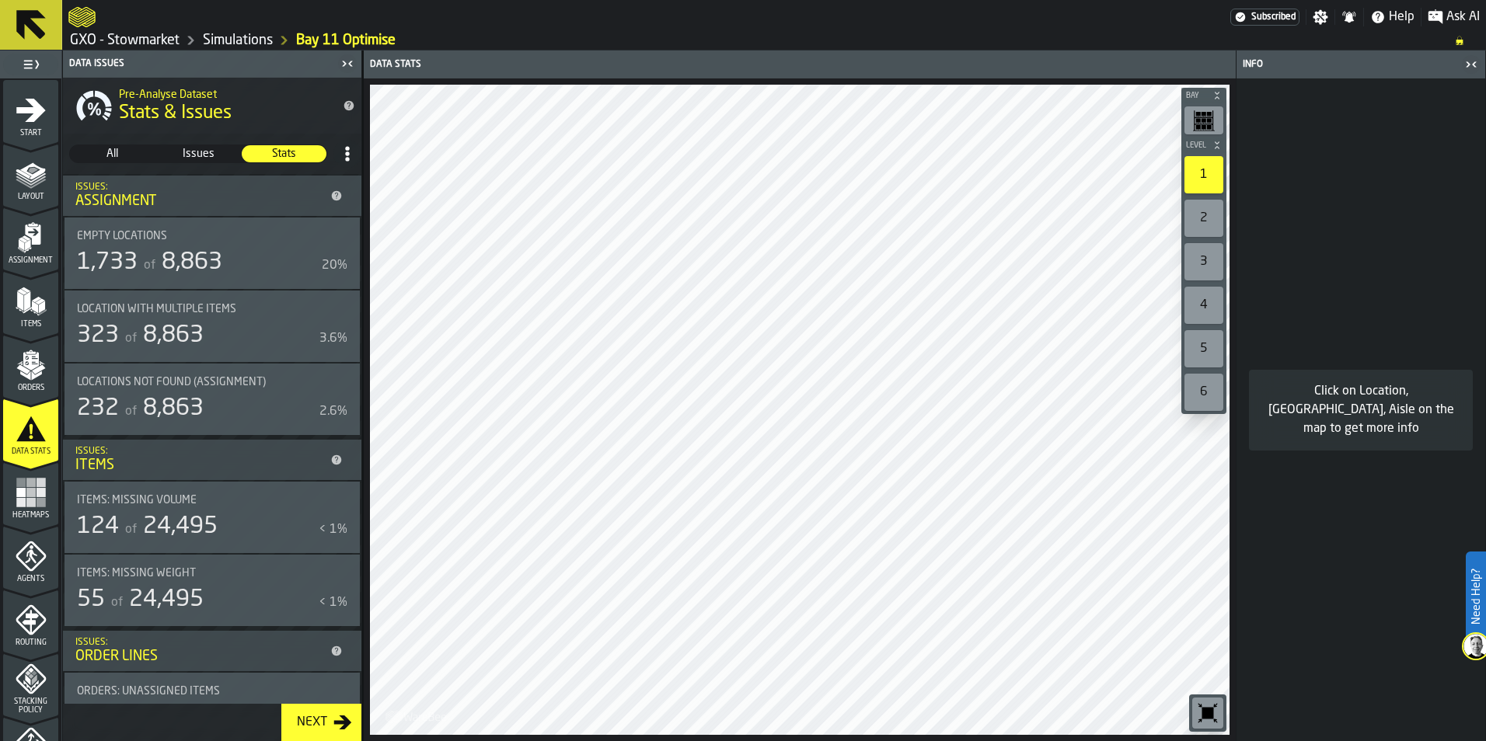
click at [304, 721] on div "Next" at bounding box center [312, 723] width 43 height 19
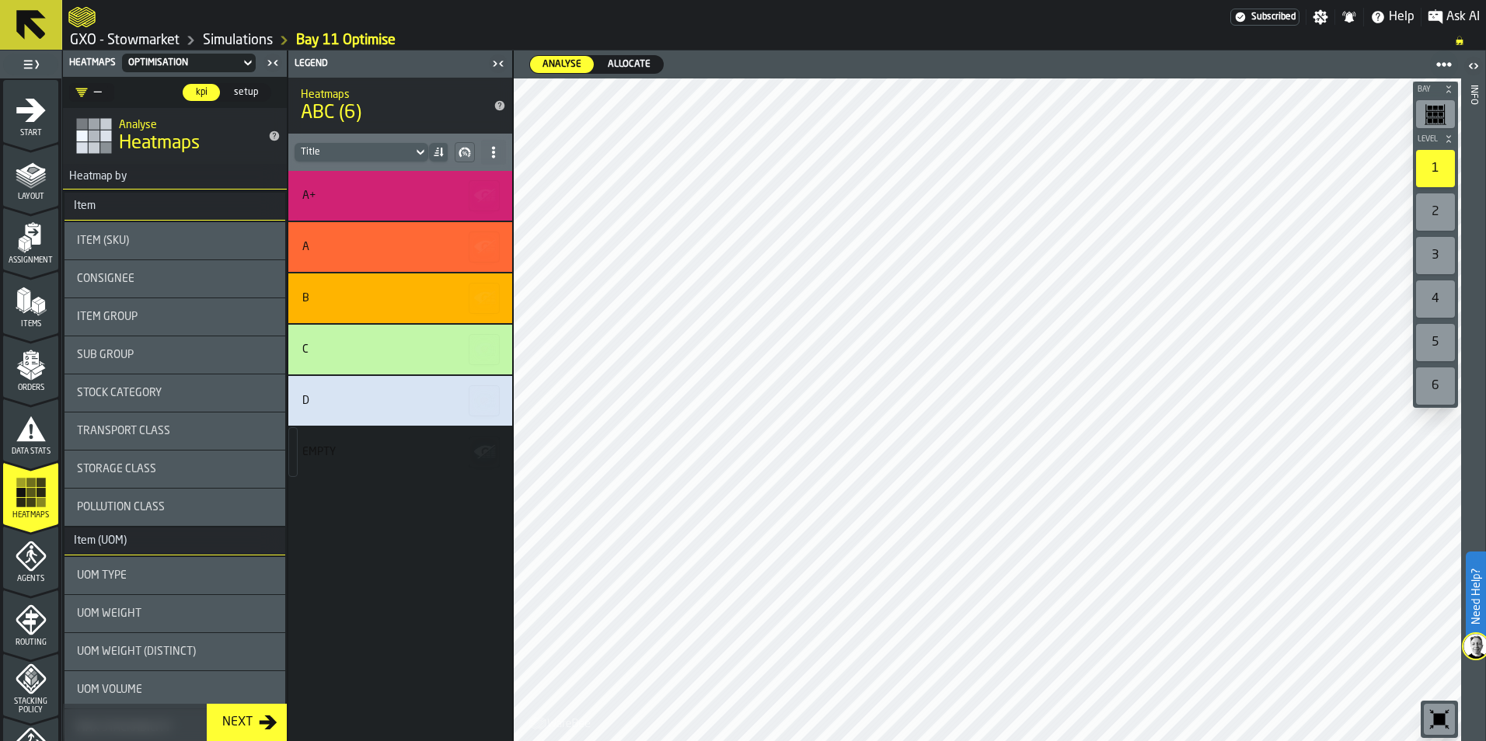
click at [633, 61] on span "Allocate" at bounding box center [629, 65] width 55 height 14
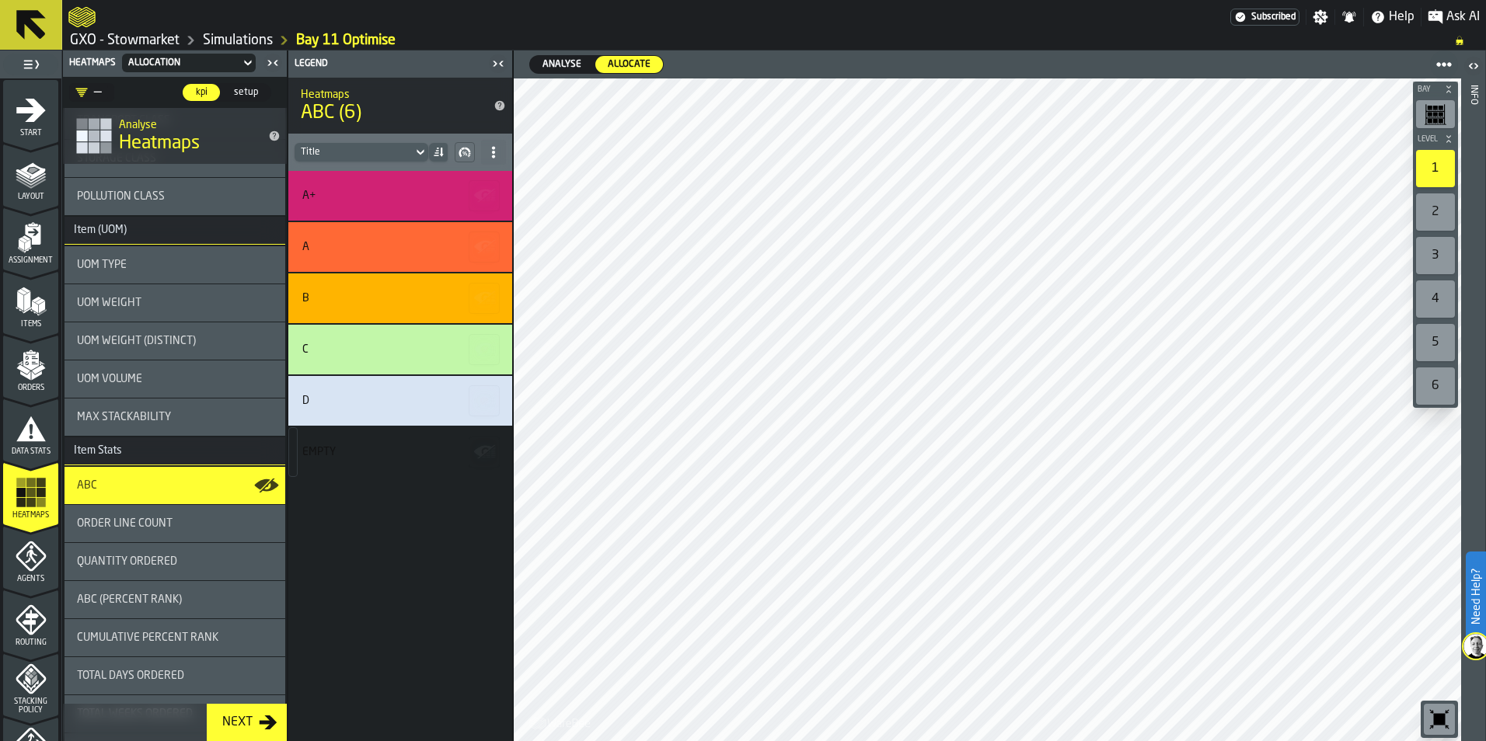
scroll to position [466, 0]
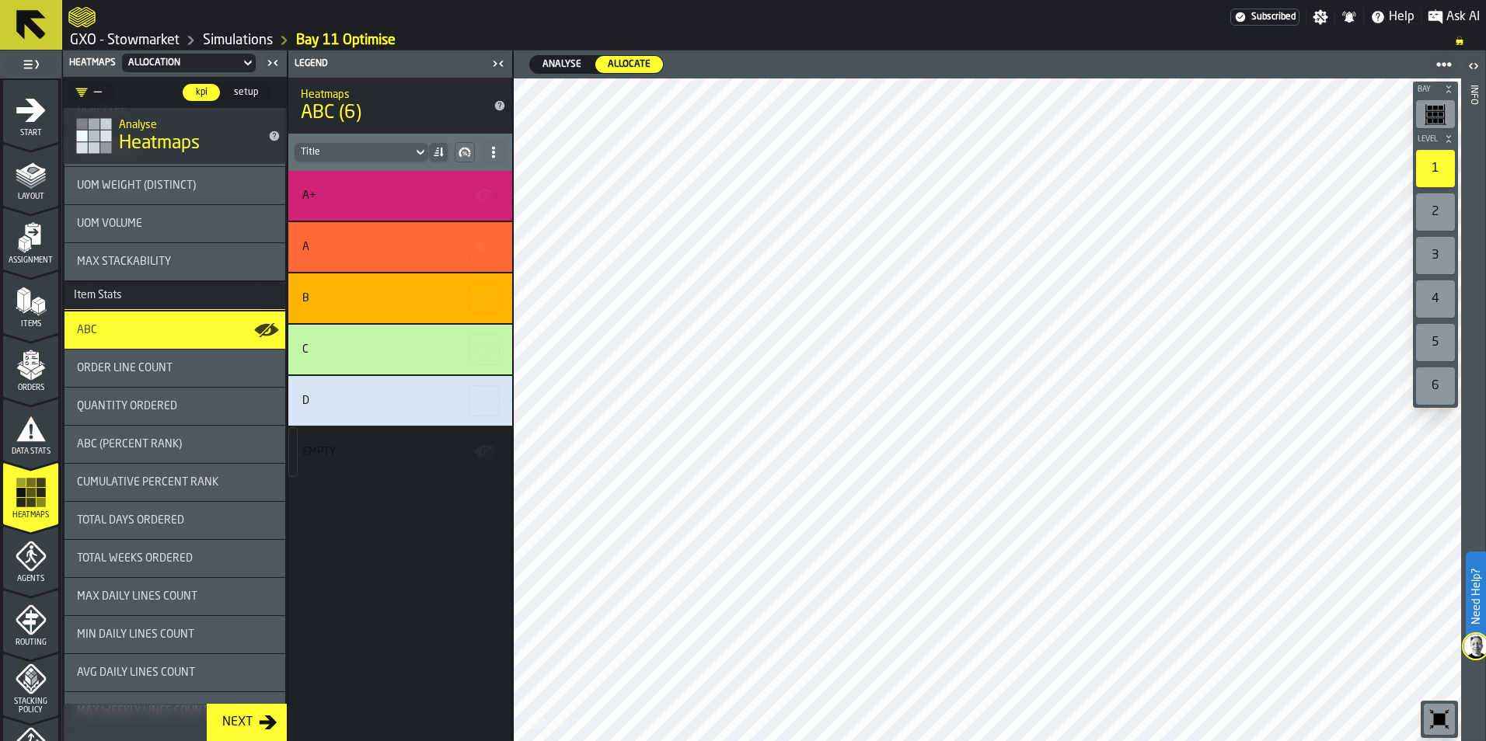
click at [260, 720] on icon "button-Next" at bounding box center [268, 723] width 19 height 19
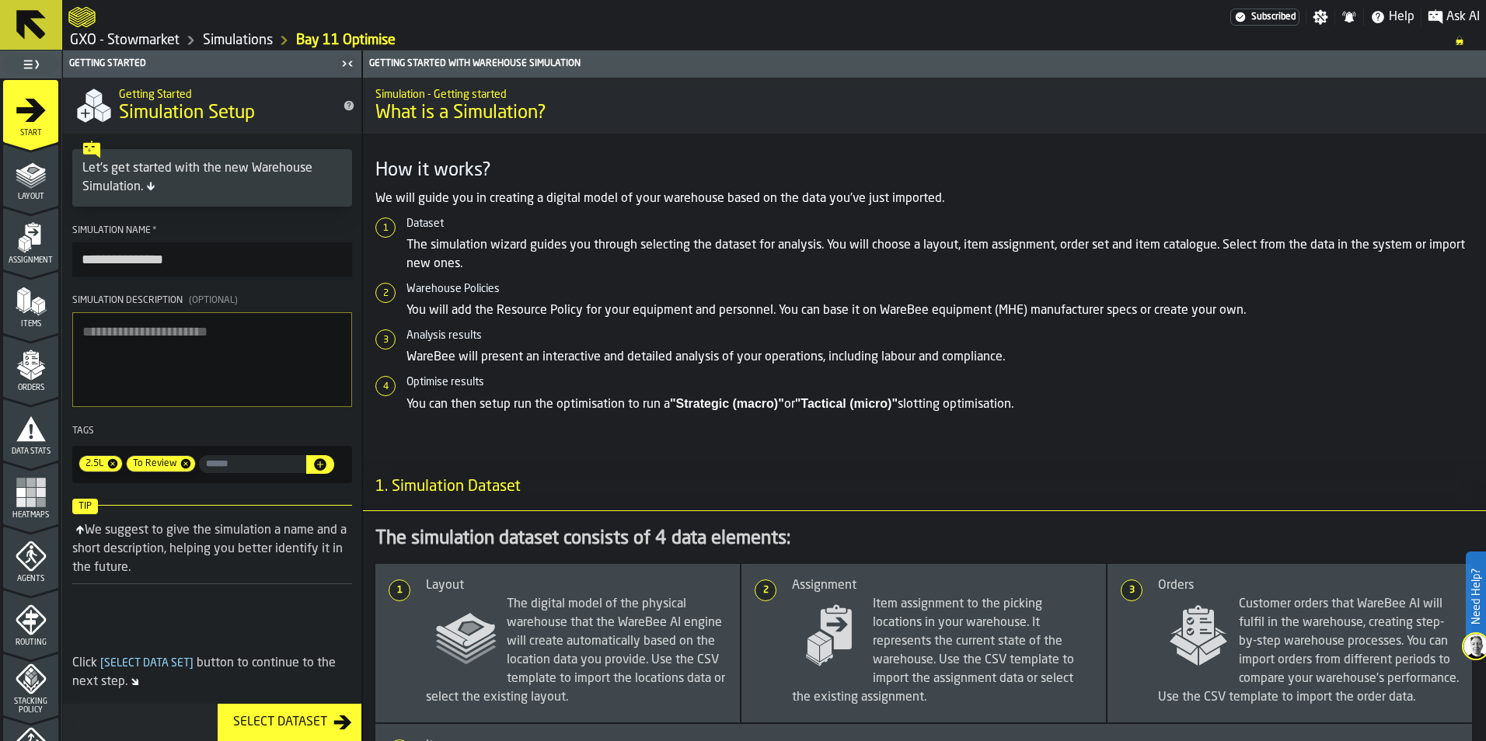
click at [298, 724] on div "Select Dataset" at bounding box center [280, 723] width 106 height 19
click at [301, 721] on div "Select Dataset" at bounding box center [280, 723] width 106 height 19
click at [32, 571] on icon "menu Agents" at bounding box center [31, 556] width 31 height 31
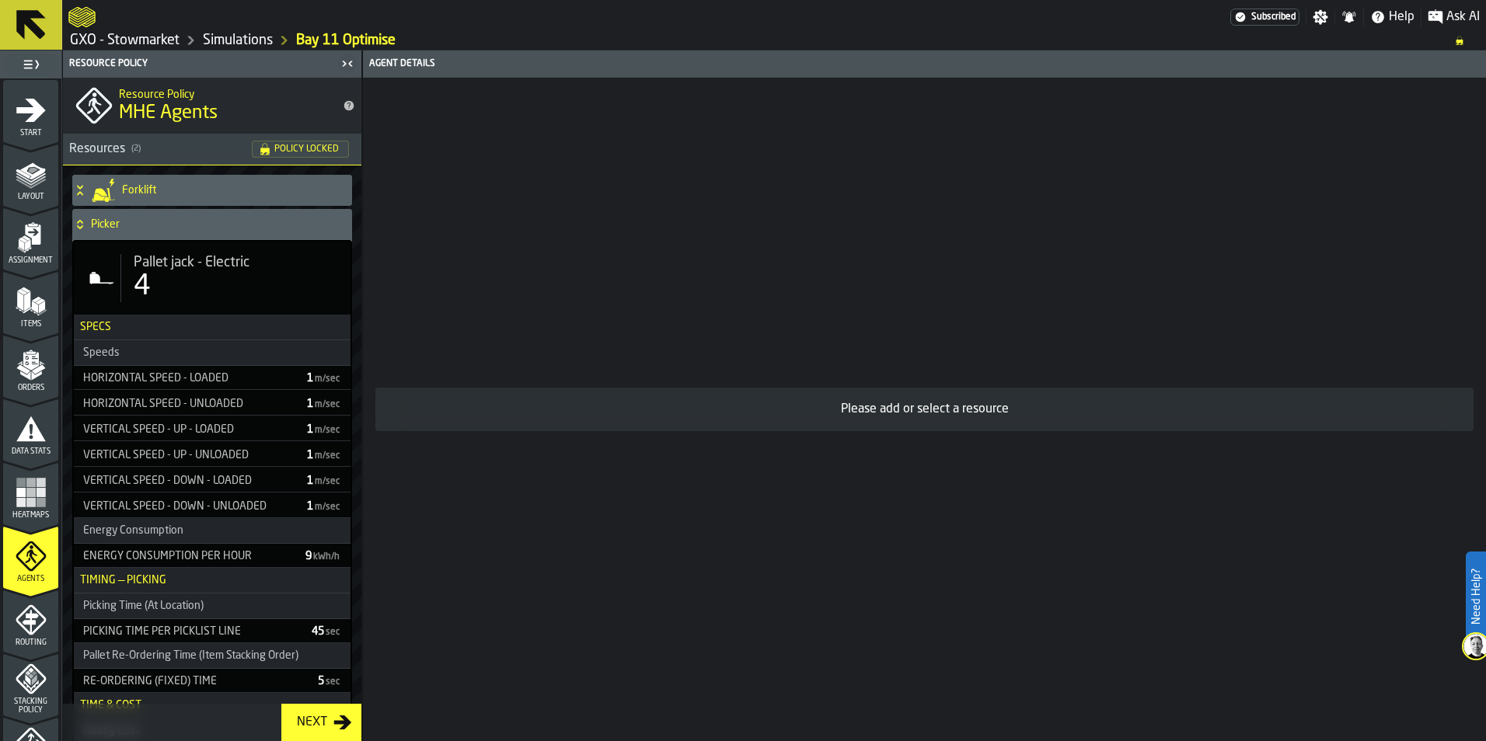
click at [94, 222] on h4 "Picker" at bounding box center [218, 224] width 255 height 12
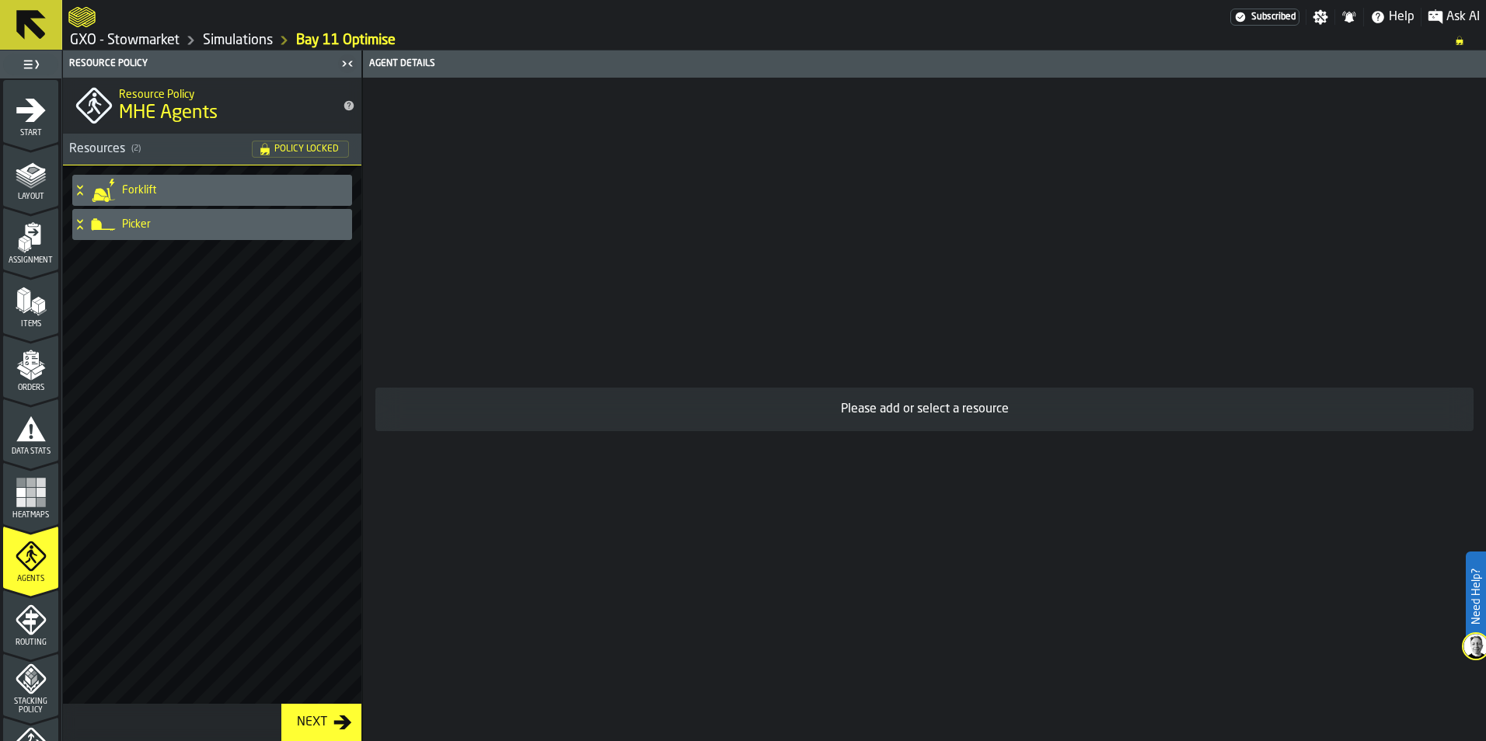
click at [129, 225] on h4 "Picker" at bounding box center [234, 224] width 224 height 12
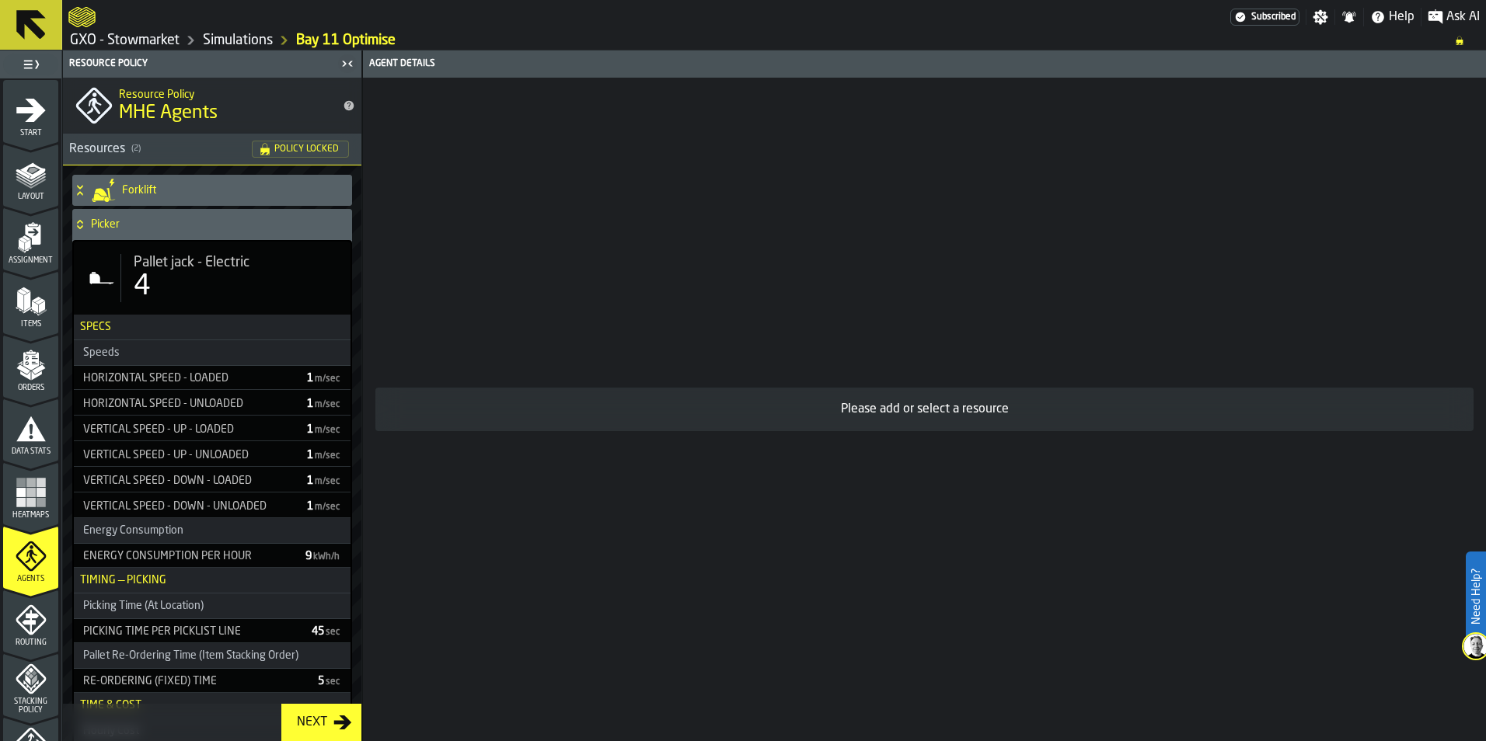
scroll to position [138, 0]
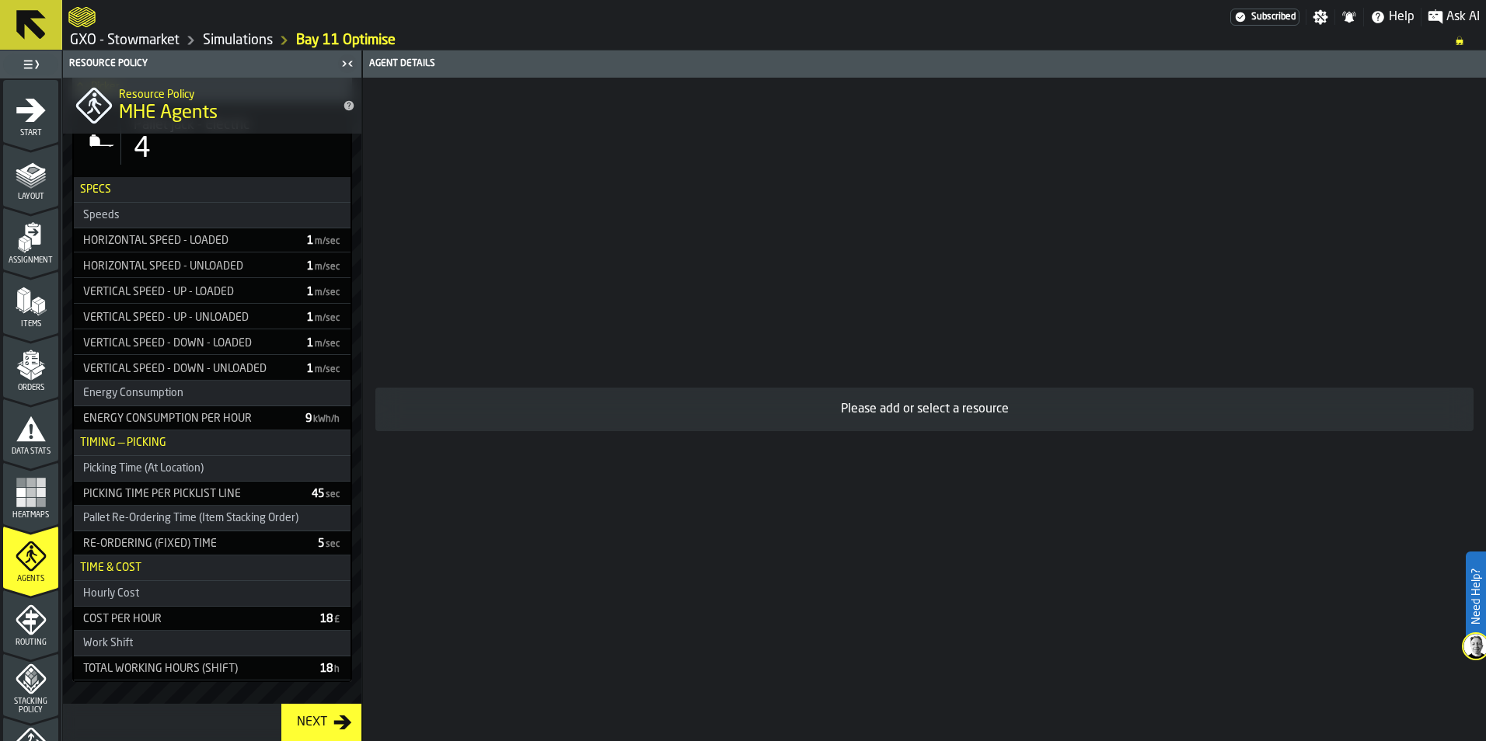
click at [23, 644] on span "Routing" at bounding box center [30, 643] width 55 height 9
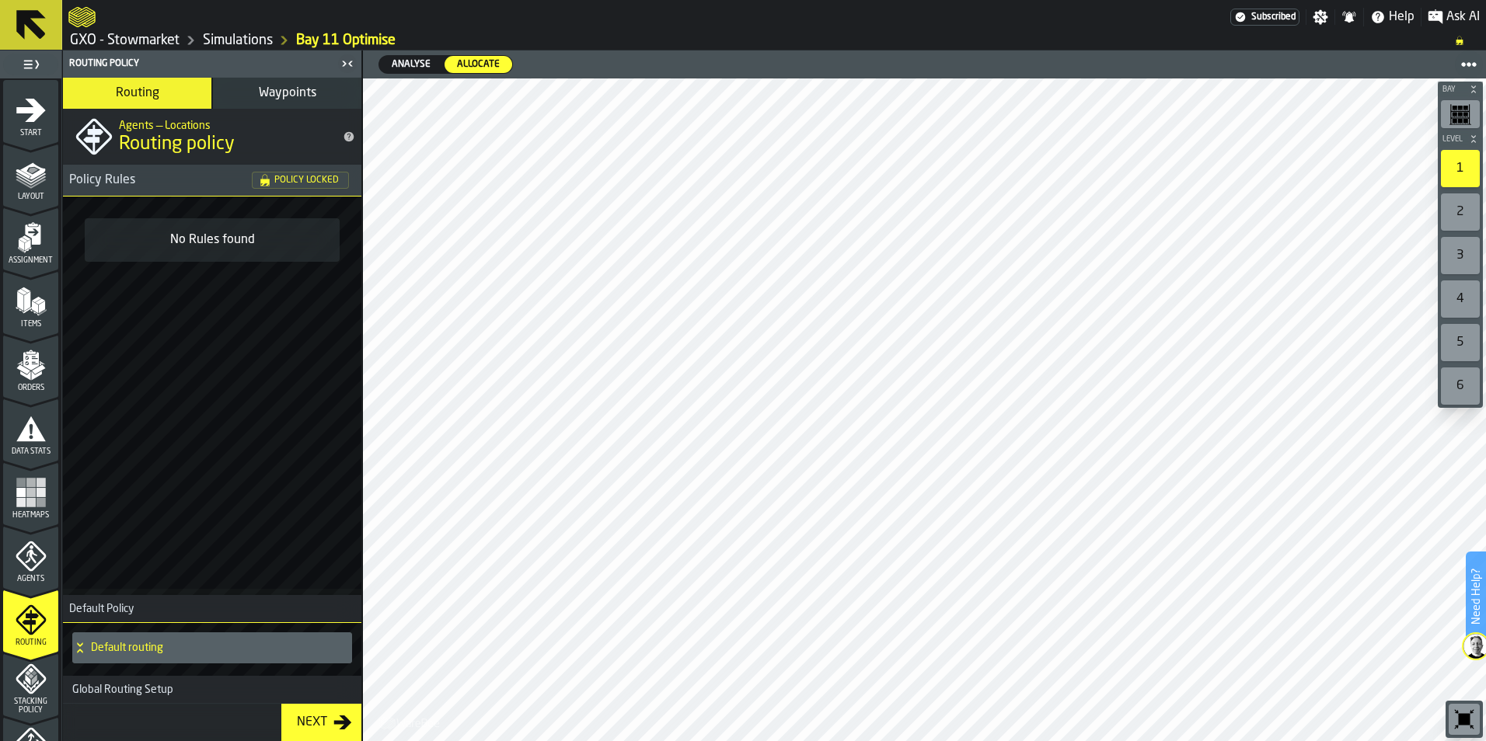
click at [27, 702] on span "Stacking Policy" at bounding box center [30, 706] width 55 height 17
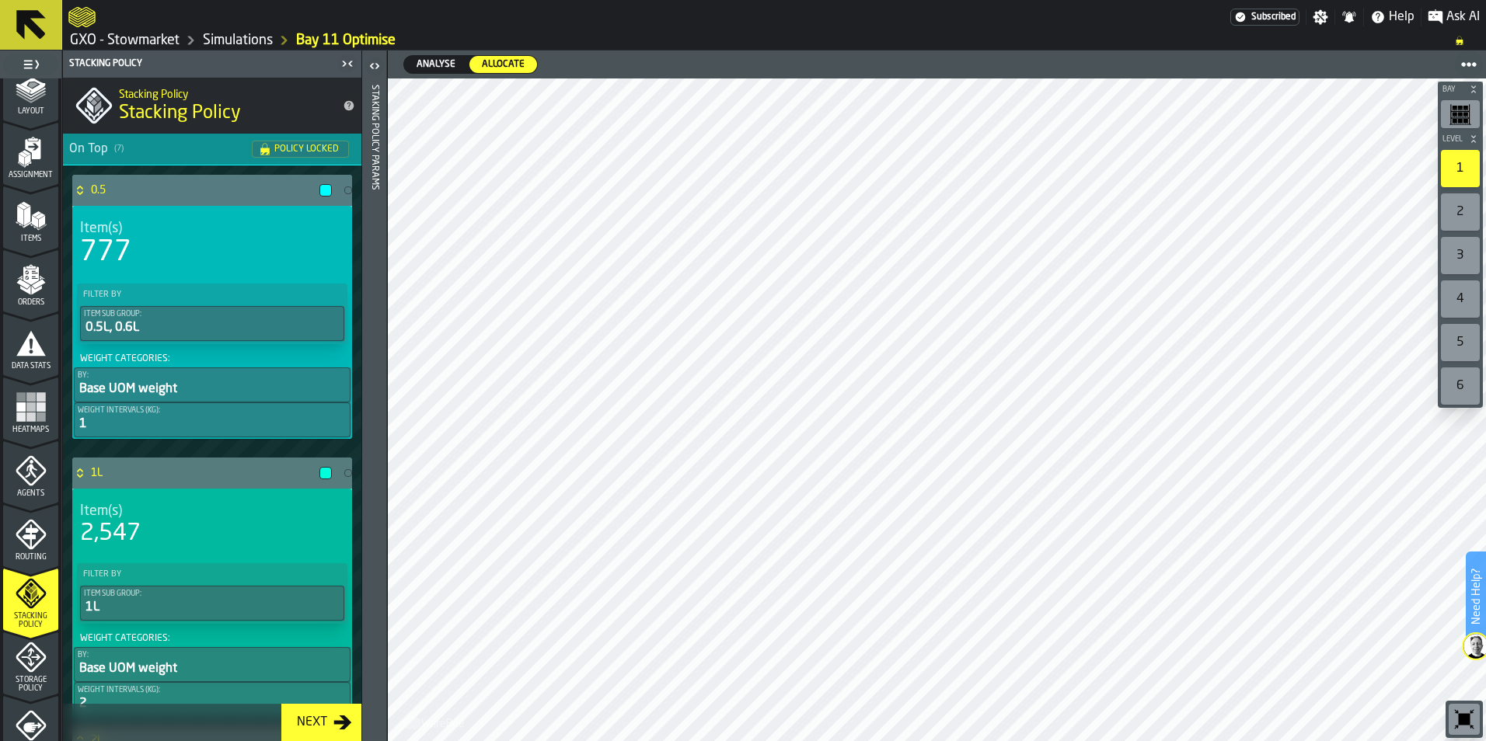
scroll to position [311, 0]
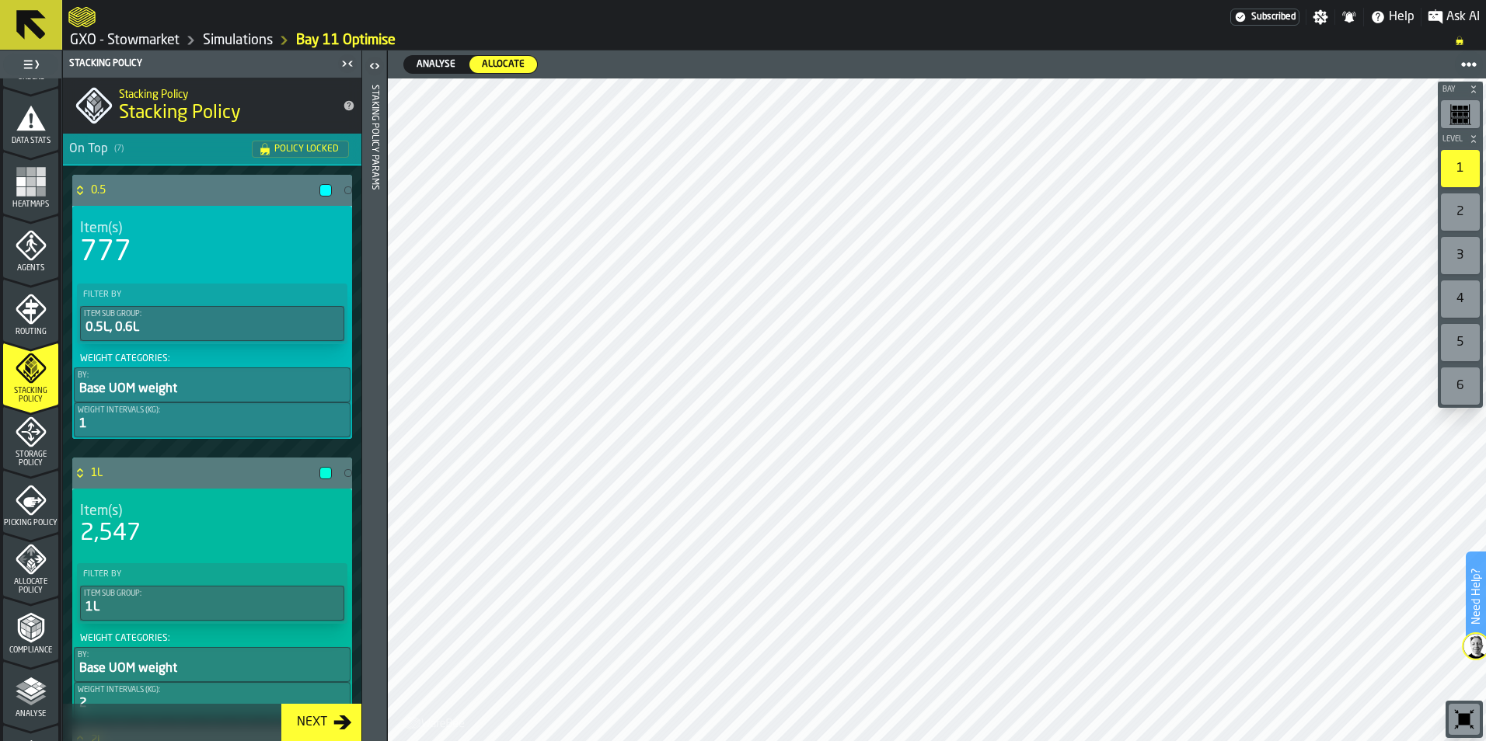
click at [310, 718] on div "Next" at bounding box center [312, 723] width 43 height 19
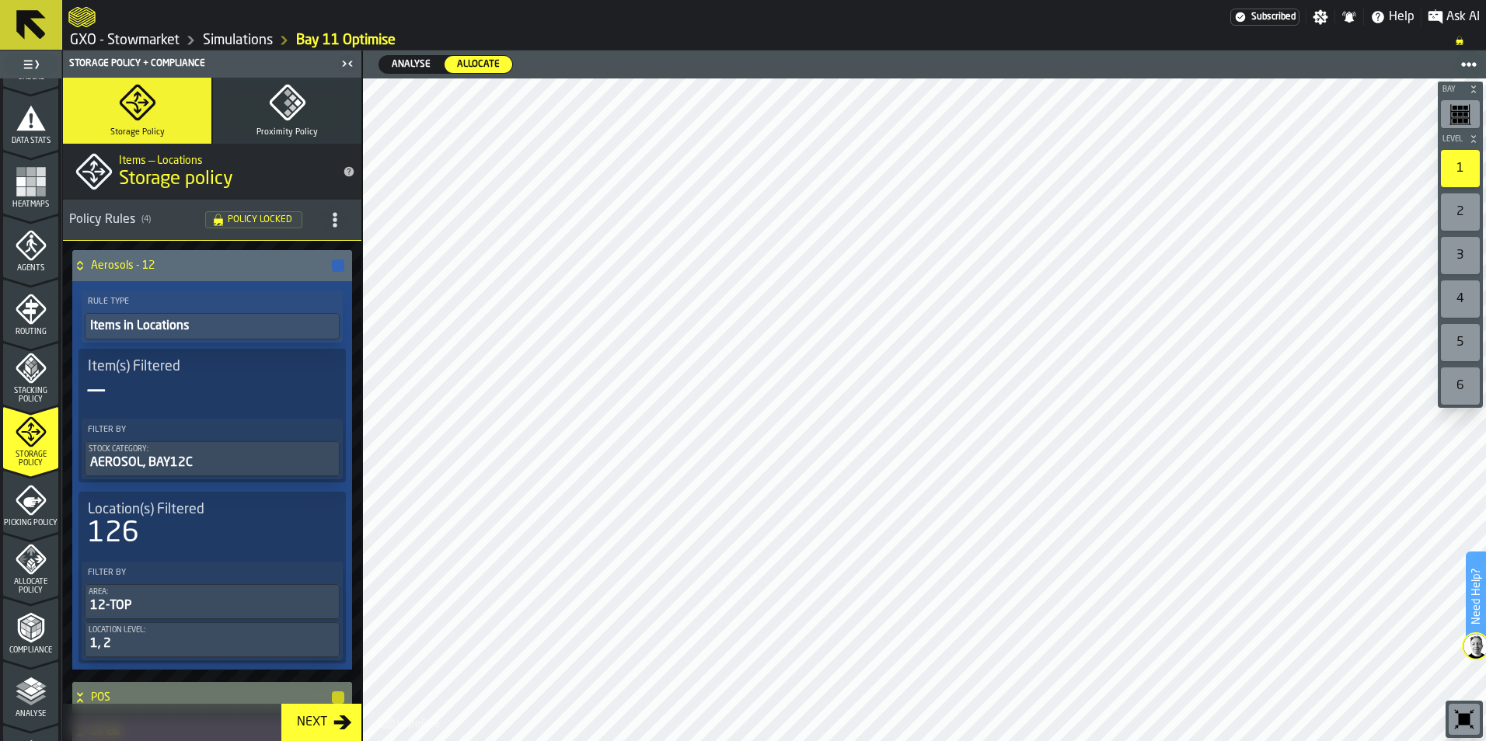
click at [310, 718] on div "Next" at bounding box center [312, 723] width 43 height 19
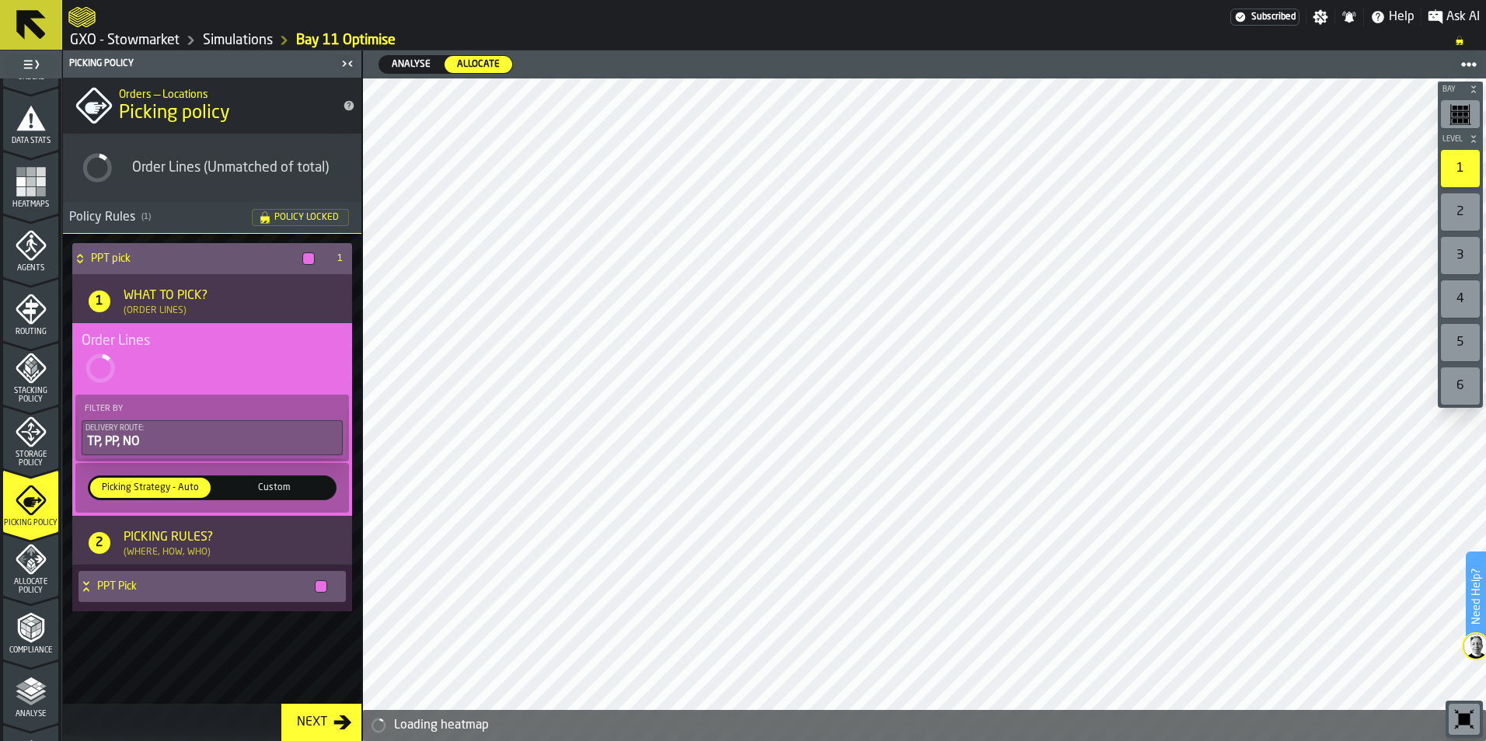
click at [314, 727] on div "Next" at bounding box center [312, 723] width 43 height 19
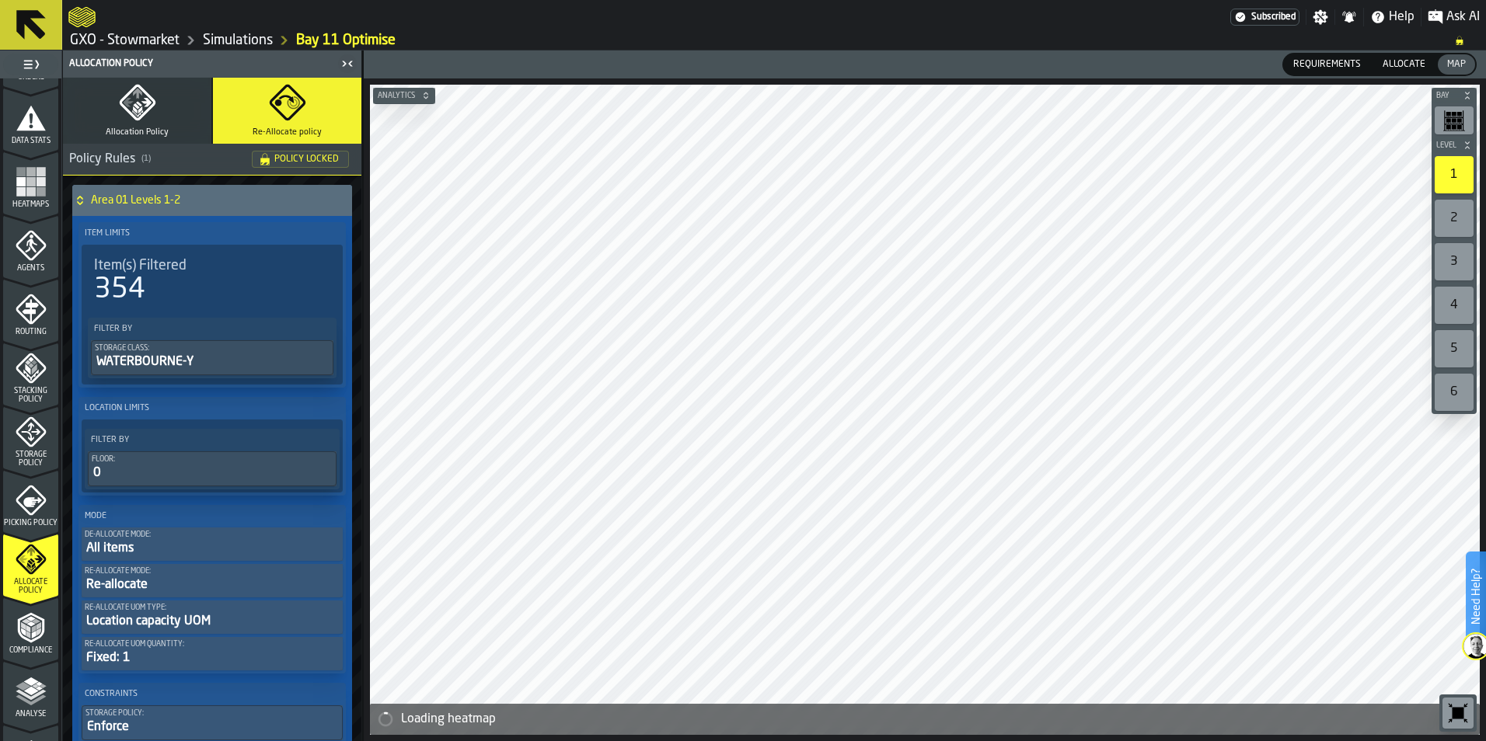
click at [30, 522] on span "Picking Policy" at bounding box center [30, 523] width 55 height 9
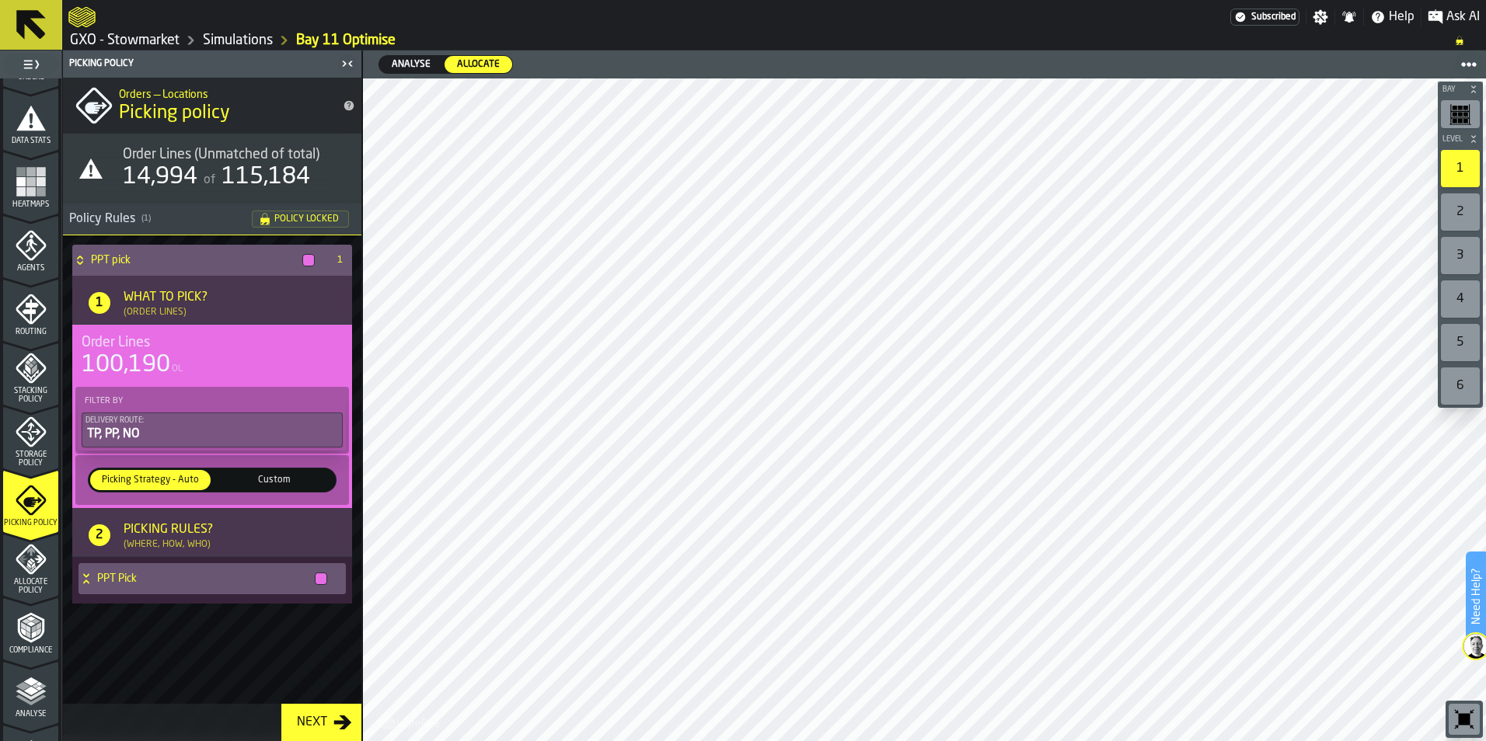
click at [20, 574] on icon "menu Allocate Policy" at bounding box center [31, 559] width 31 height 31
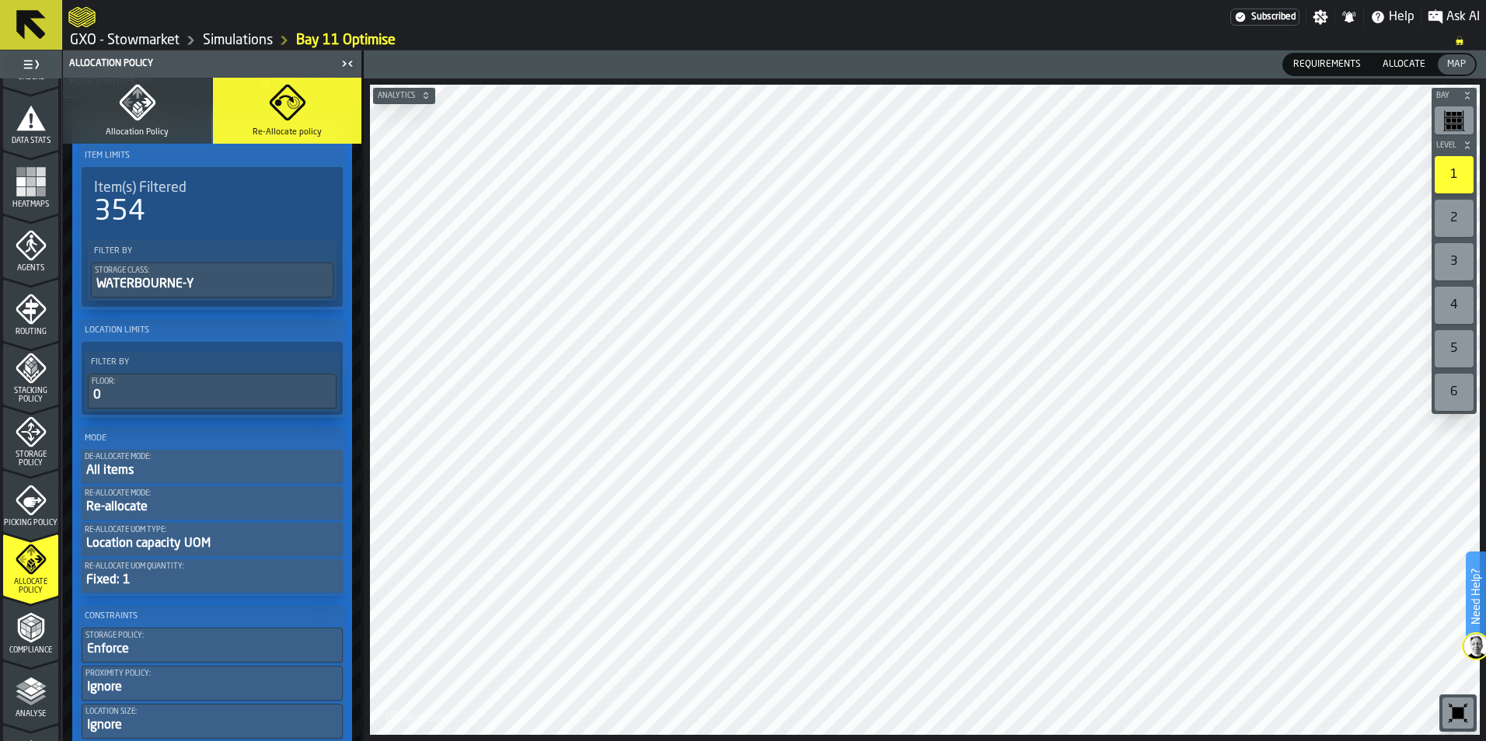
scroll to position [155, 0]
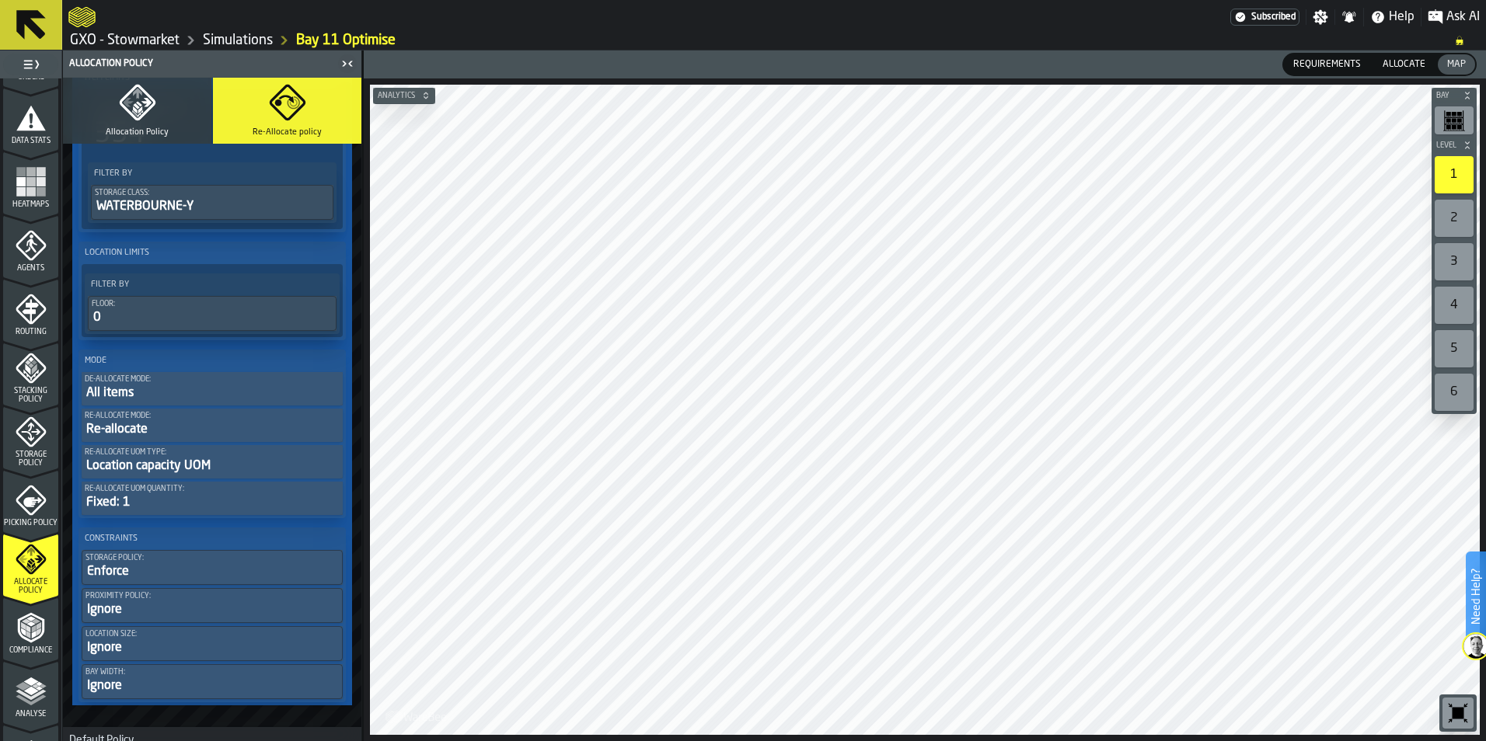
click at [134, 112] on icon "button" at bounding box center [137, 102] width 37 height 37
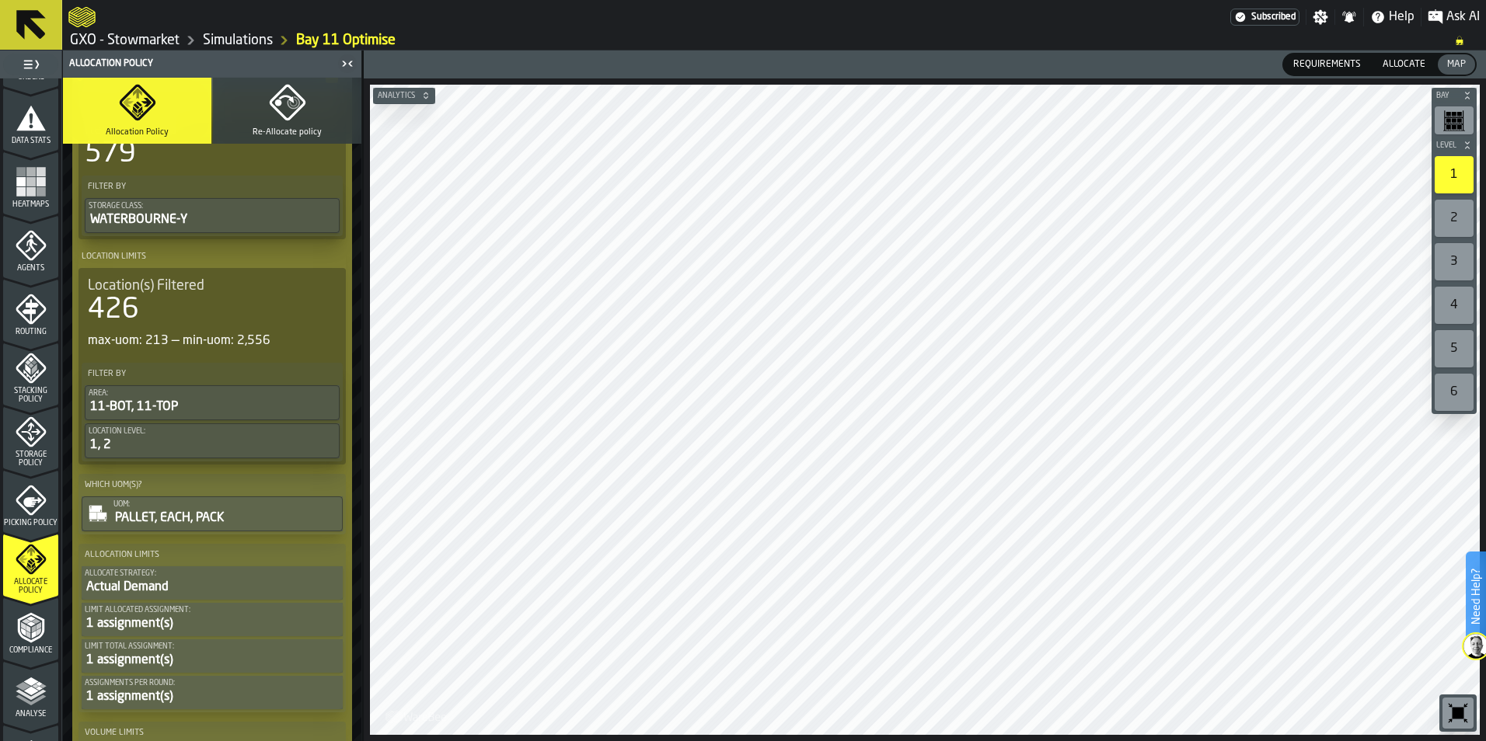
click at [305, 108] on button "Re-Allocate policy" at bounding box center [287, 111] width 148 height 66
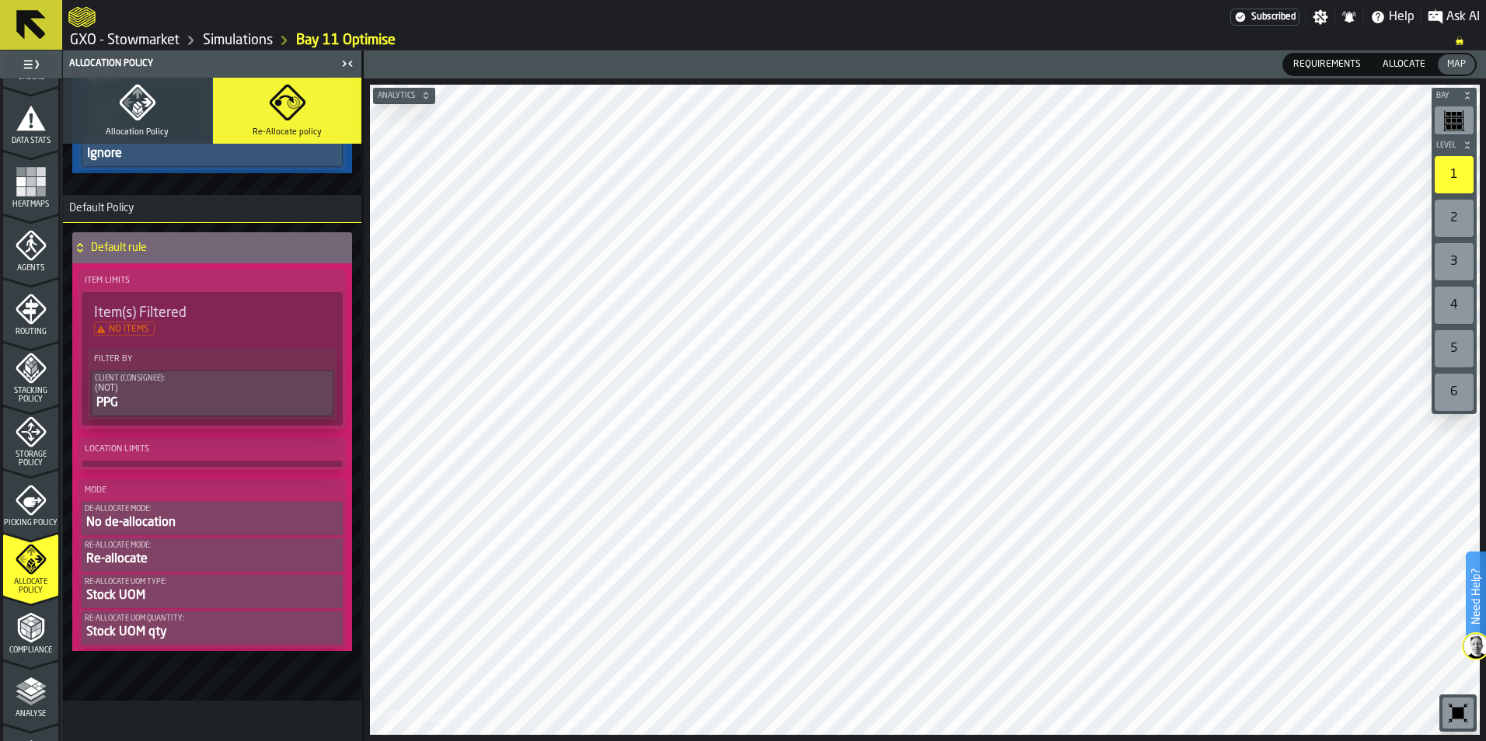
scroll to position [693, 0]
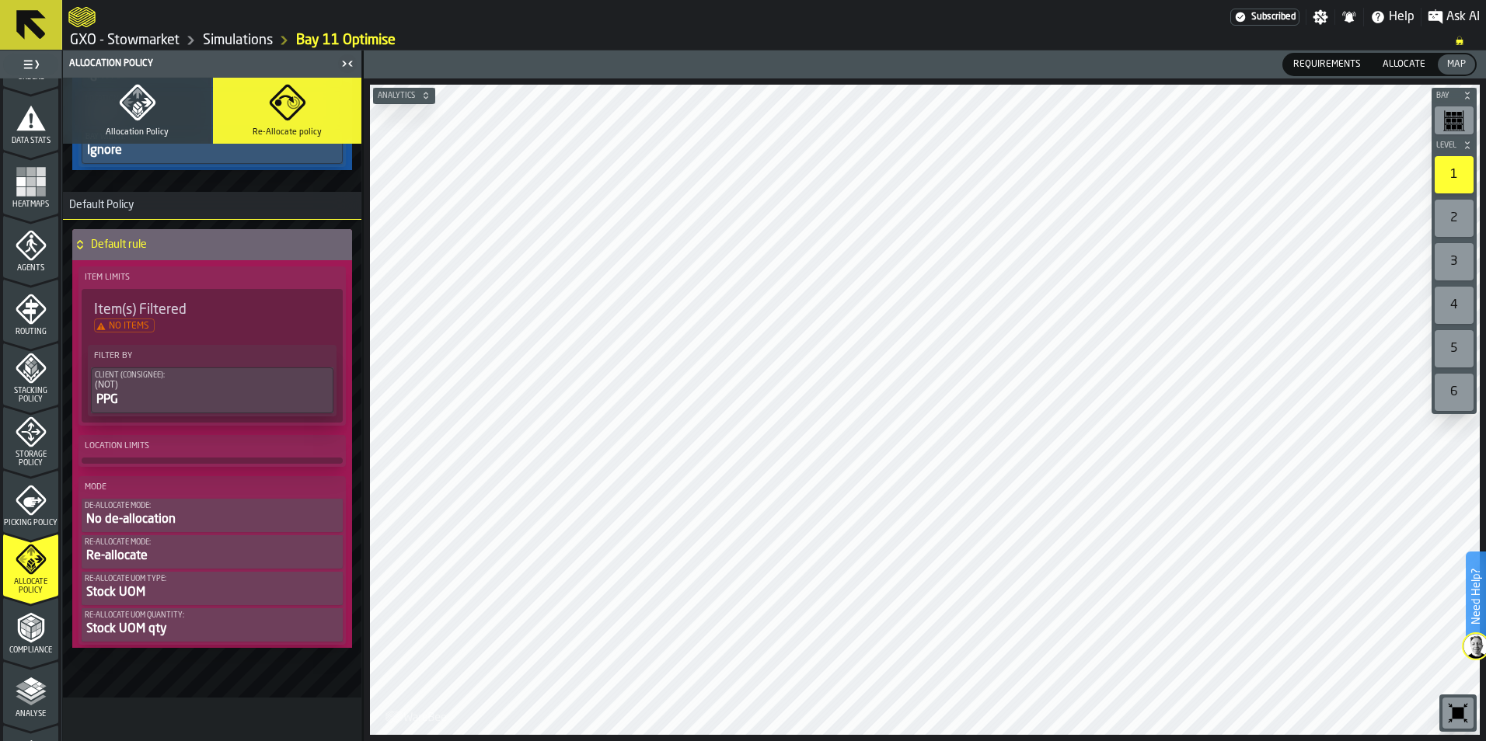
click at [37, 702] on icon "menu Analyse" at bounding box center [31, 691] width 31 height 31
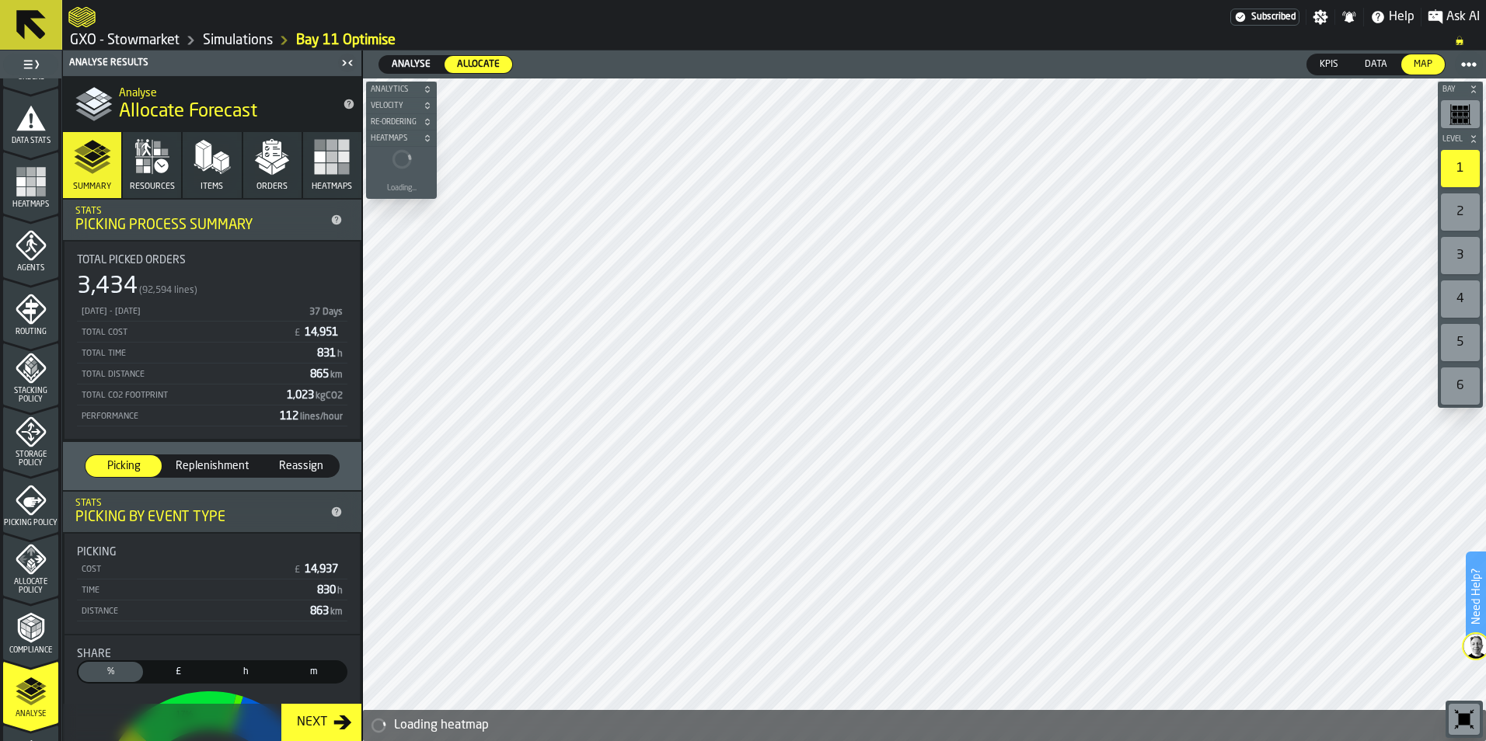
click at [313, 727] on div "Next" at bounding box center [312, 723] width 43 height 19
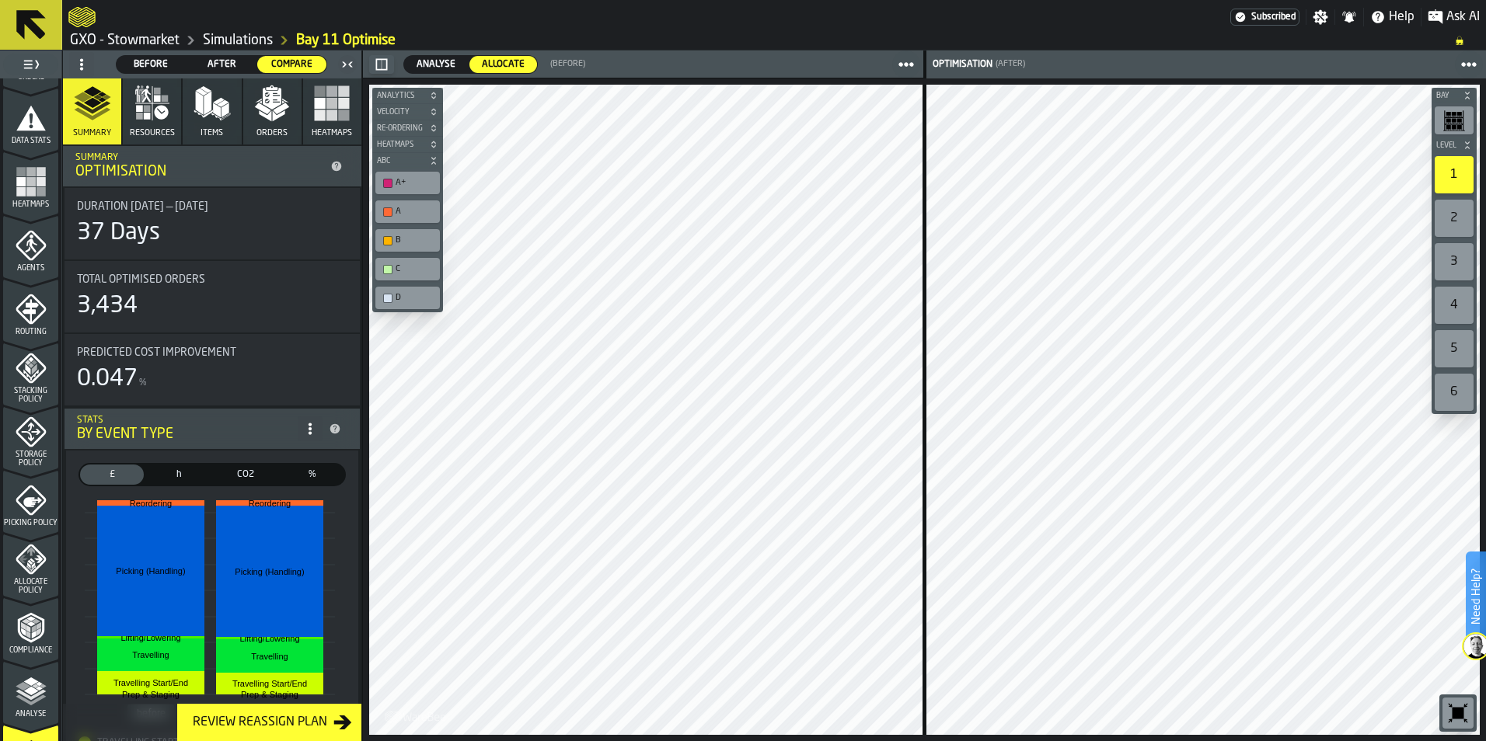
click at [450, 70] on span "Analyse" at bounding box center [435, 65] width 51 height 14
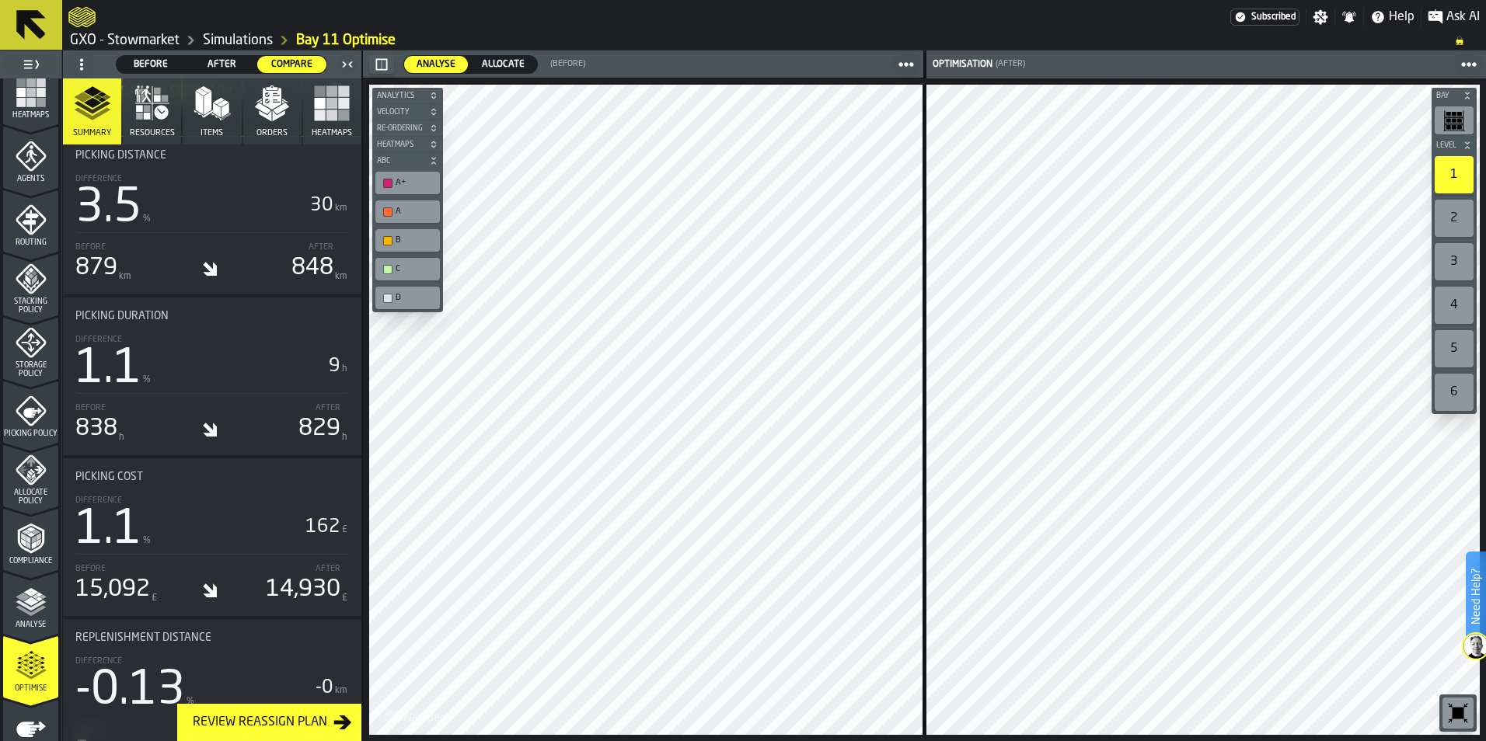
scroll to position [484, 0]
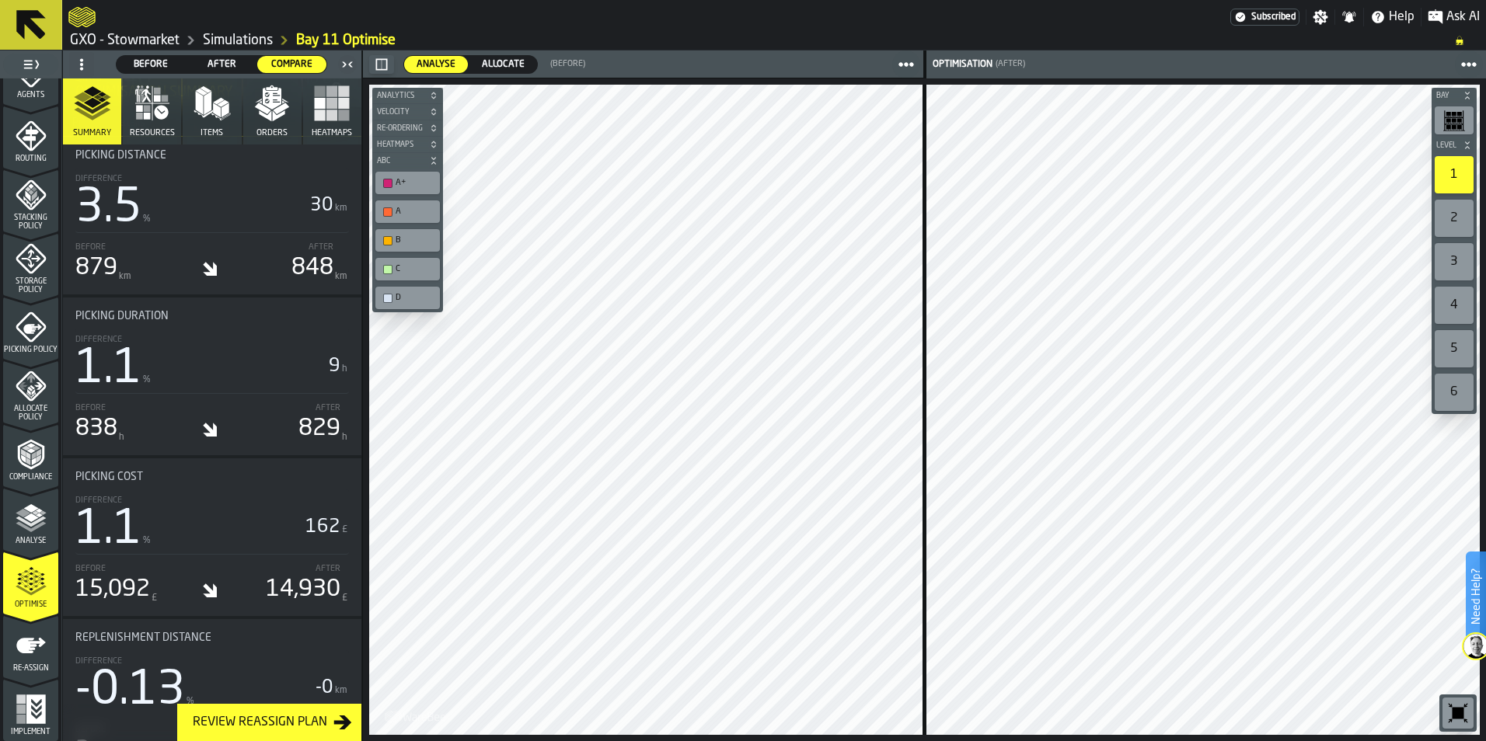
click at [303, 735] on button "Review Reassign Plan" at bounding box center [269, 722] width 184 height 37
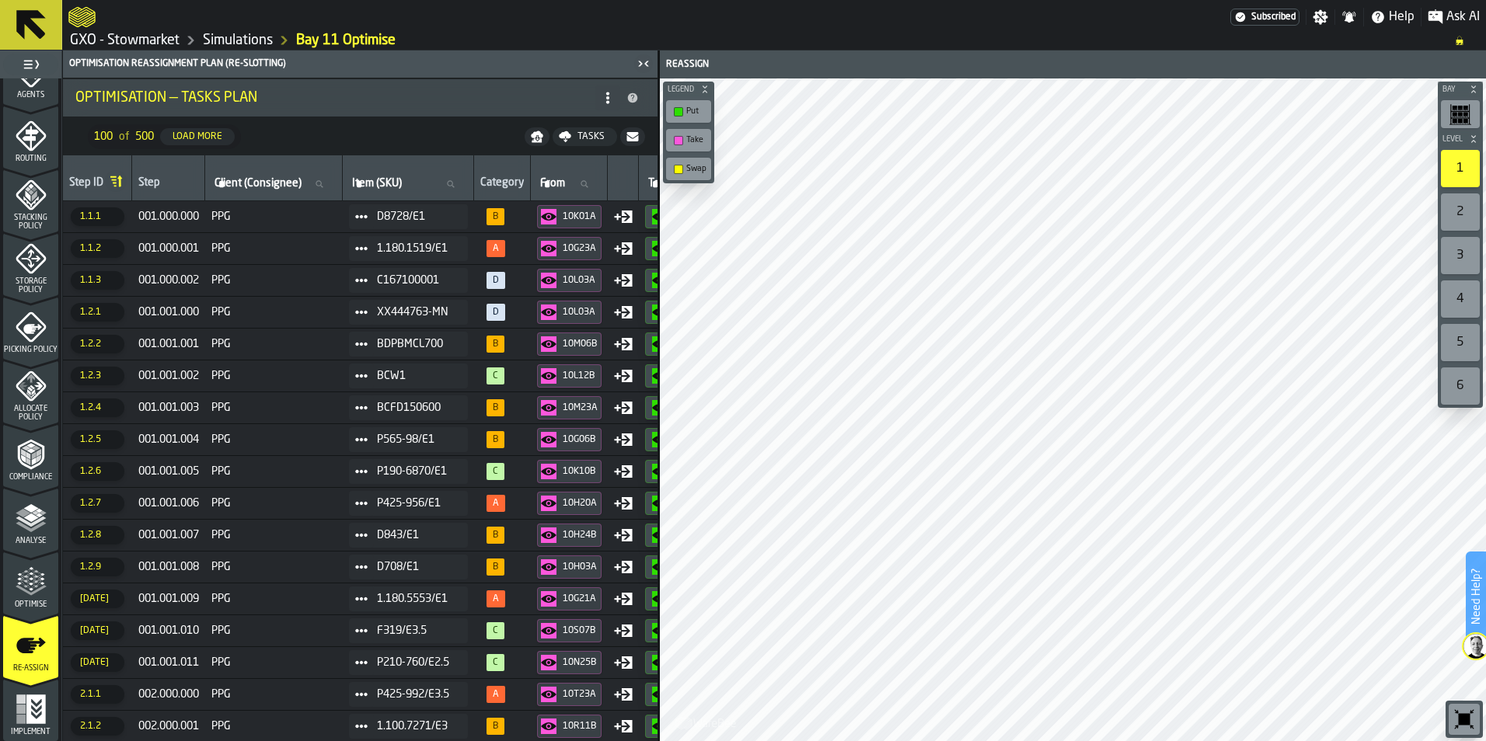
click at [16, 714] on icon "menu Implement" at bounding box center [31, 709] width 31 height 31
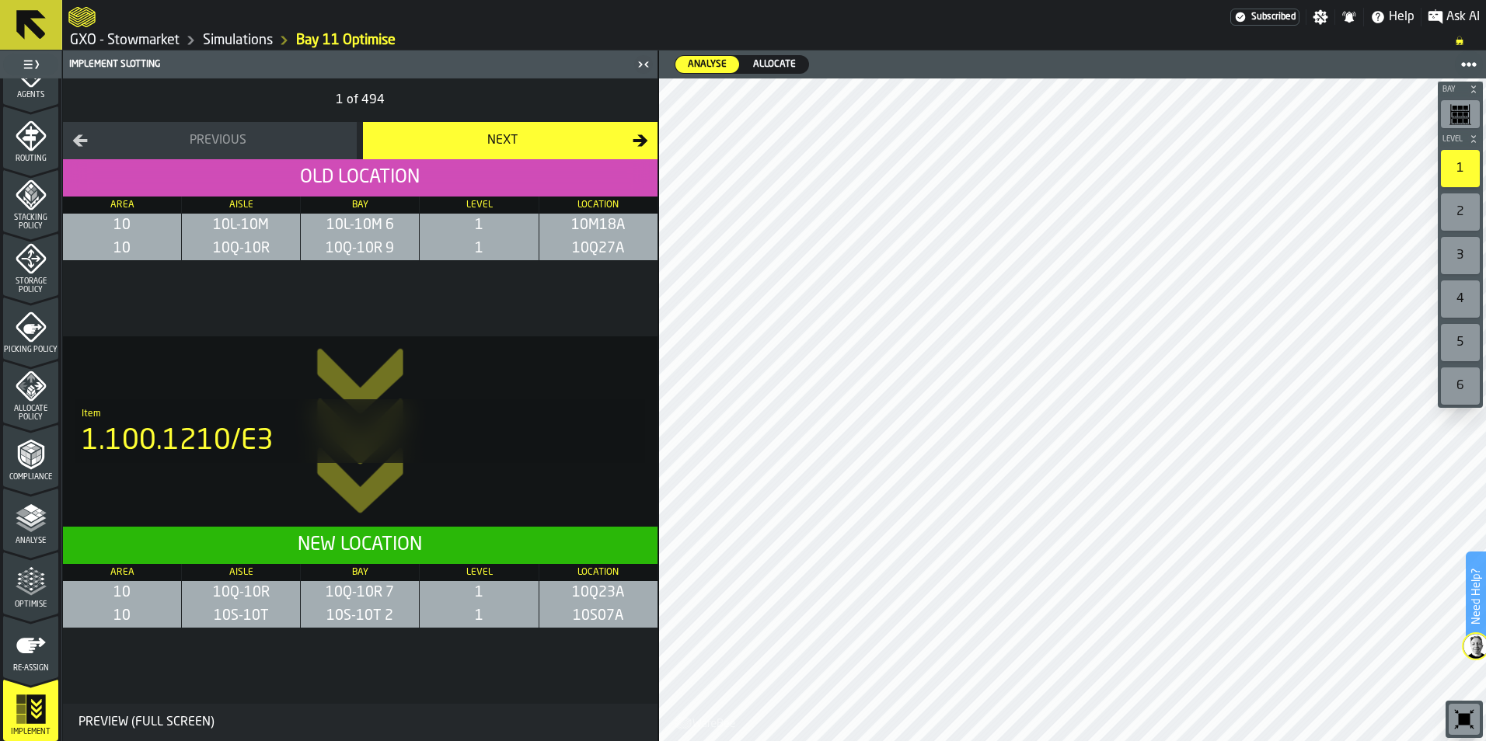
click at [29, 597] on icon "menu Optimise" at bounding box center [31, 582] width 31 height 31
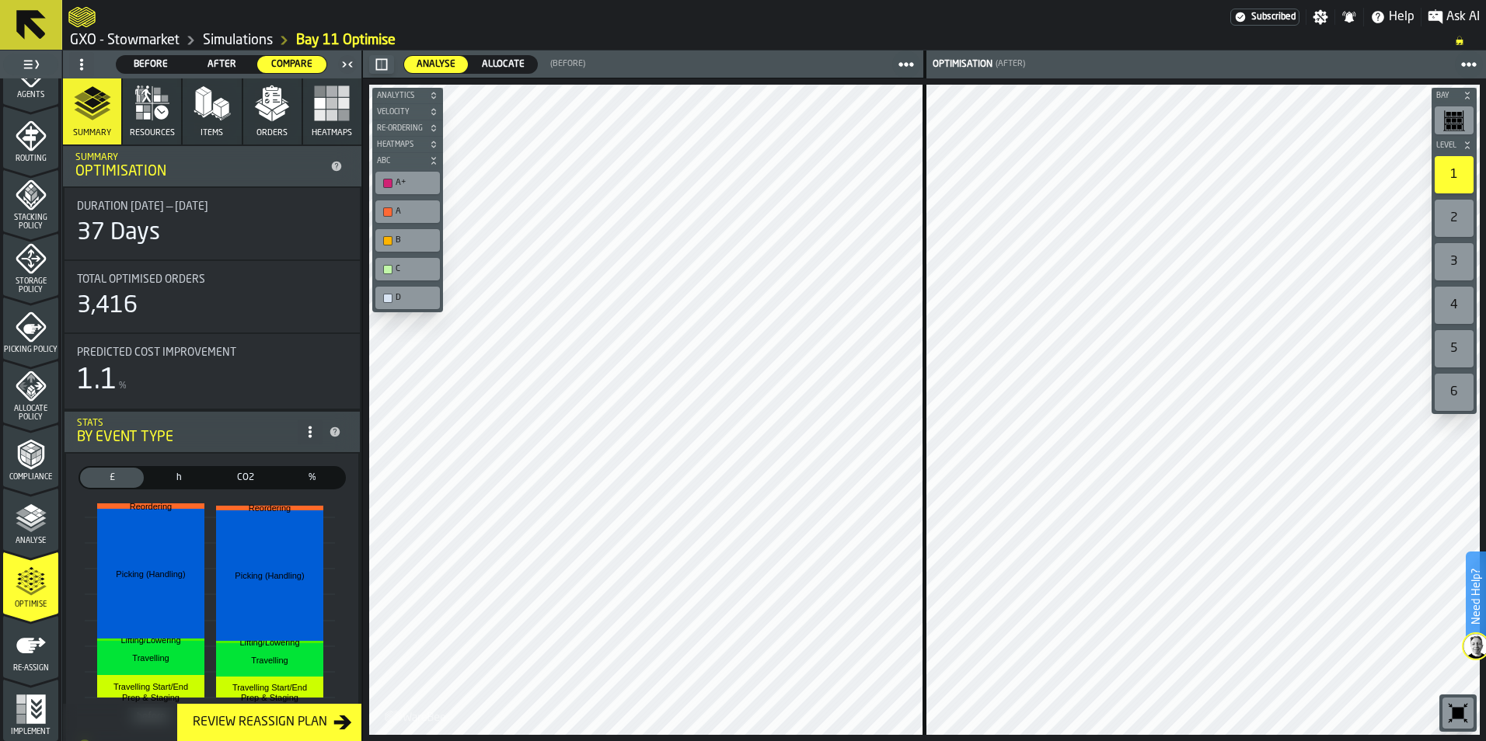
click at [223, 223] on div "37 Days" at bounding box center [212, 233] width 270 height 28
click at [332, 168] on icon at bounding box center [336, 166] width 12 height 12
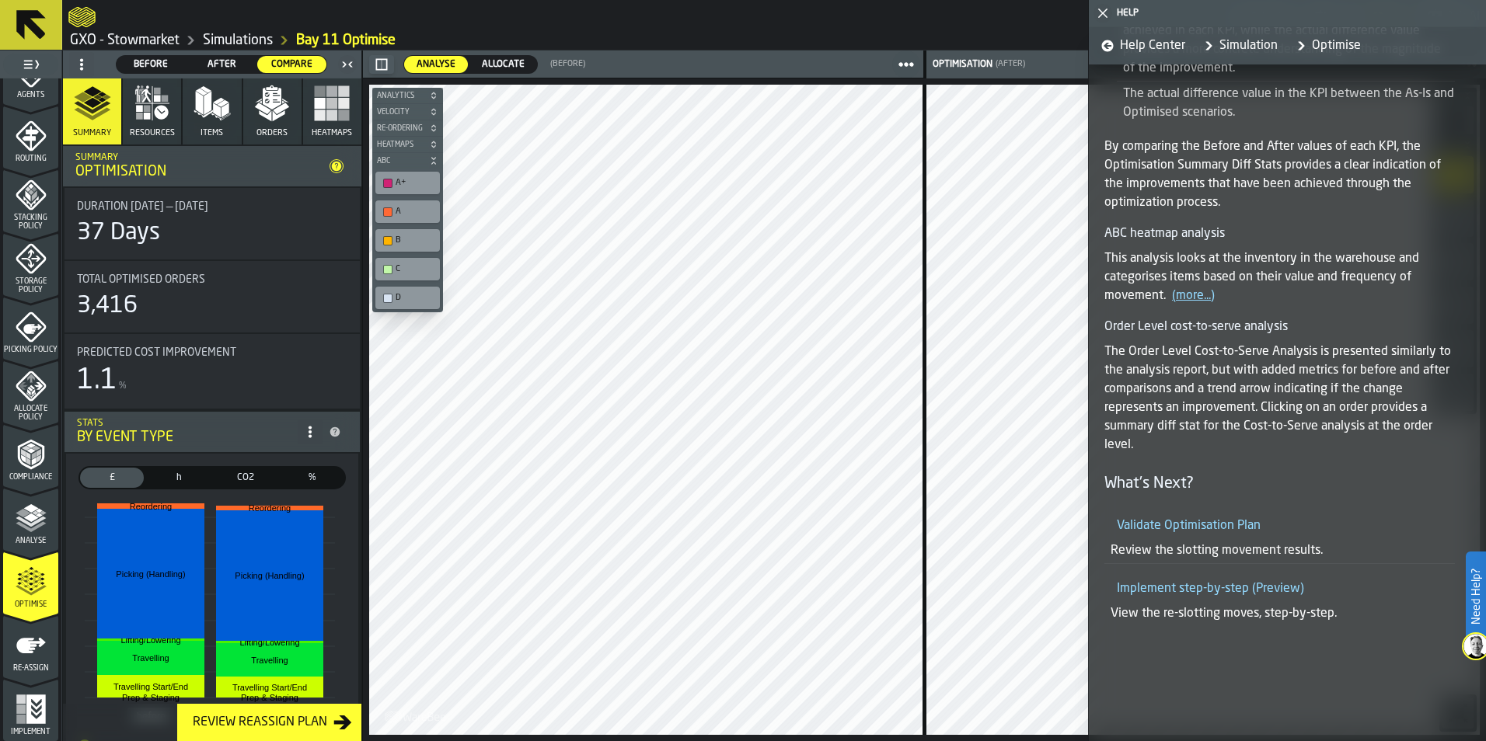
scroll to position [1540, 0]
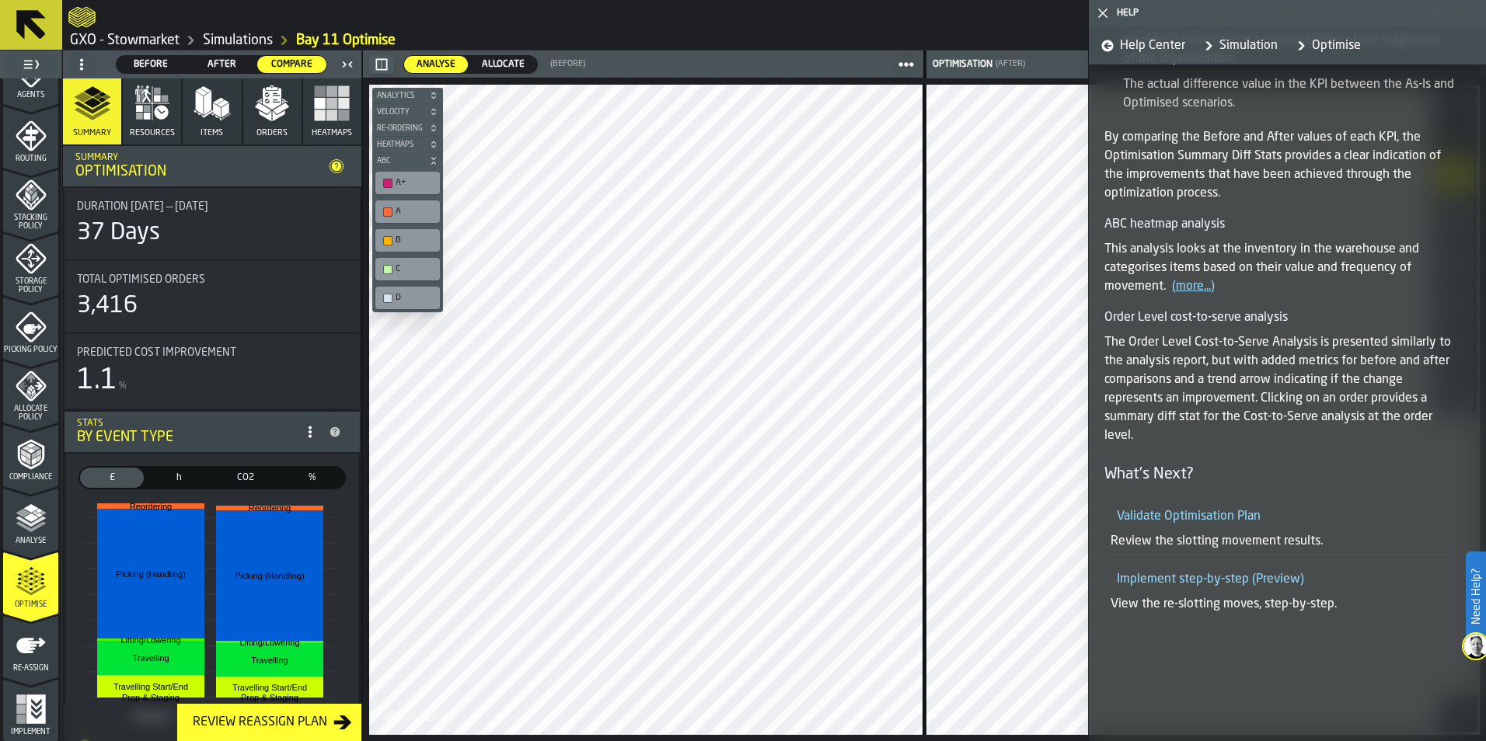
click at [1146, 49] on span "Help Center" at bounding box center [1152, 46] width 65 height 19
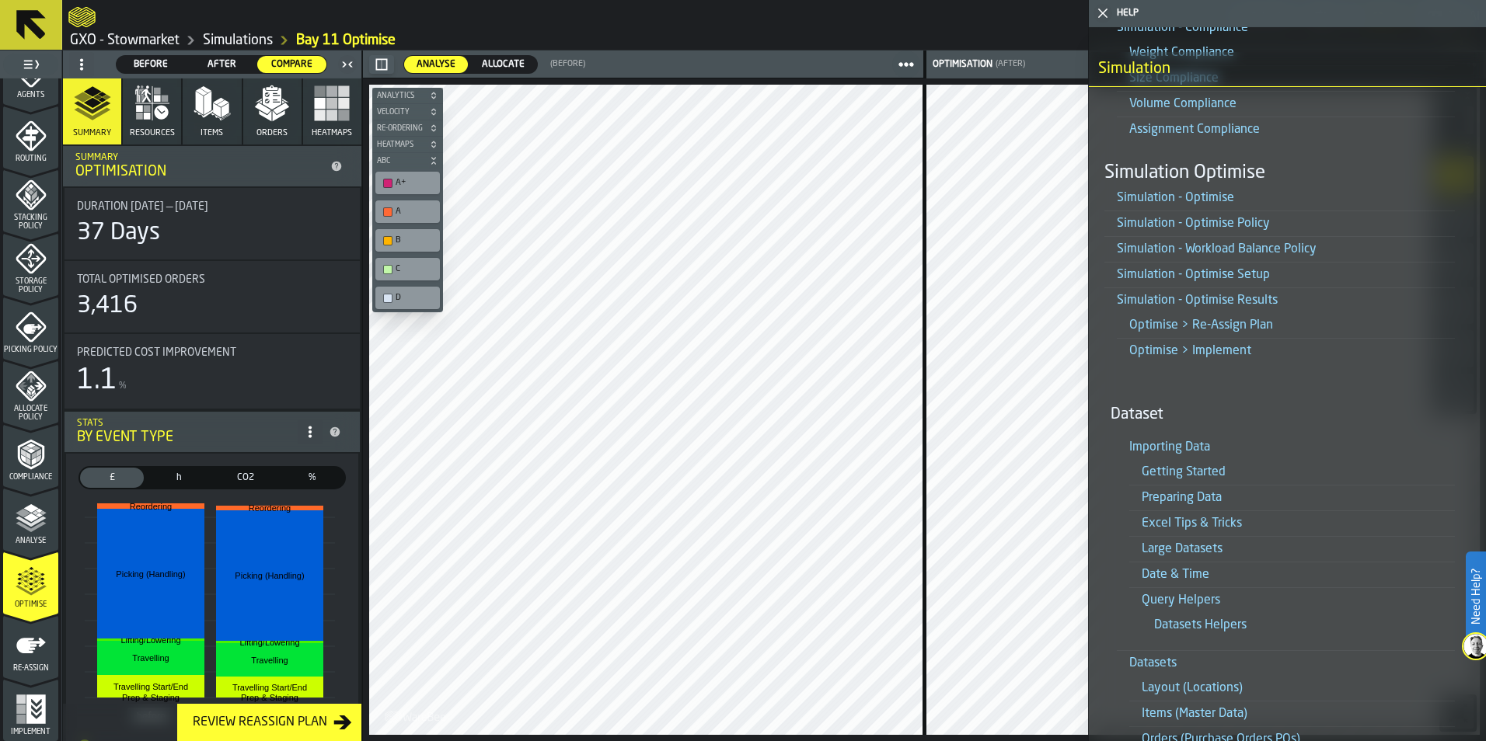
scroll to position [1632, 0]
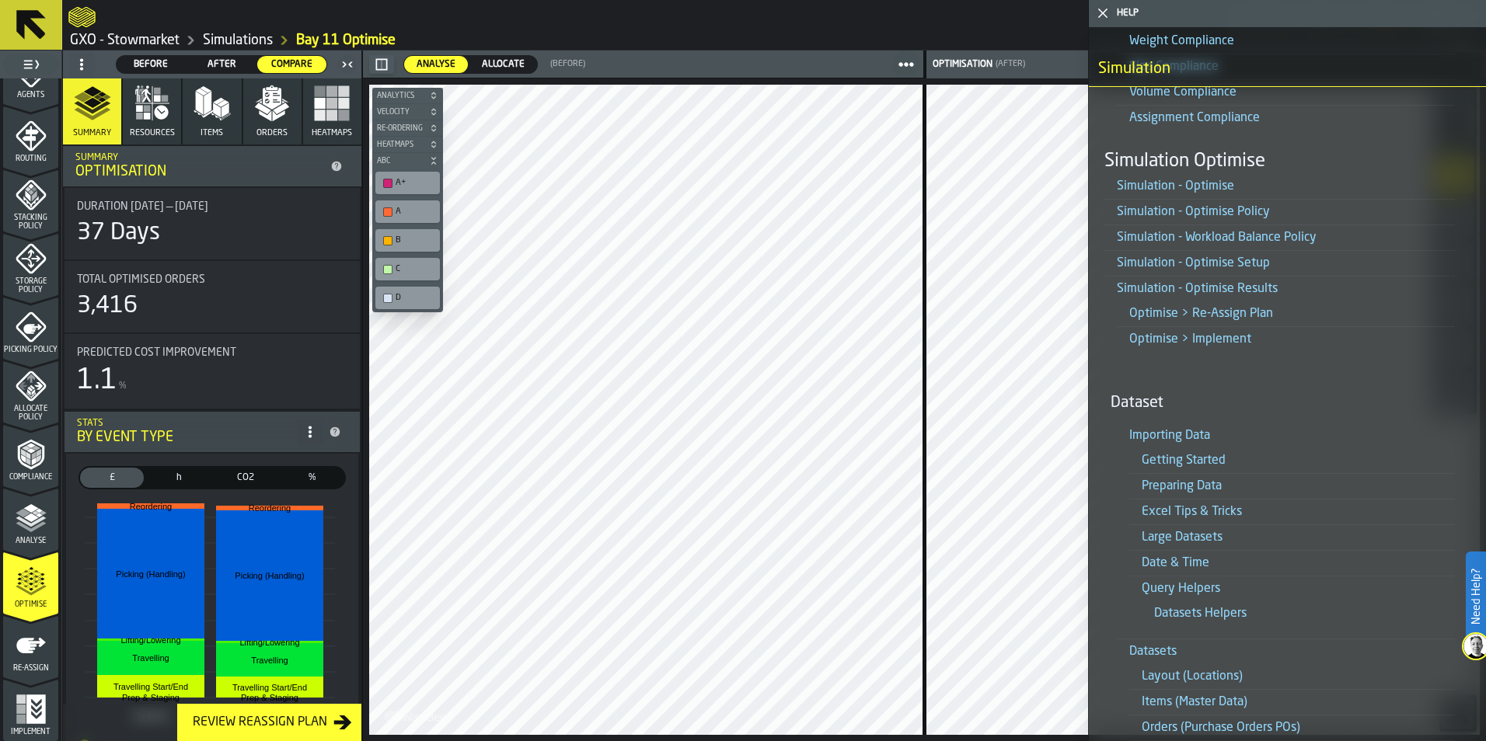
click at [1170, 560] on link "Date & Time" at bounding box center [1176, 563] width 68 height 12
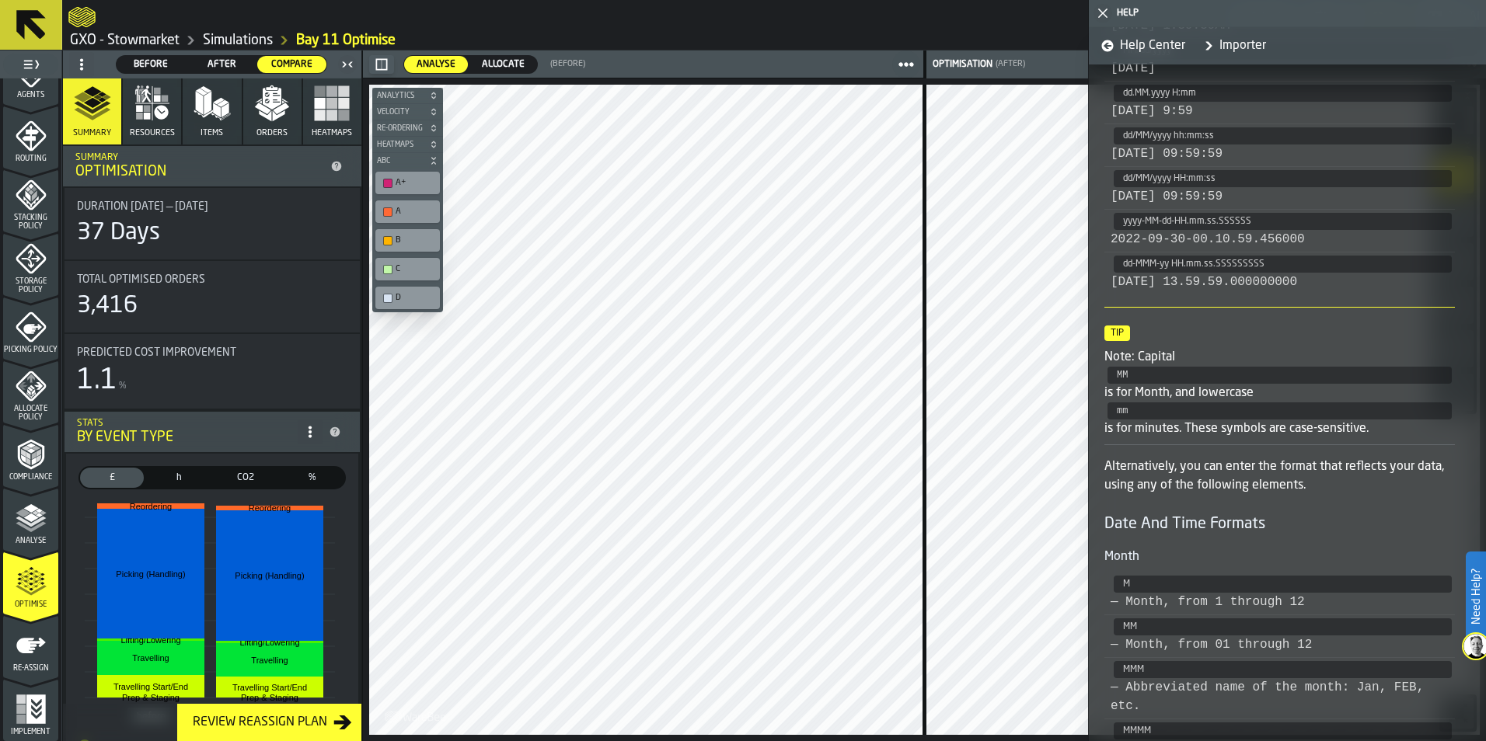
scroll to position [777, 0]
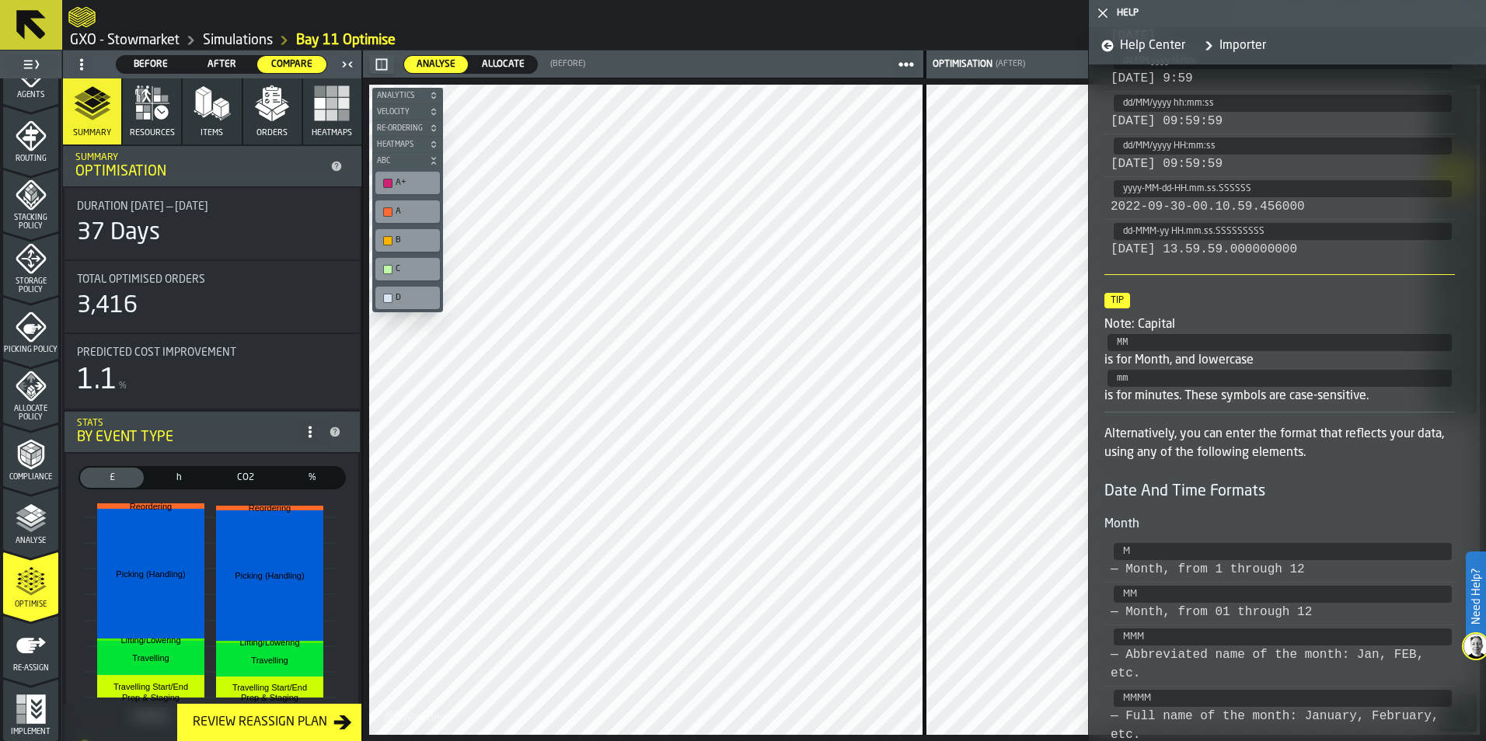
click at [333, 167] on icon at bounding box center [337, 167] width 10 height 10
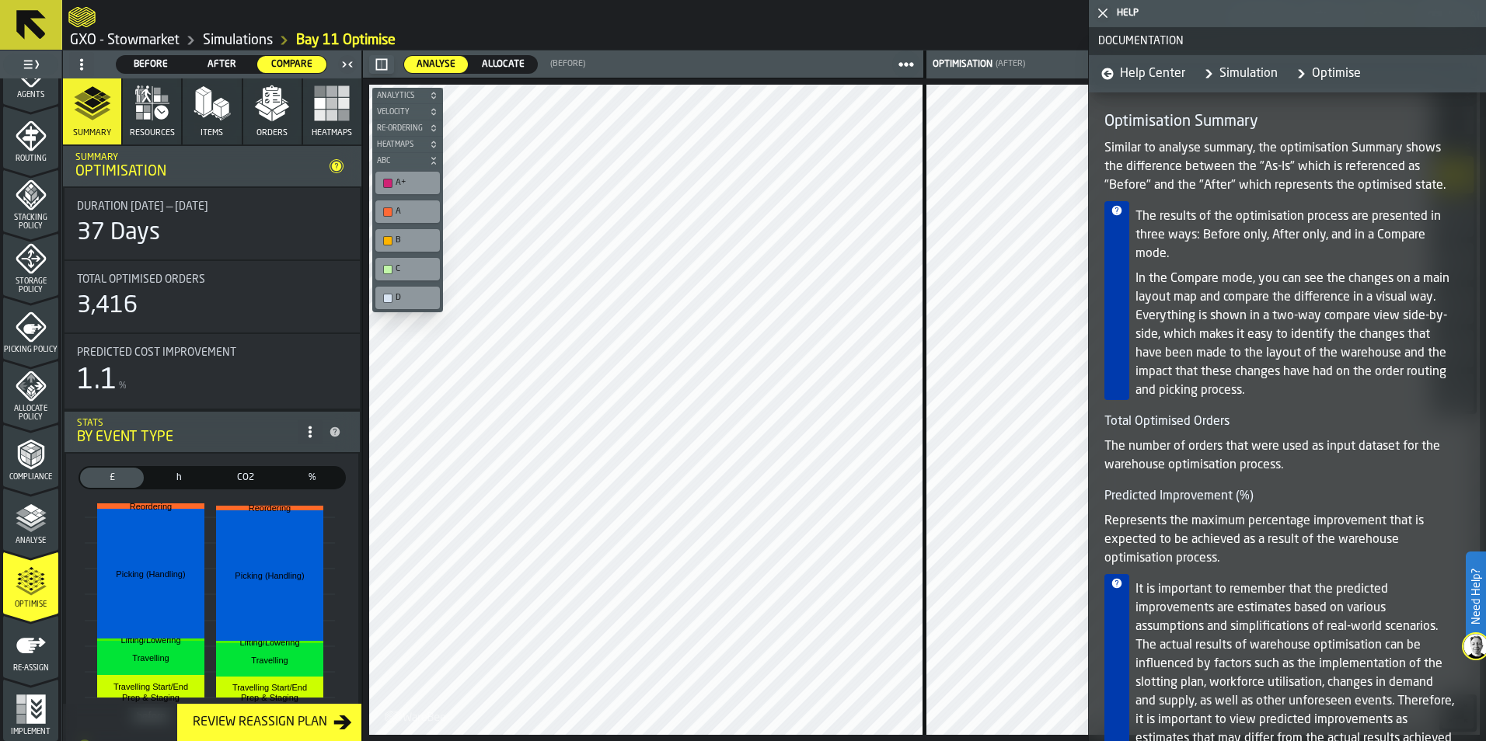
click at [520, 61] on span "Allocate" at bounding box center [503, 65] width 55 height 14
click at [1103, 10] on icon "button-toggle-Close me" at bounding box center [1103, 13] width 19 height 19
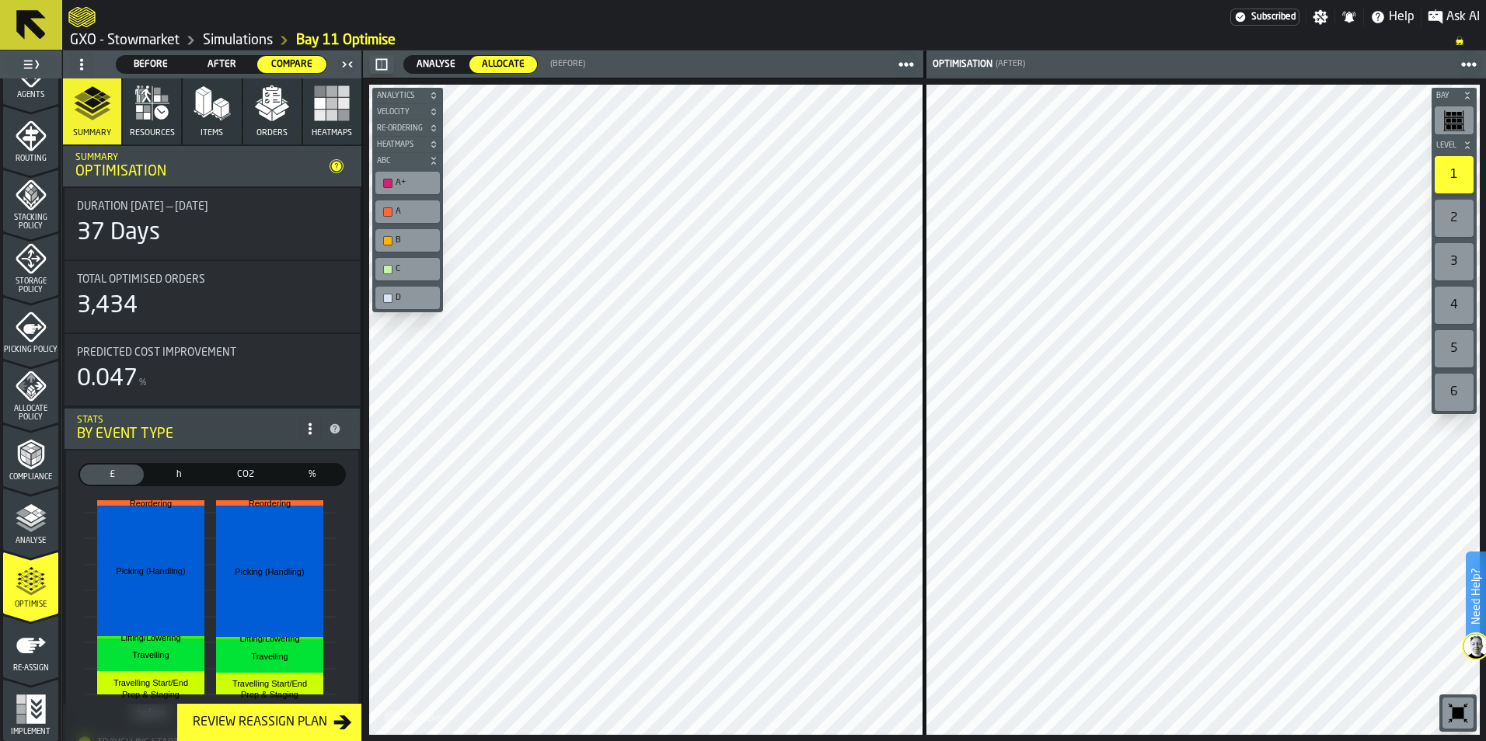
click at [1464, 16] on span "Ask AI" at bounding box center [1462, 17] width 33 height 19
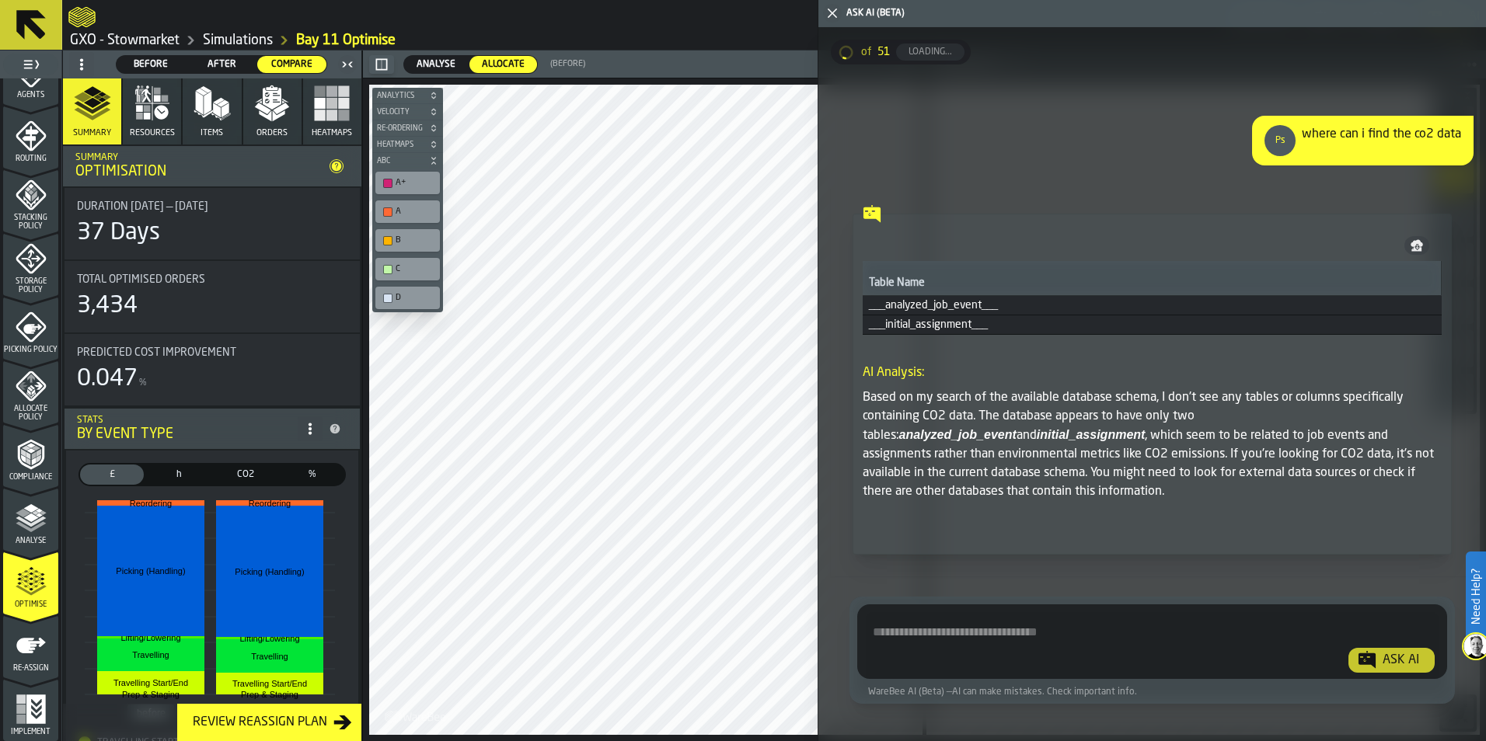
click at [972, 637] on textarea "Ask AI about the warehouse Activity" at bounding box center [1152, 645] width 577 height 56
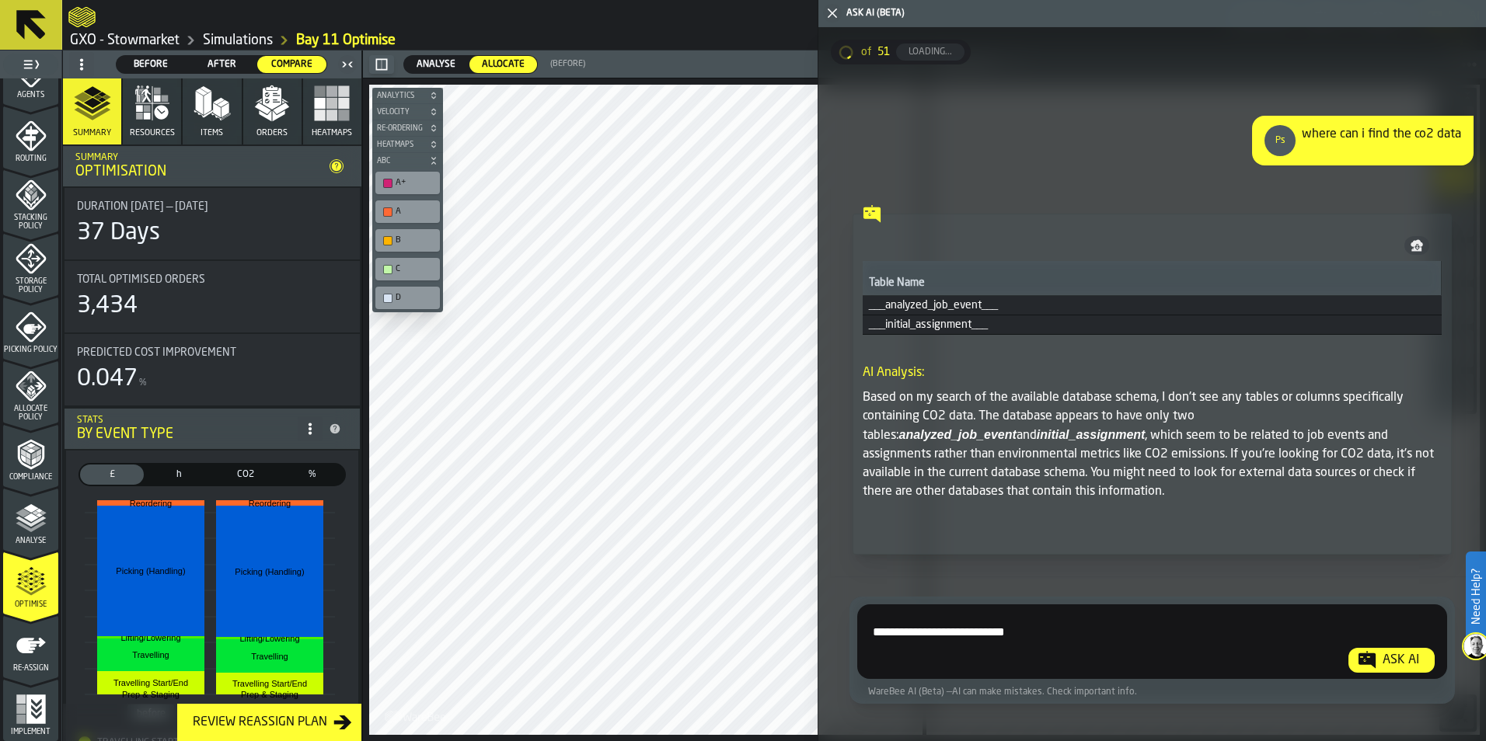
click at [904, 630] on textarea "**********" at bounding box center [1150, 645] width 573 height 56
type textarea "**********"
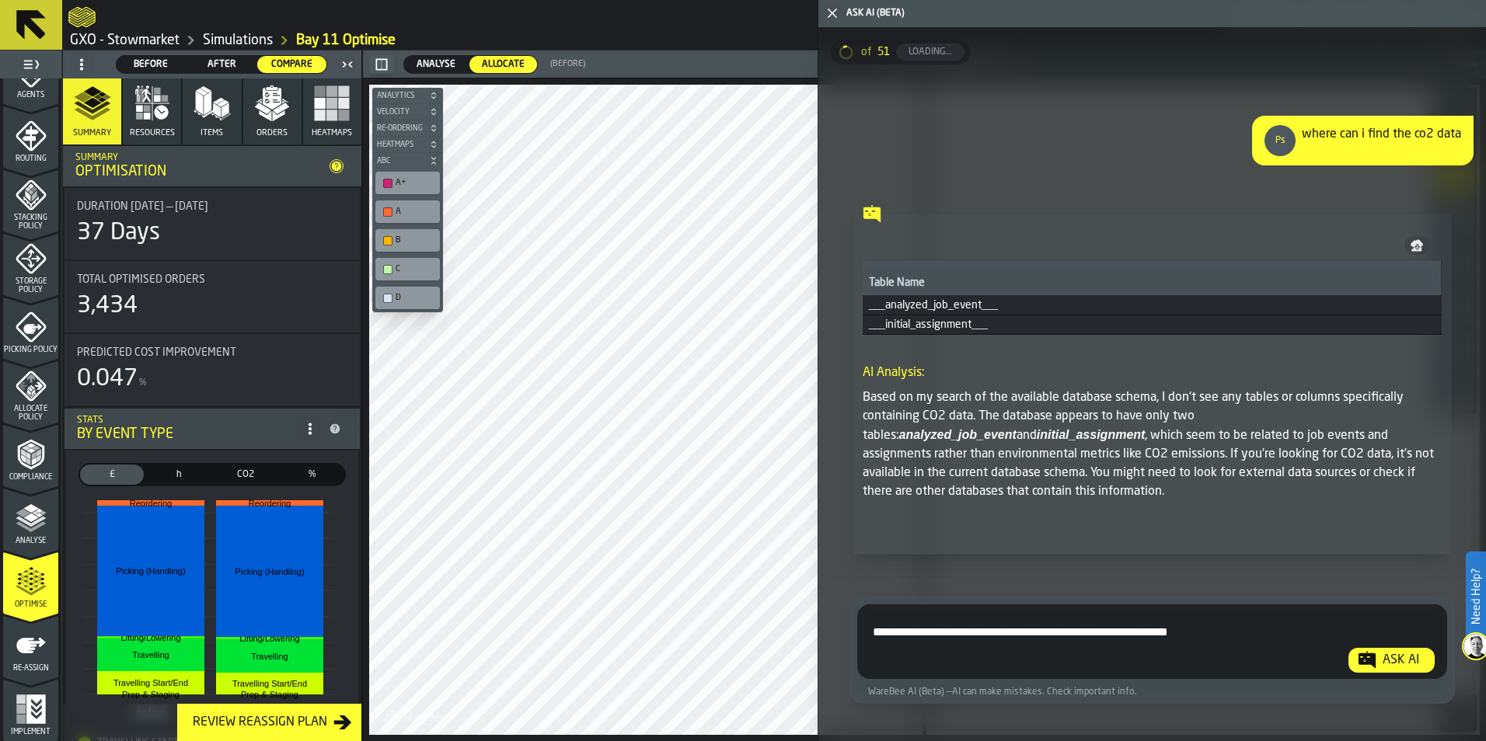
click at [1381, 660] on div "Ask AI" at bounding box center [1401, 660] width 49 height 19
